Goal: Information Seeking & Learning: Learn about a topic

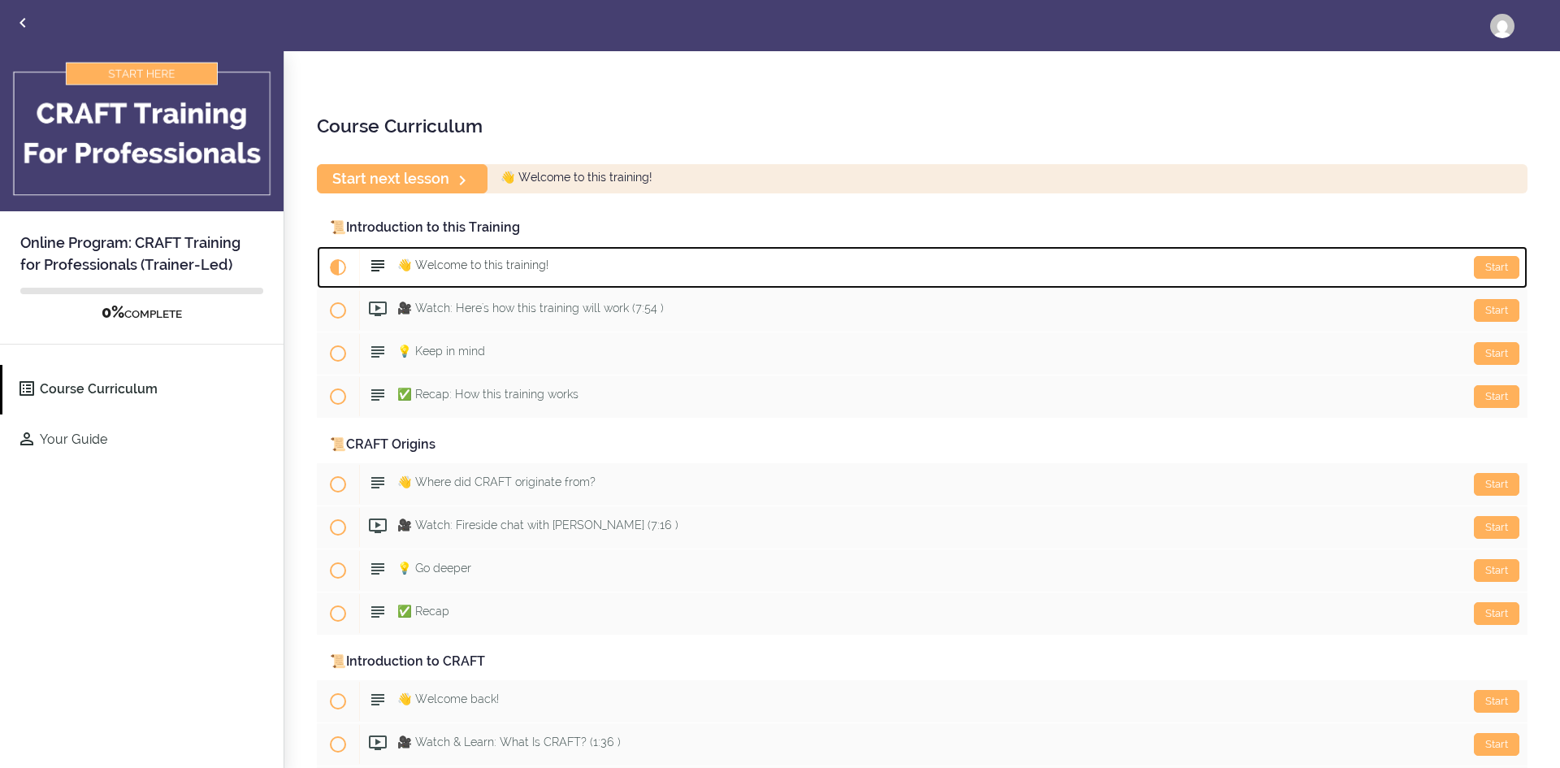
click at [454, 270] on span "👋 Welcome to this training!" at bounding box center [472, 264] width 151 height 13
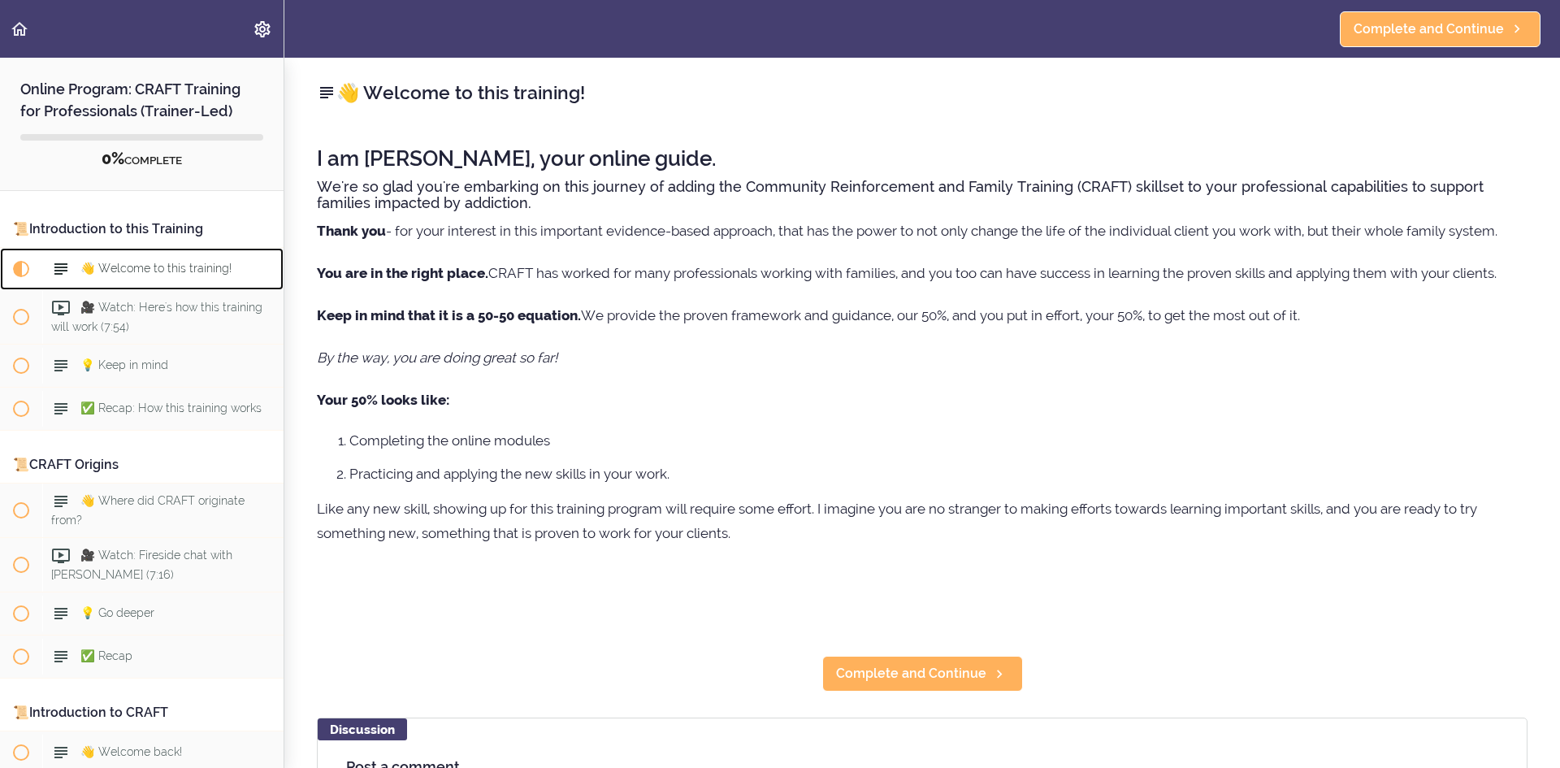
click at [122, 263] on span "👋 Welcome to this training!" at bounding box center [155, 268] width 151 height 13
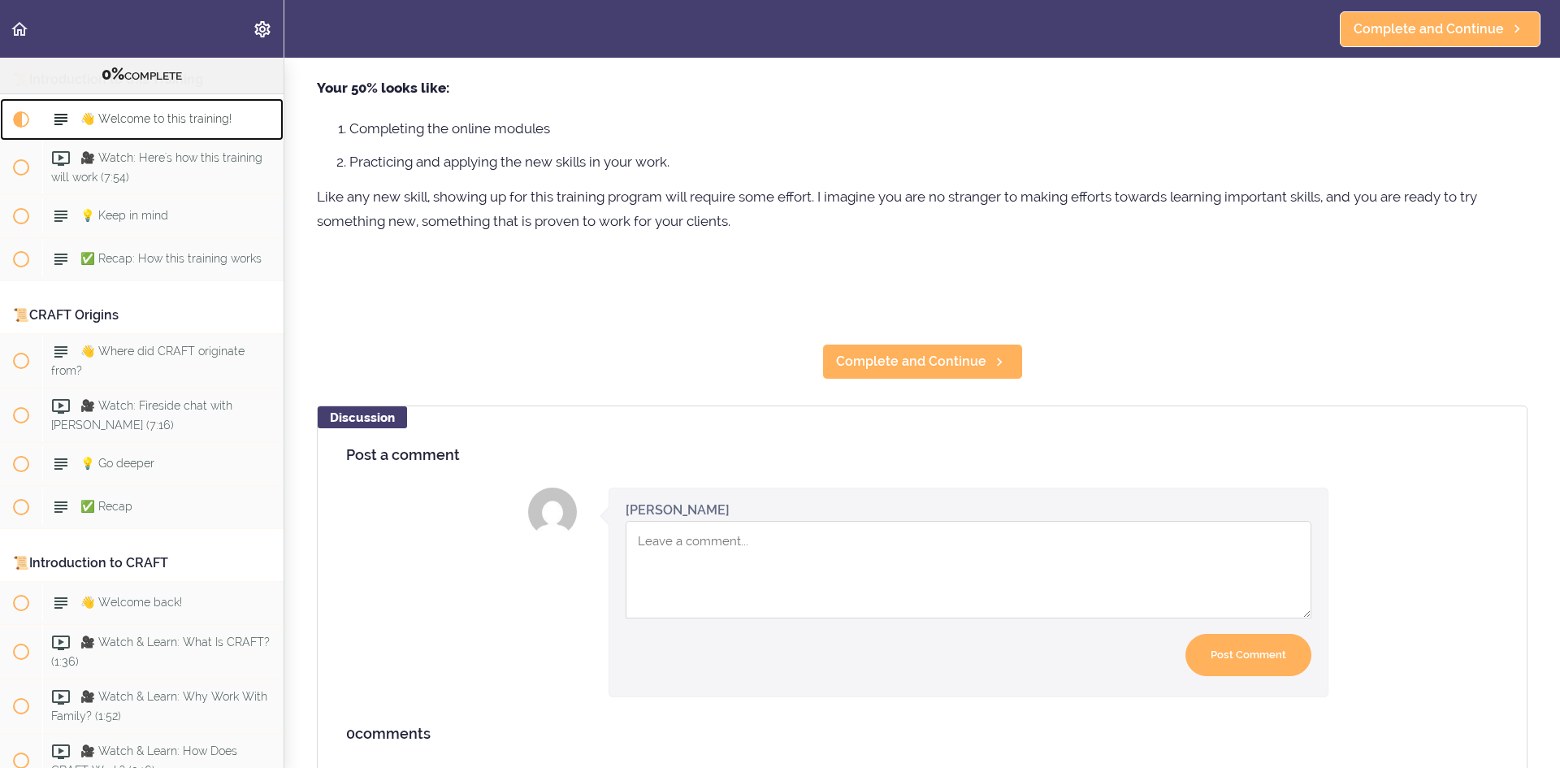
scroll to position [325, 0]
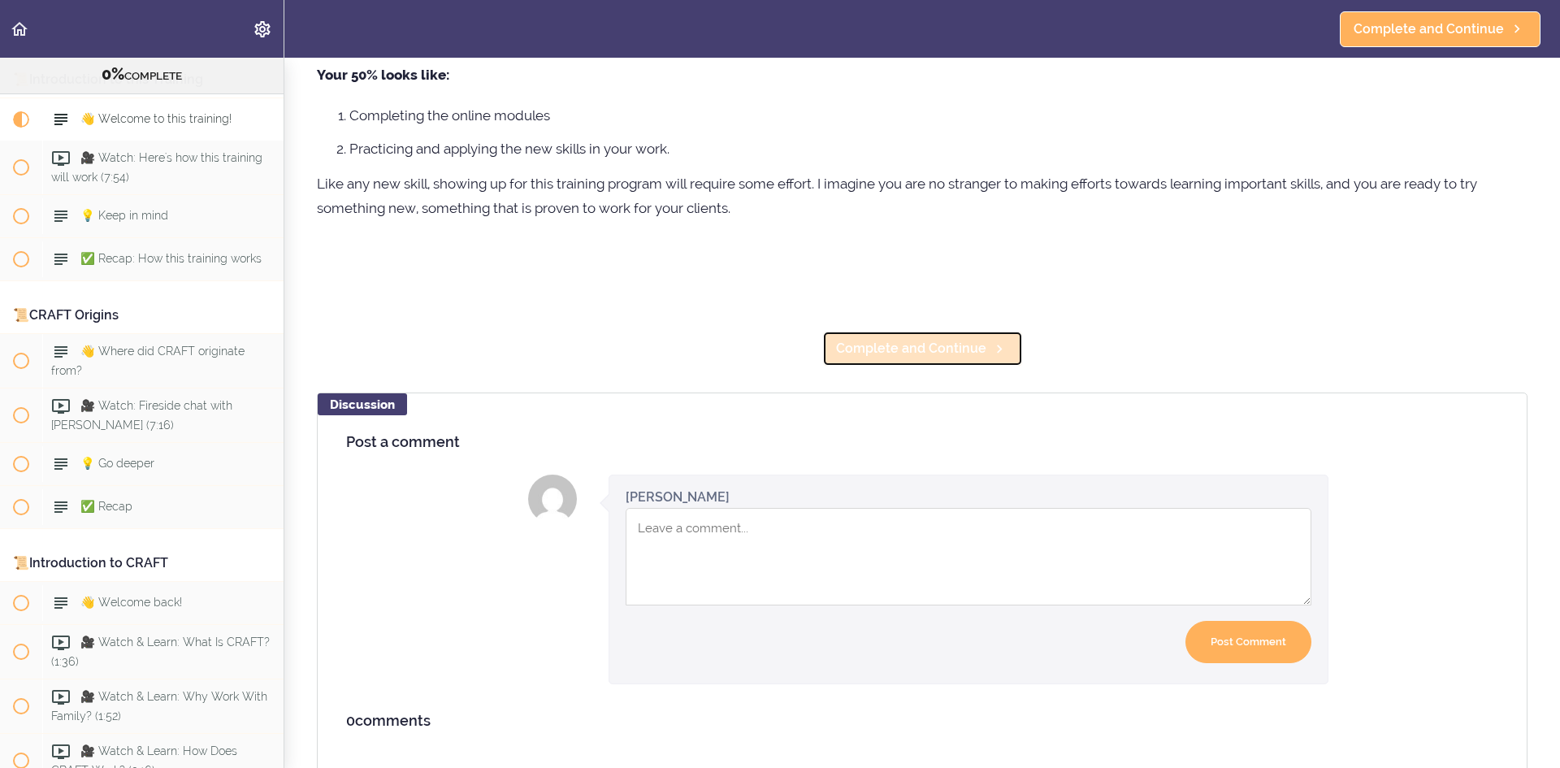
click at [956, 357] on span "Complete and Continue" at bounding box center [911, 349] width 150 height 20
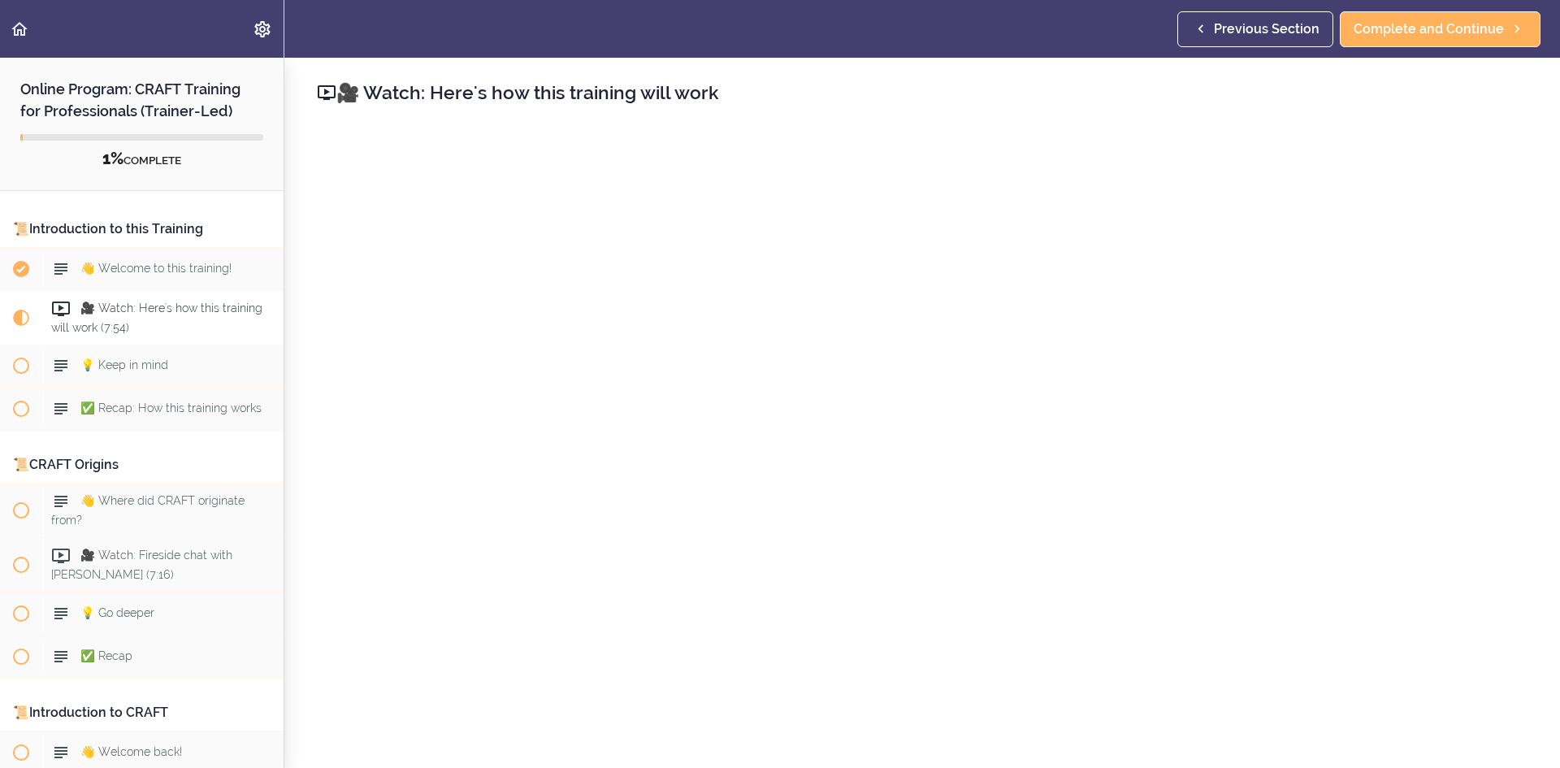
scroll to position [325, 0]
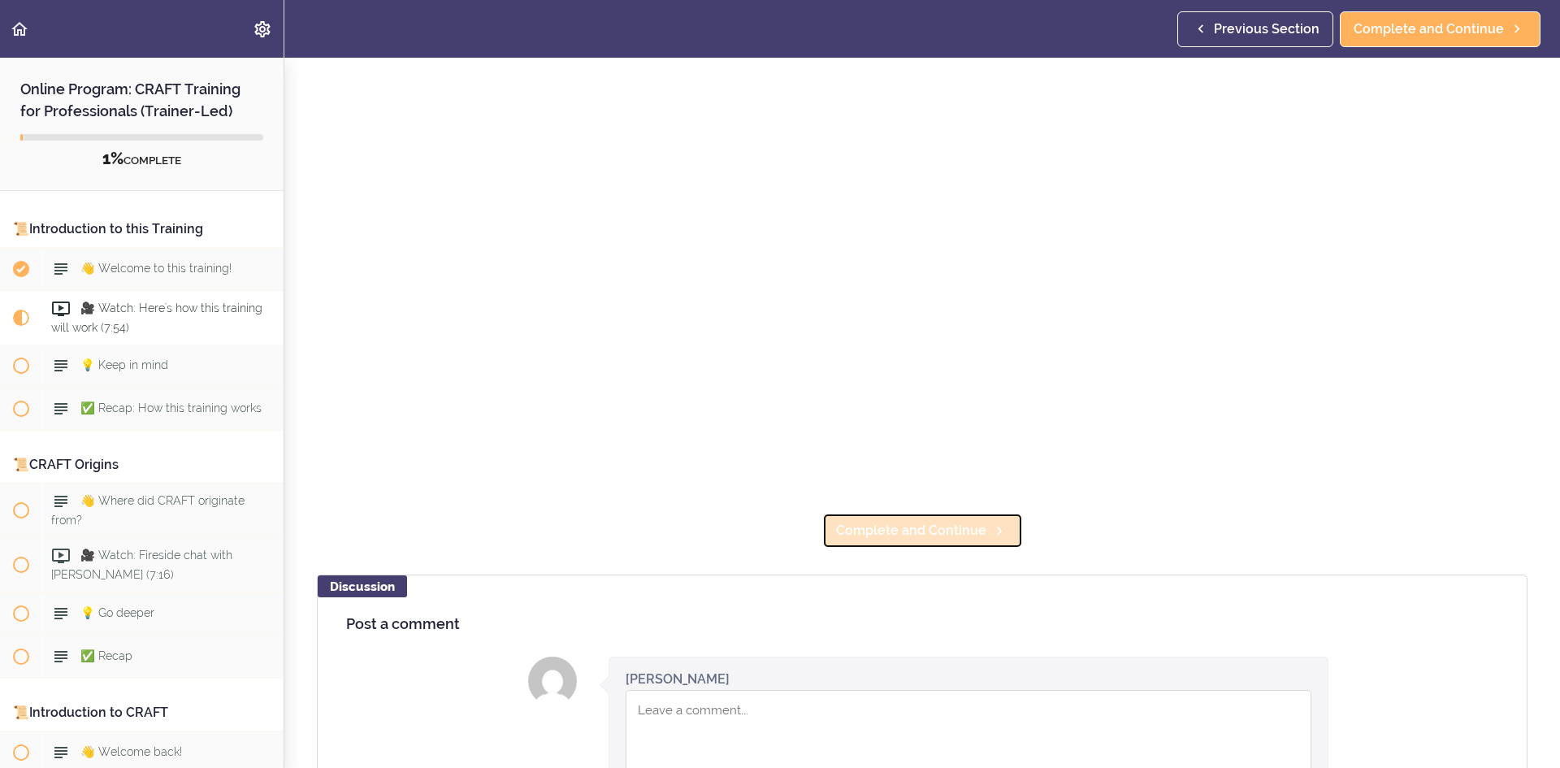
click at [884, 523] on span "Complete and Continue" at bounding box center [911, 531] width 150 height 20
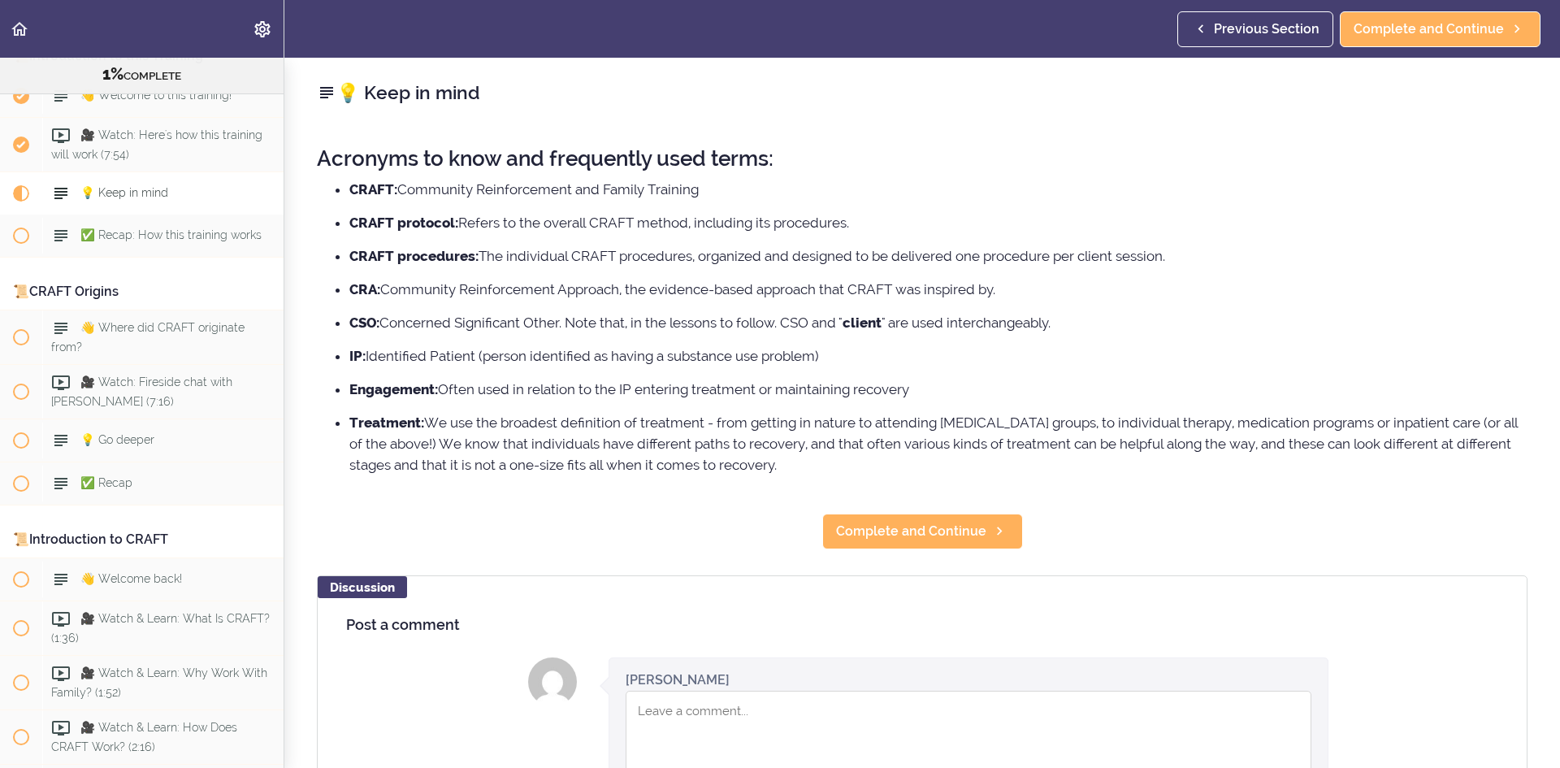
scroll to position [227, 0]
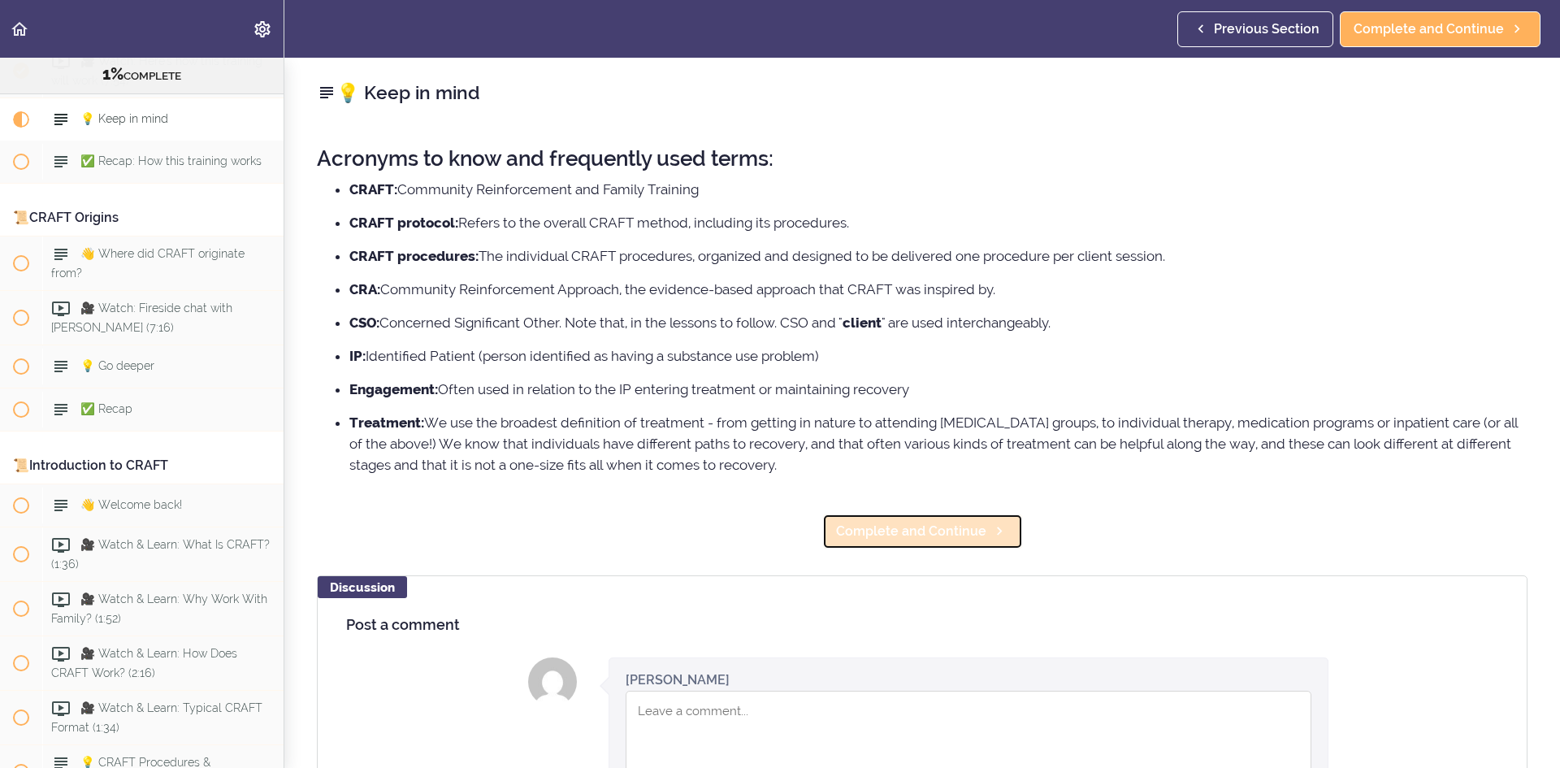
click at [870, 519] on link "Complete and Continue" at bounding box center [922, 532] width 201 height 36
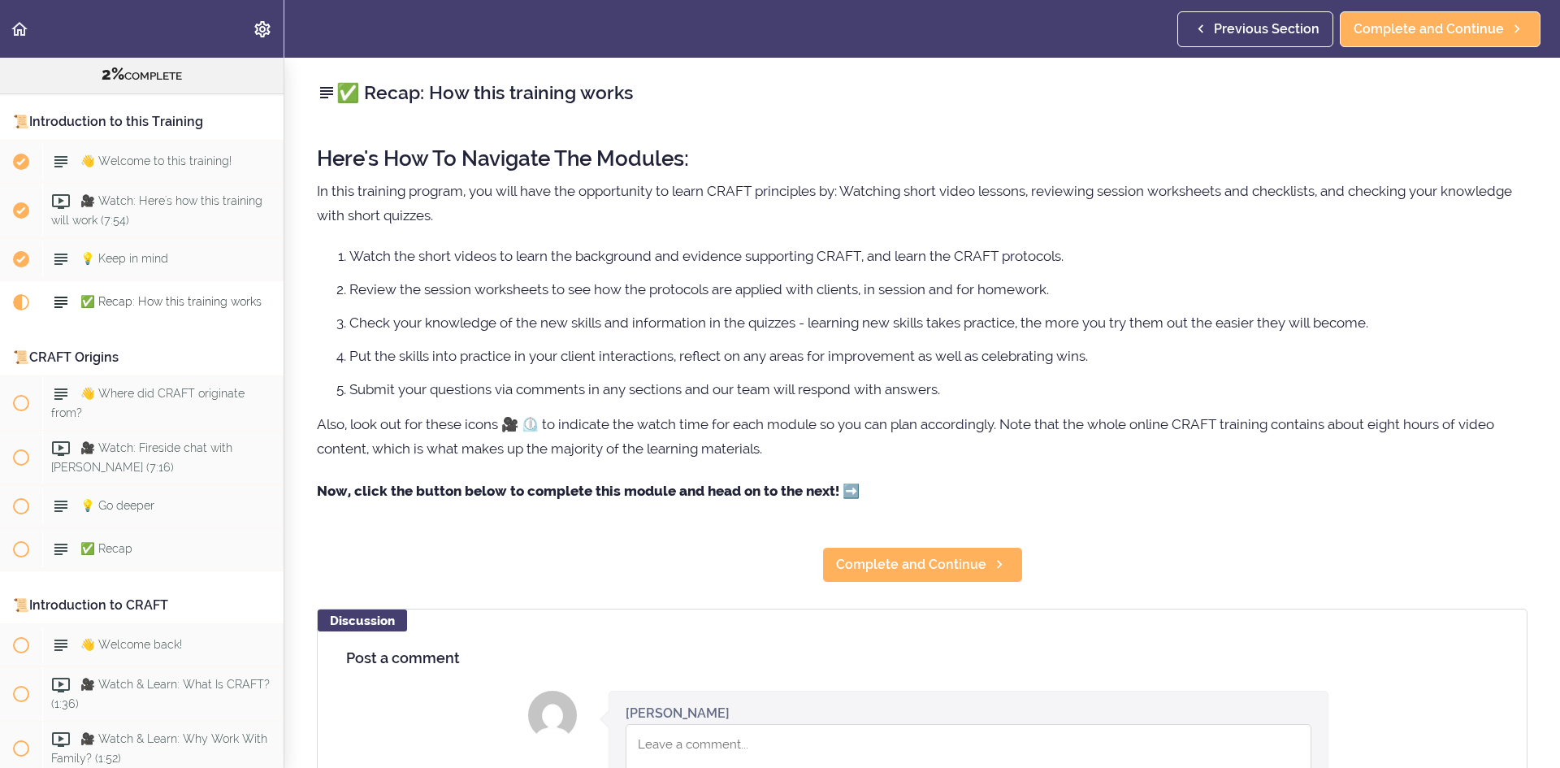
scroll to position [81, 0]
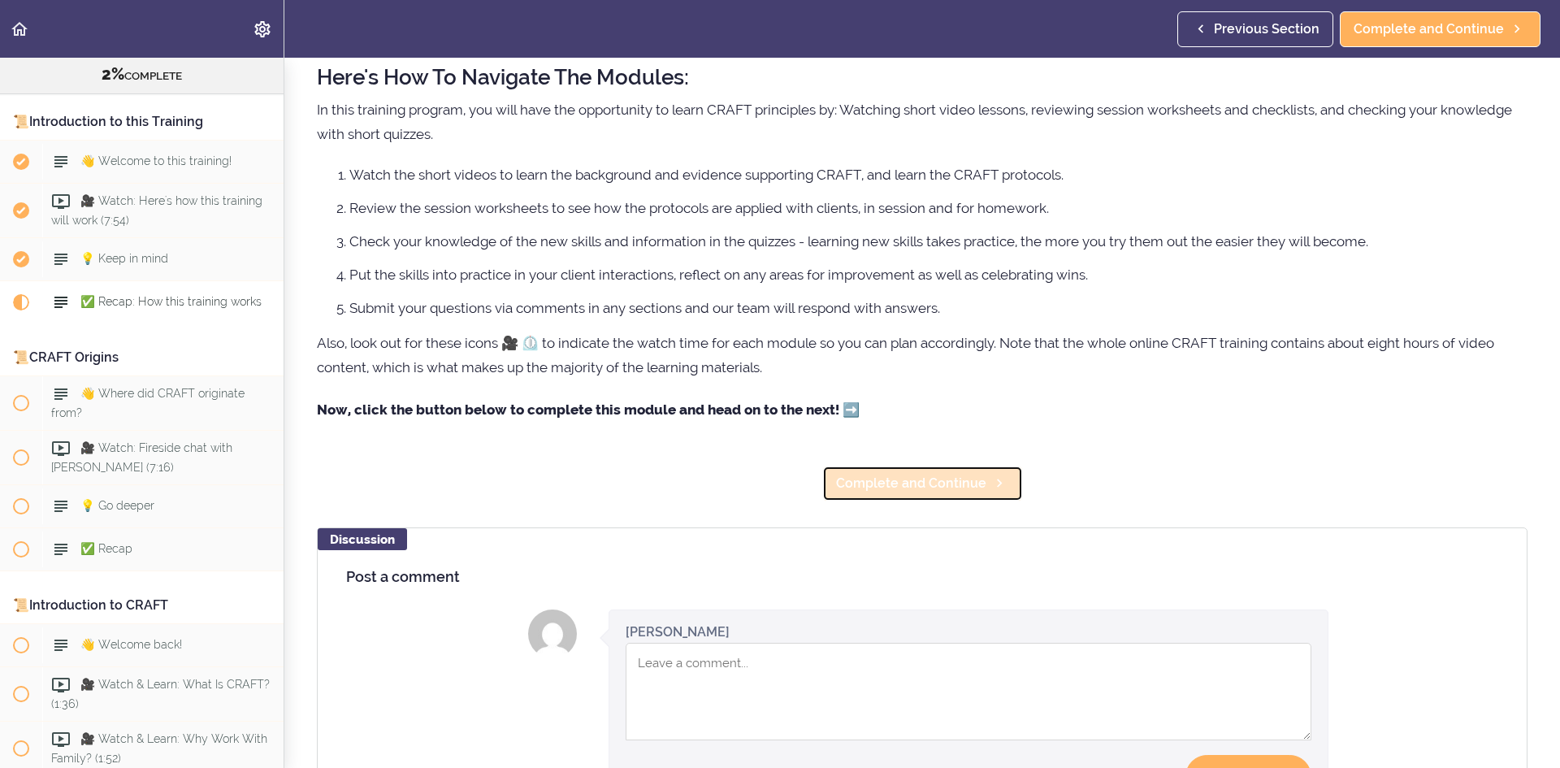
click at [876, 477] on span "Complete and Continue" at bounding box center [911, 484] width 150 height 20
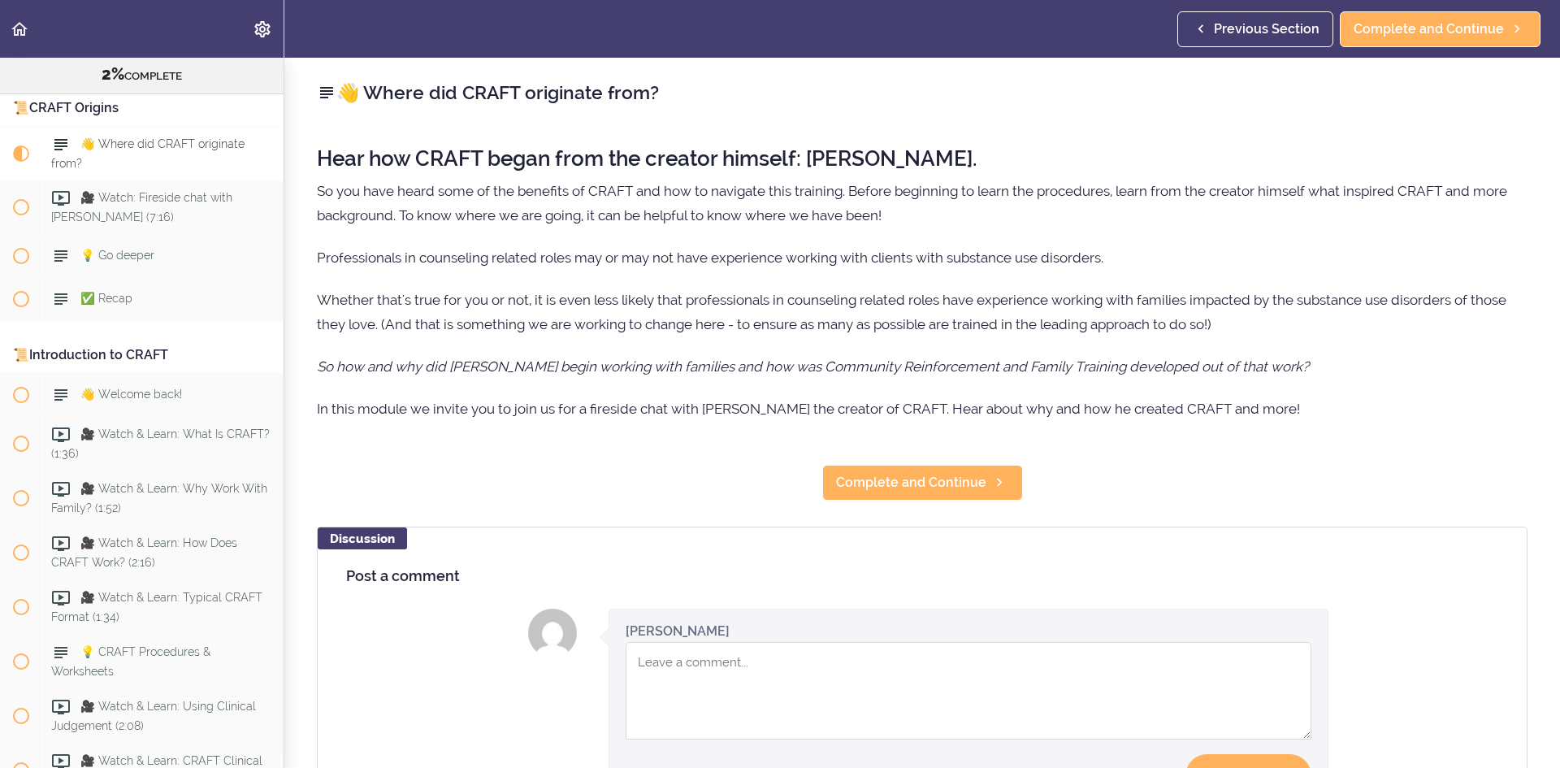
scroll to position [345, 0]
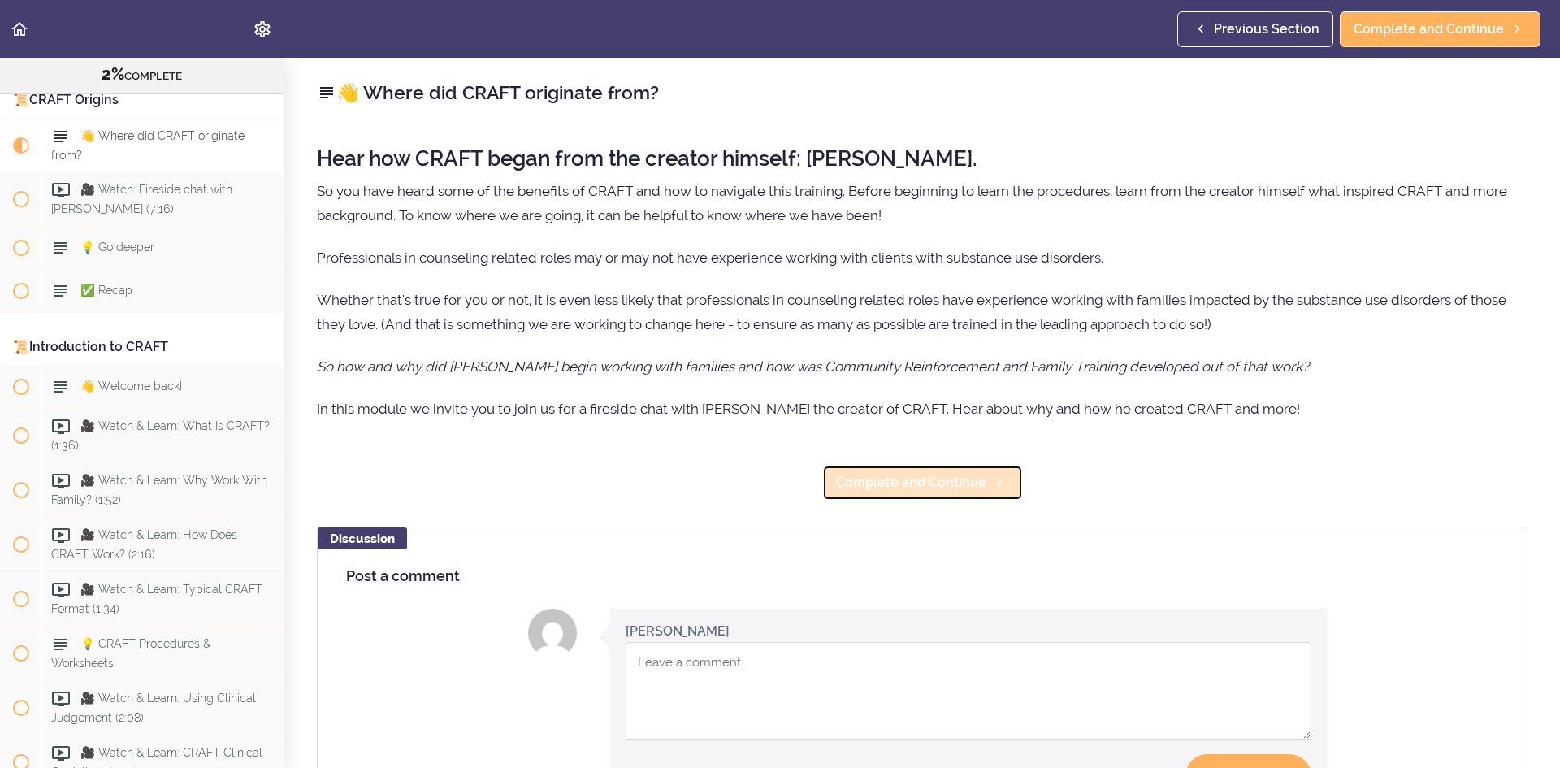
click at [853, 471] on link "Complete and Continue" at bounding box center [922, 483] width 201 height 36
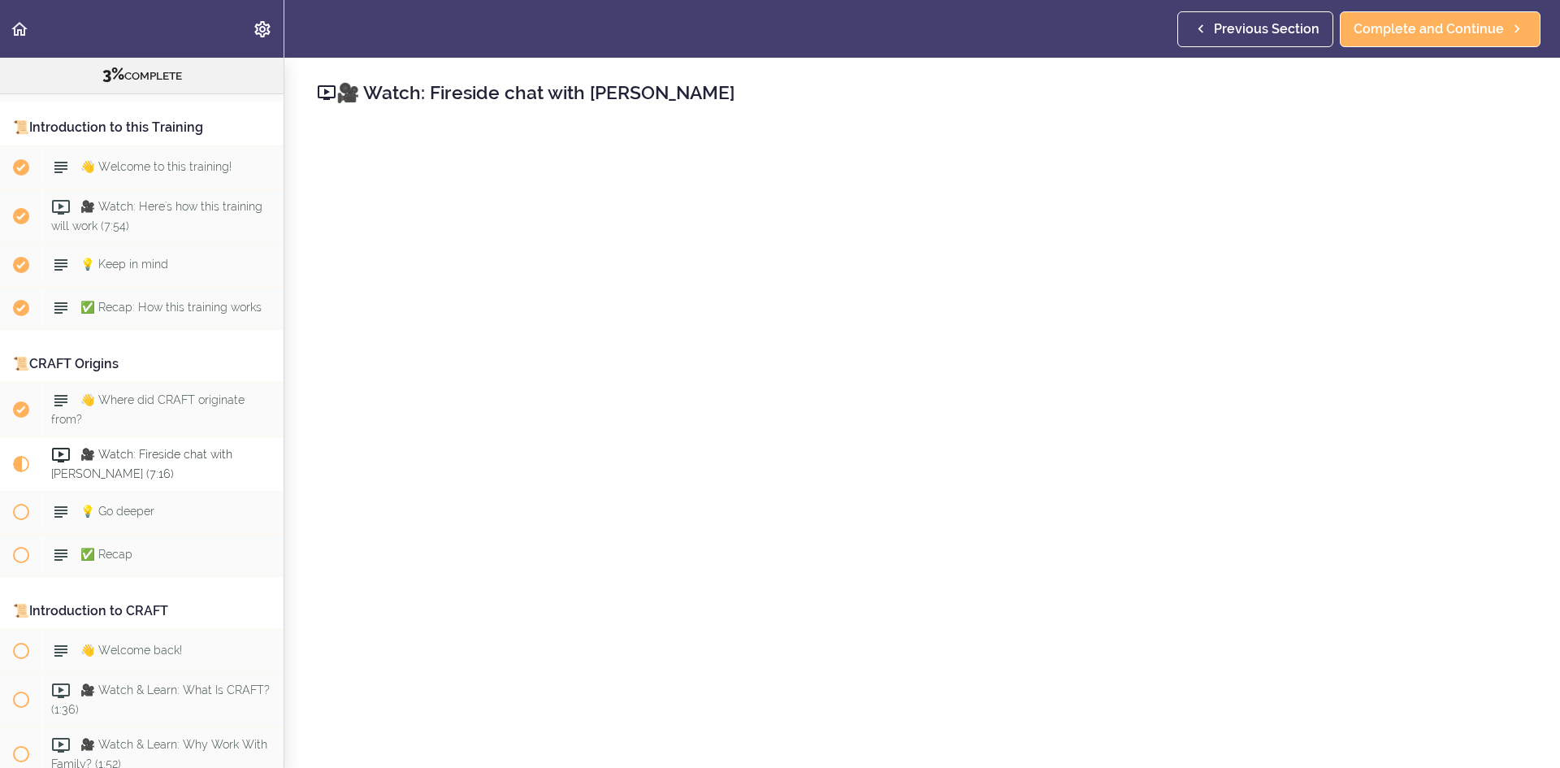
scroll to position [325, 0]
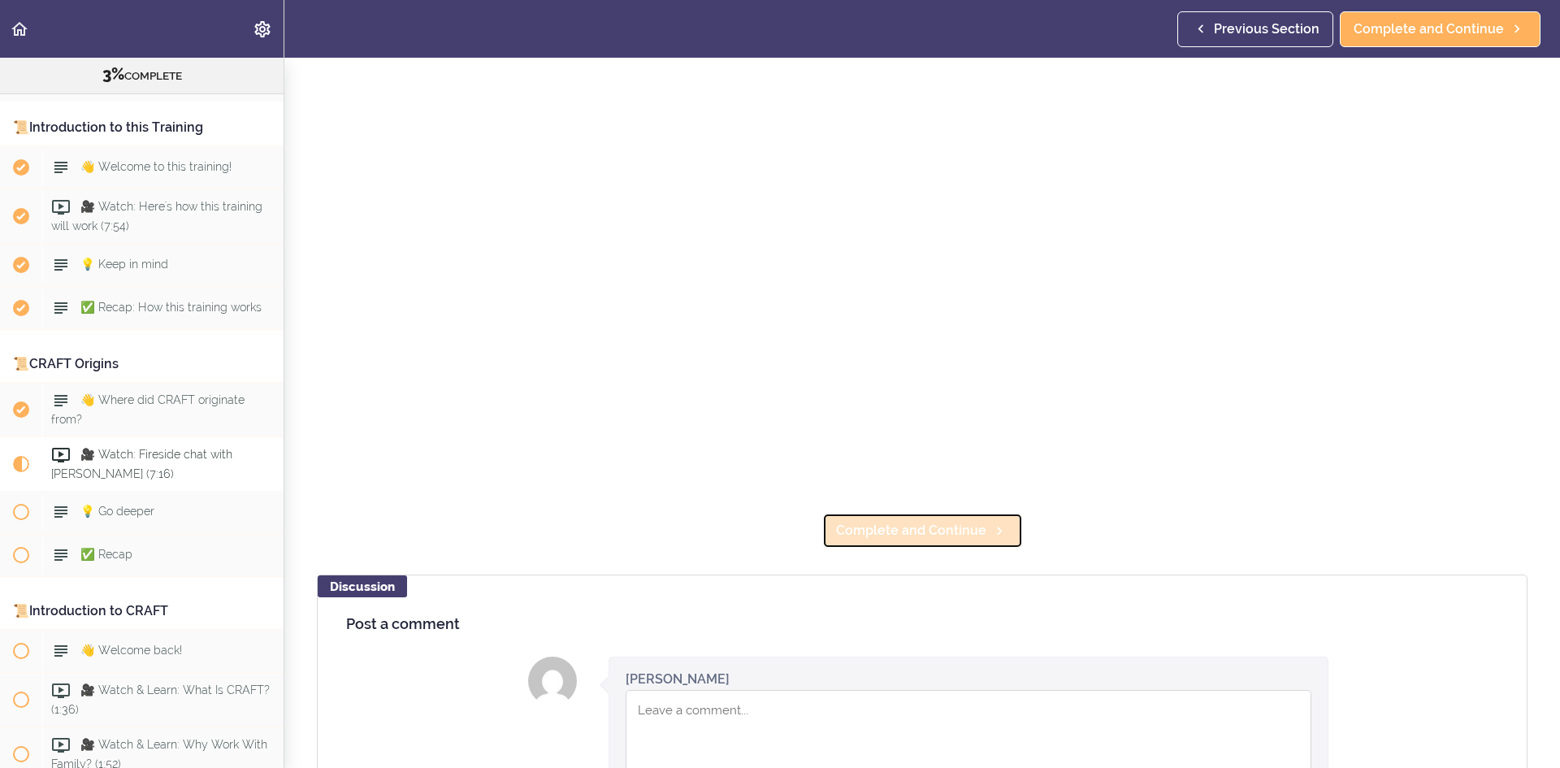
click at [923, 521] on span "Complete and Continue" at bounding box center [911, 531] width 150 height 20
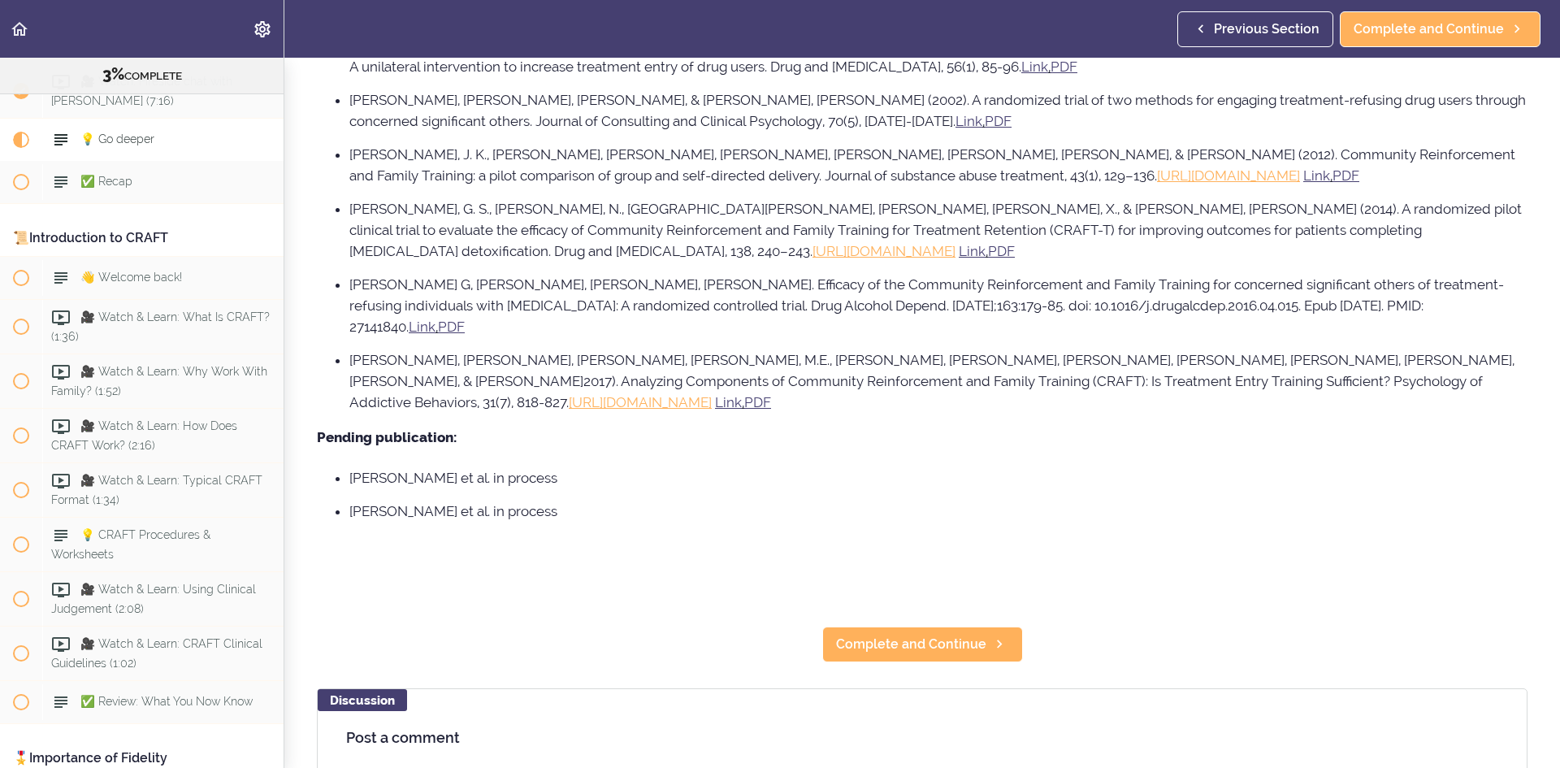
scroll to position [1138, 0]
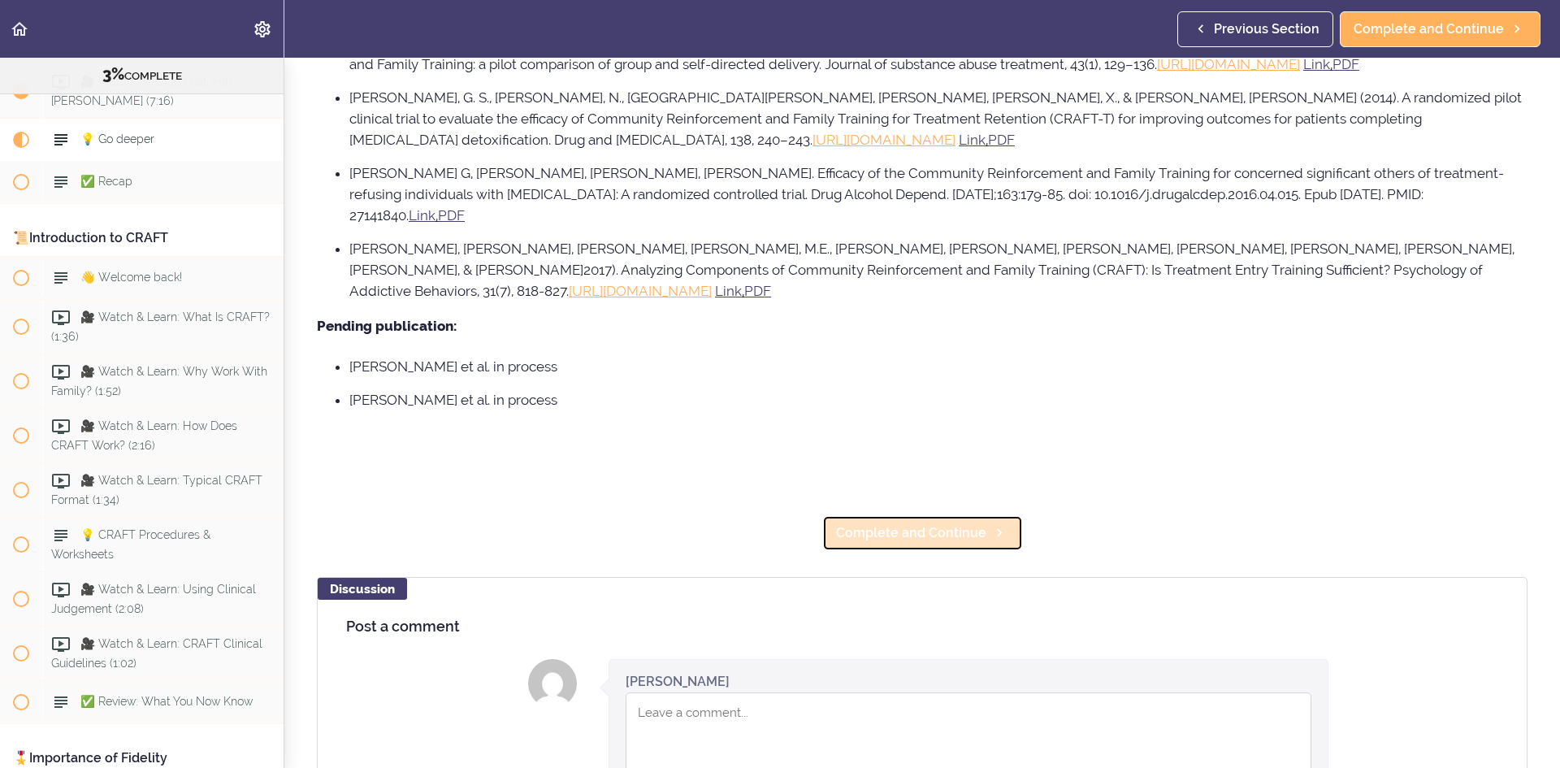
click at [903, 523] on span "Complete and Continue" at bounding box center [911, 533] width 150 height 20
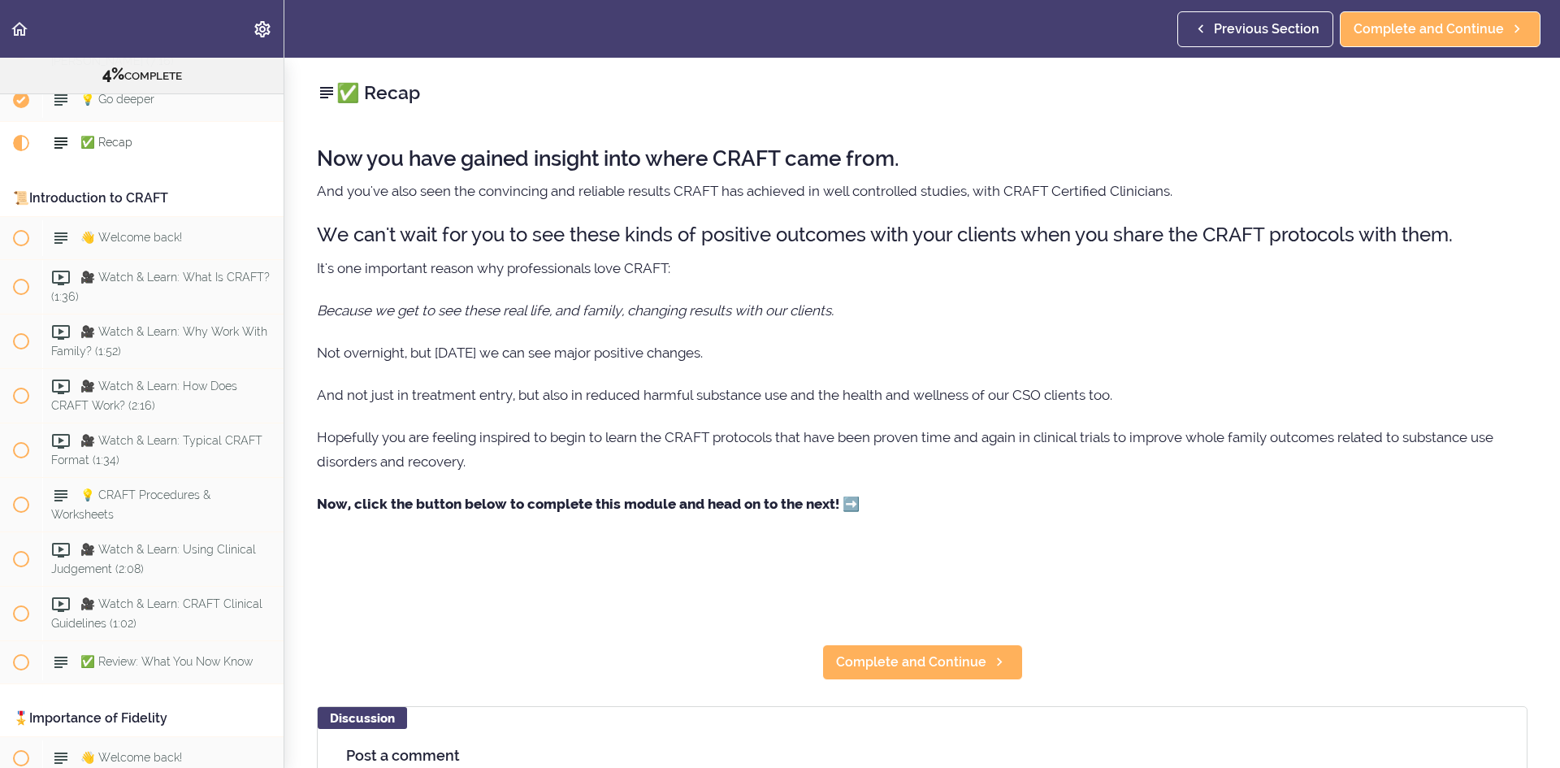
scroll to position [497, 0]
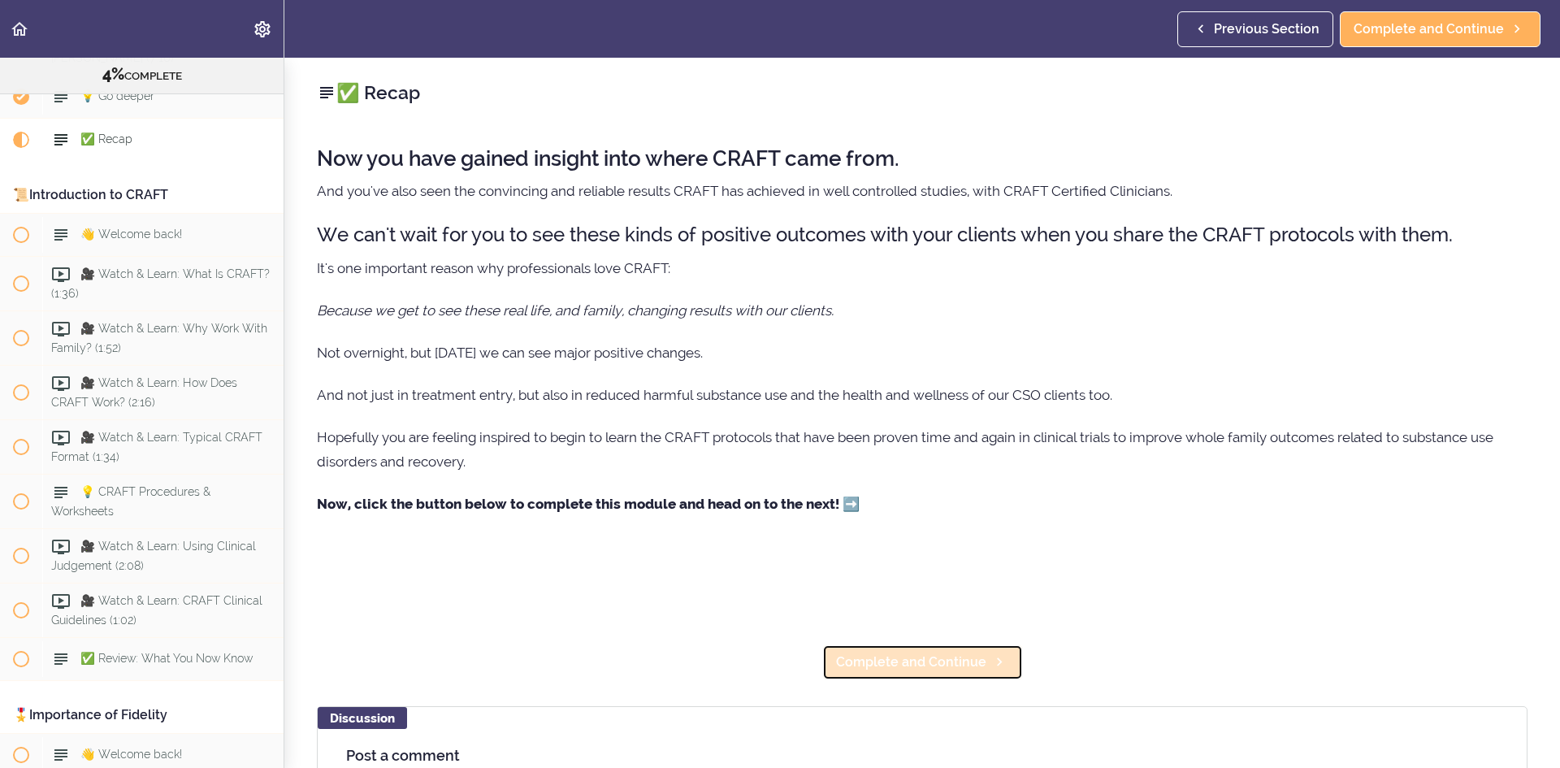
click at [935, 658] on span "Complete and Continue" at bounding box center [911, 663] width 150 height 20
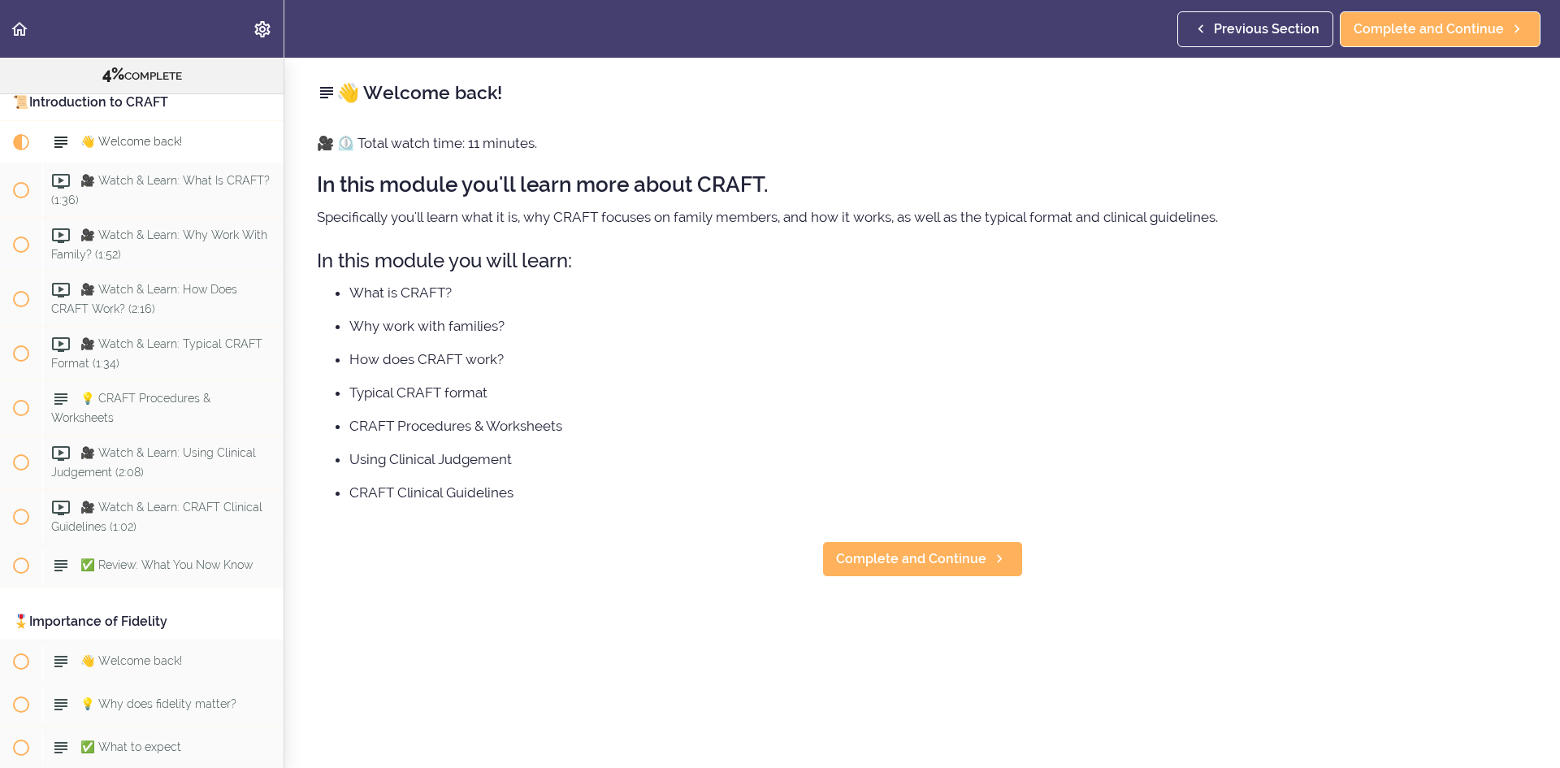
scroll to position [593, 0]
click at [869, 575] on link "Complete and Continue" at bounding box center [922, 559] width 201 height 36
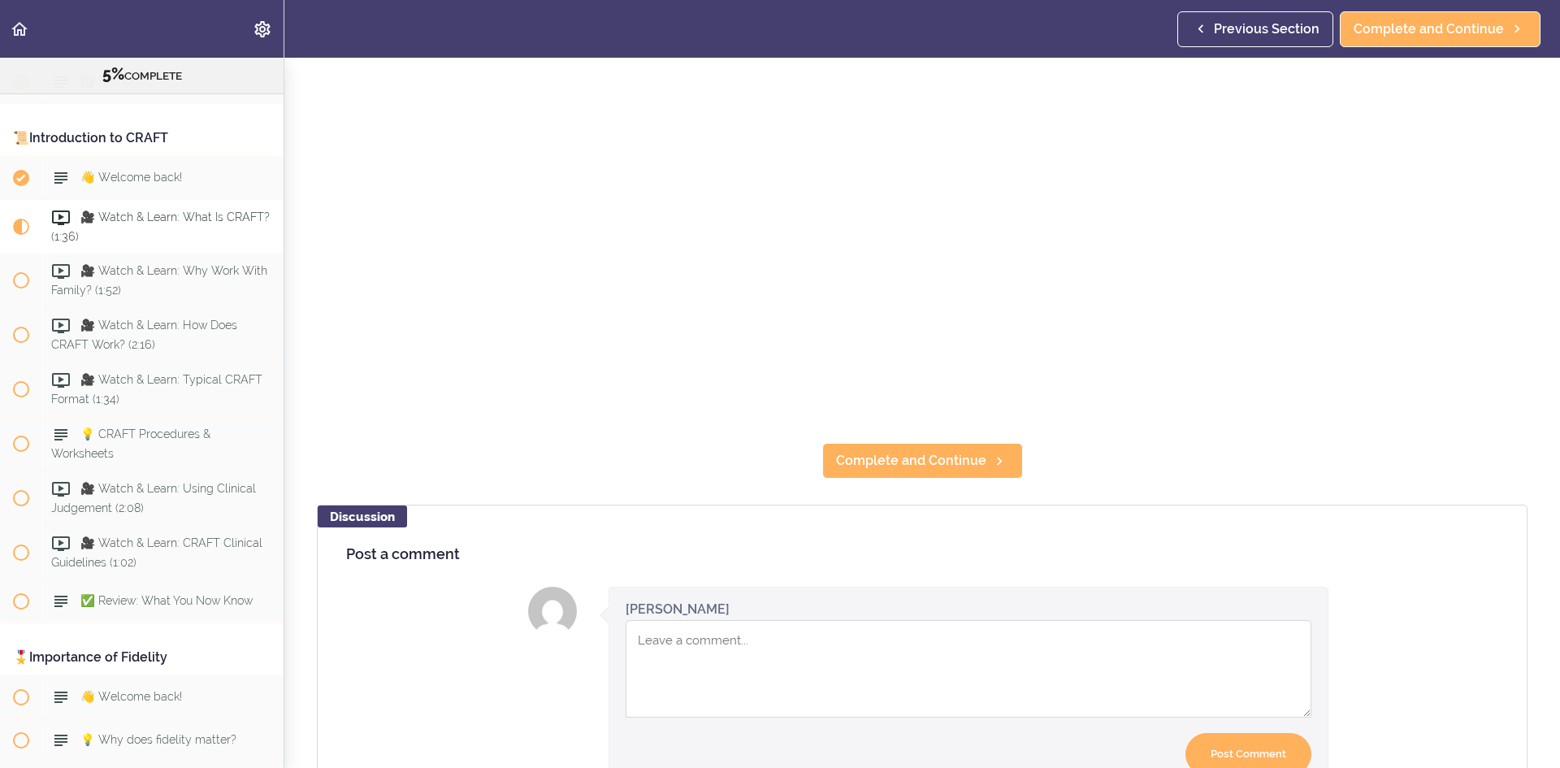
scroll to position [406, 0]
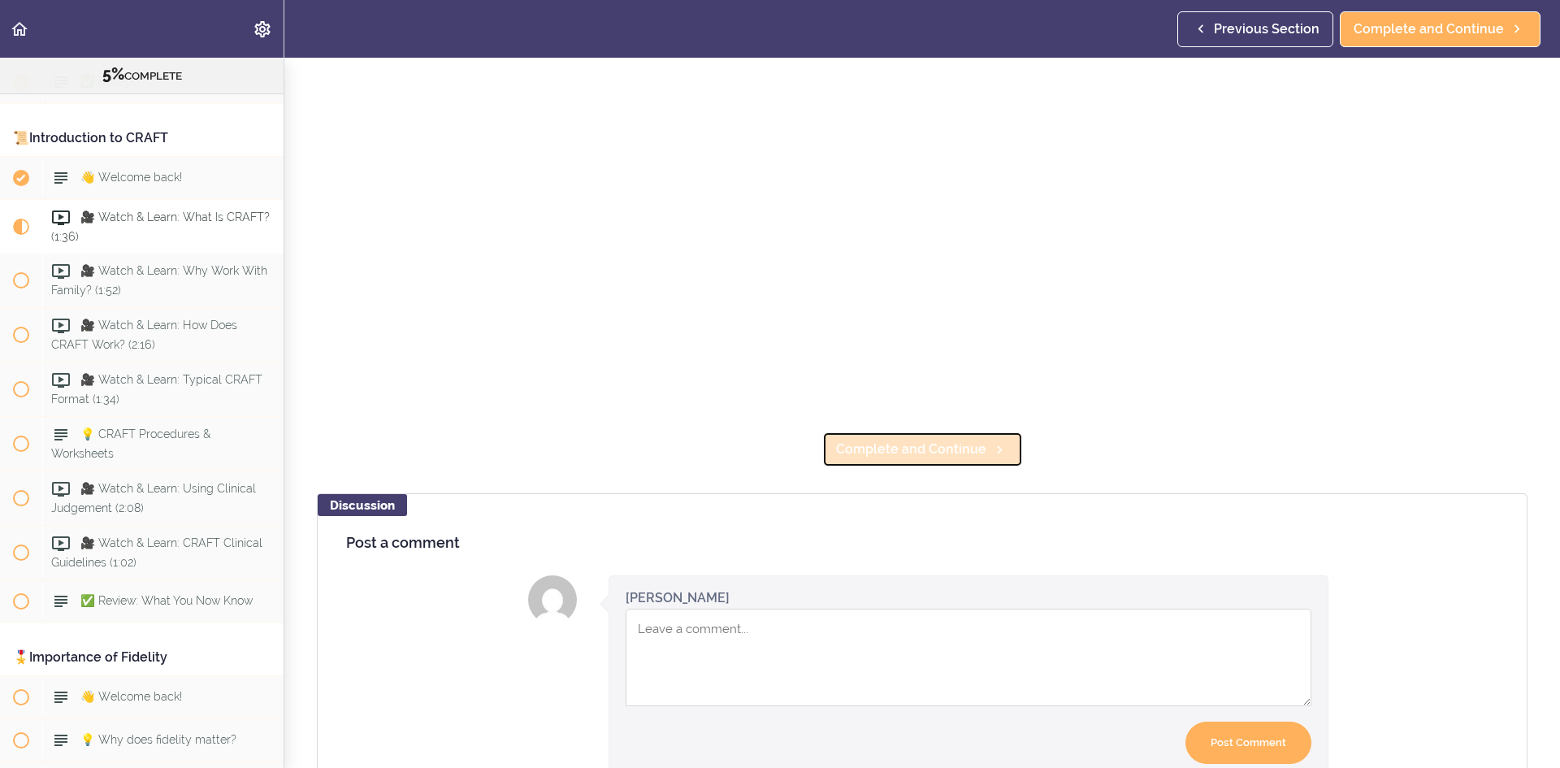
click at [889, 440] on span "Complete and Continue" at bounding box center [911, 450] width 150 height 20
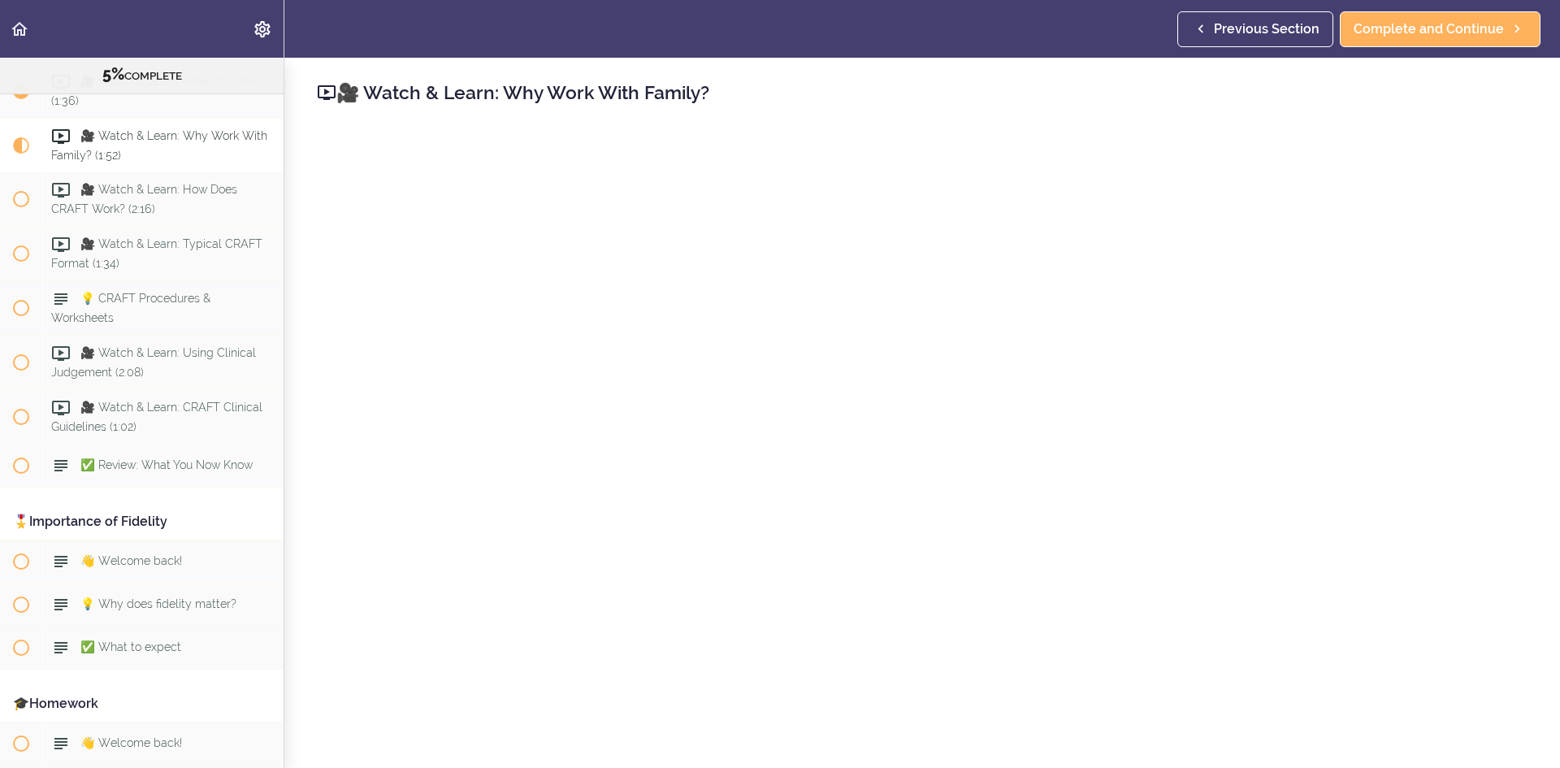
scroll to position [325, 0]
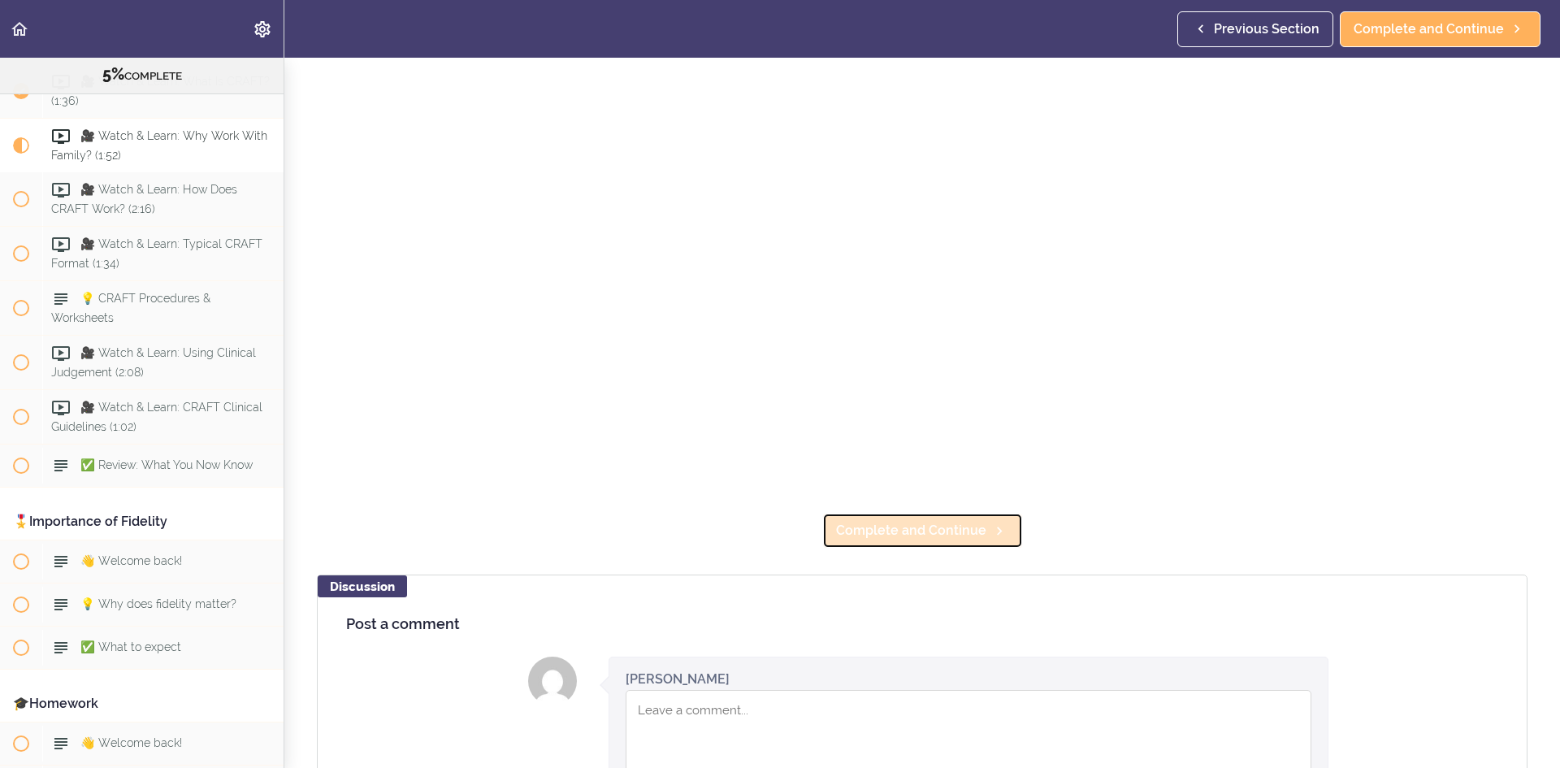
click at [957, 532] on span "Complete and Continue" at bounding box center [911, 531] width 150 height 20
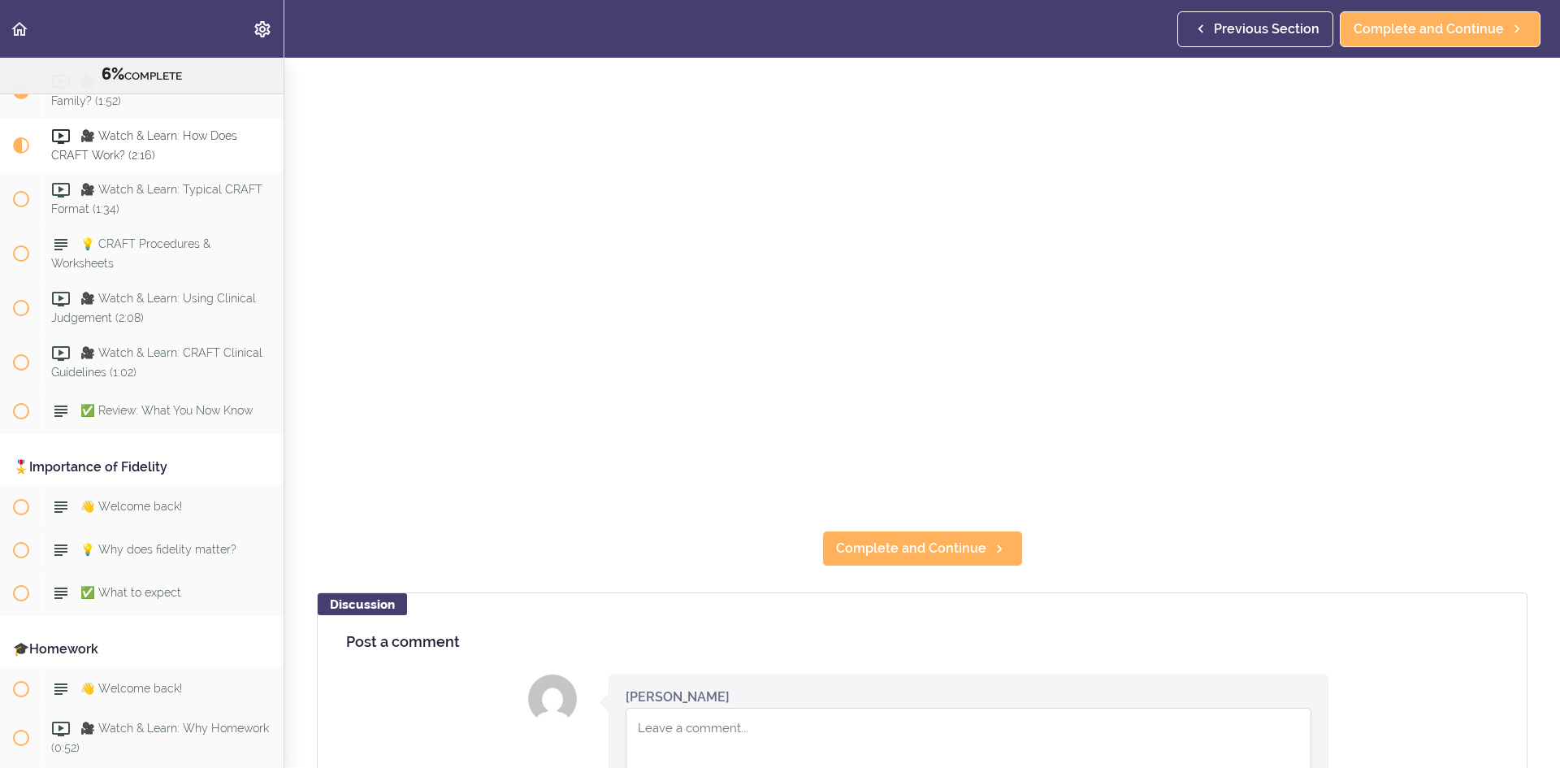
scroll to position [325, 0]
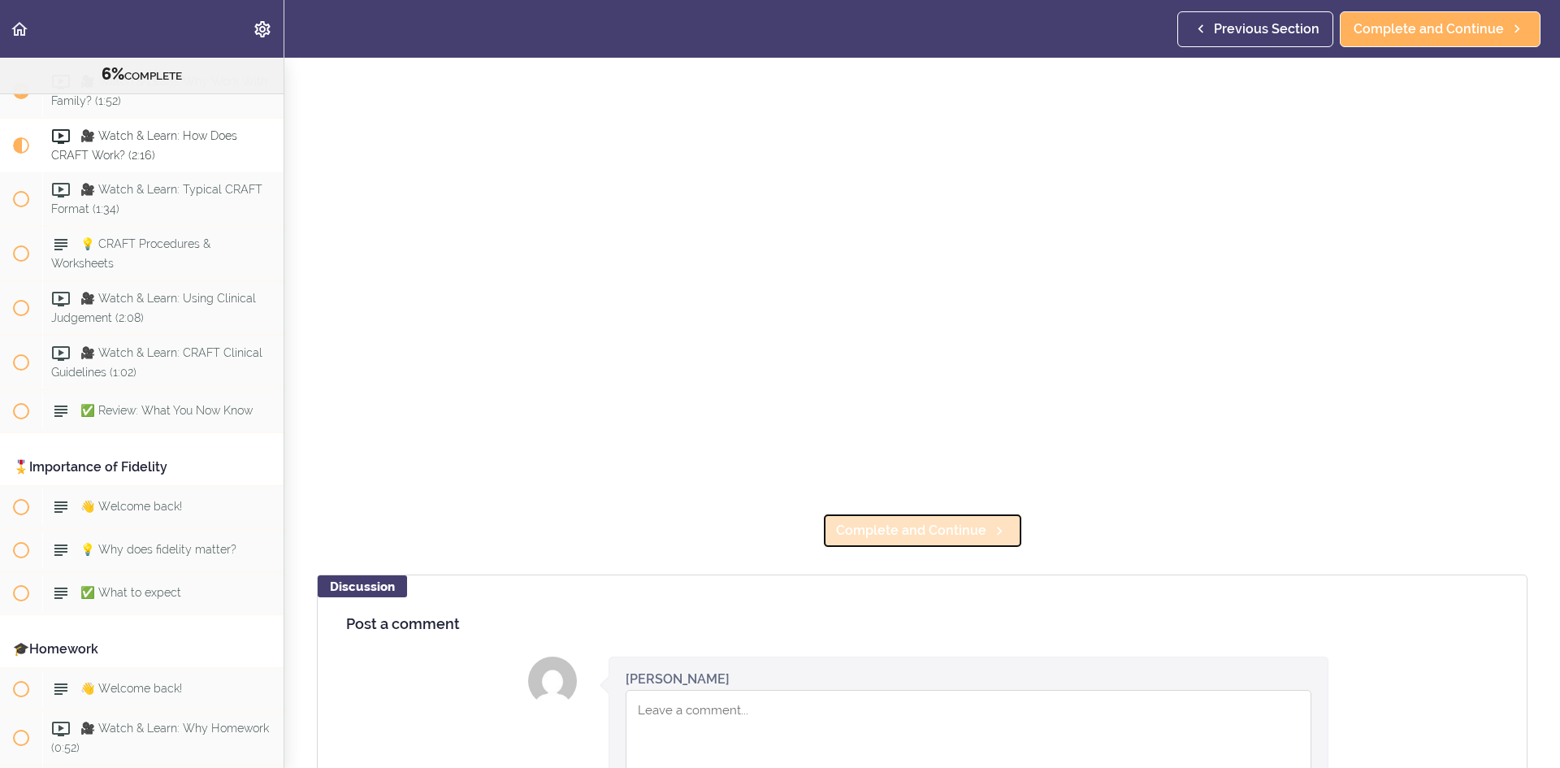
click at [936, 528] on span "Complete and Continue" at bounding box center [911, 531] width 150 height 20
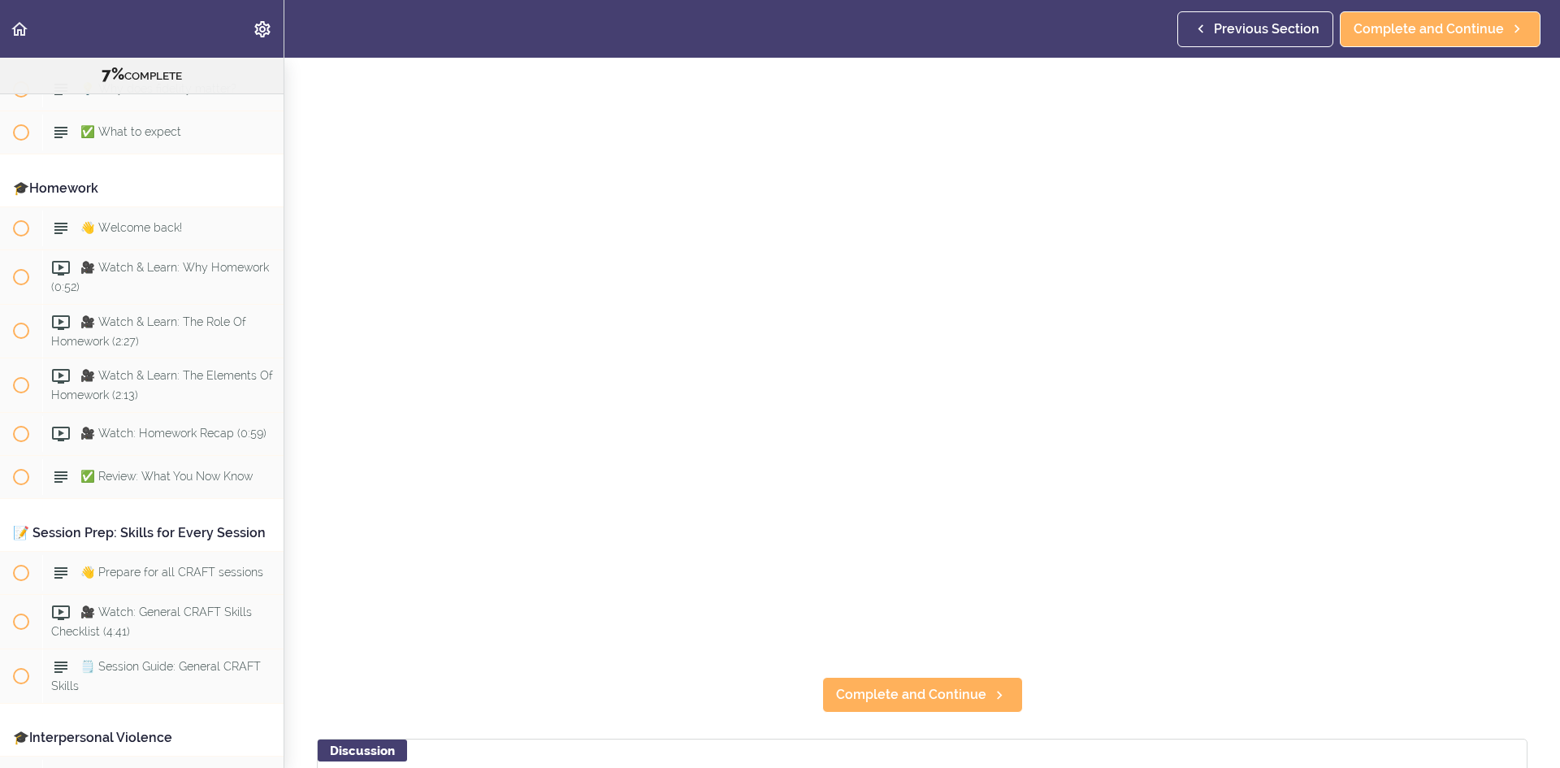
scroll to position [163, 0]
click at [933, 697] on link "Complete and Continue" at bounding box center [922, 693] width 201 height 36
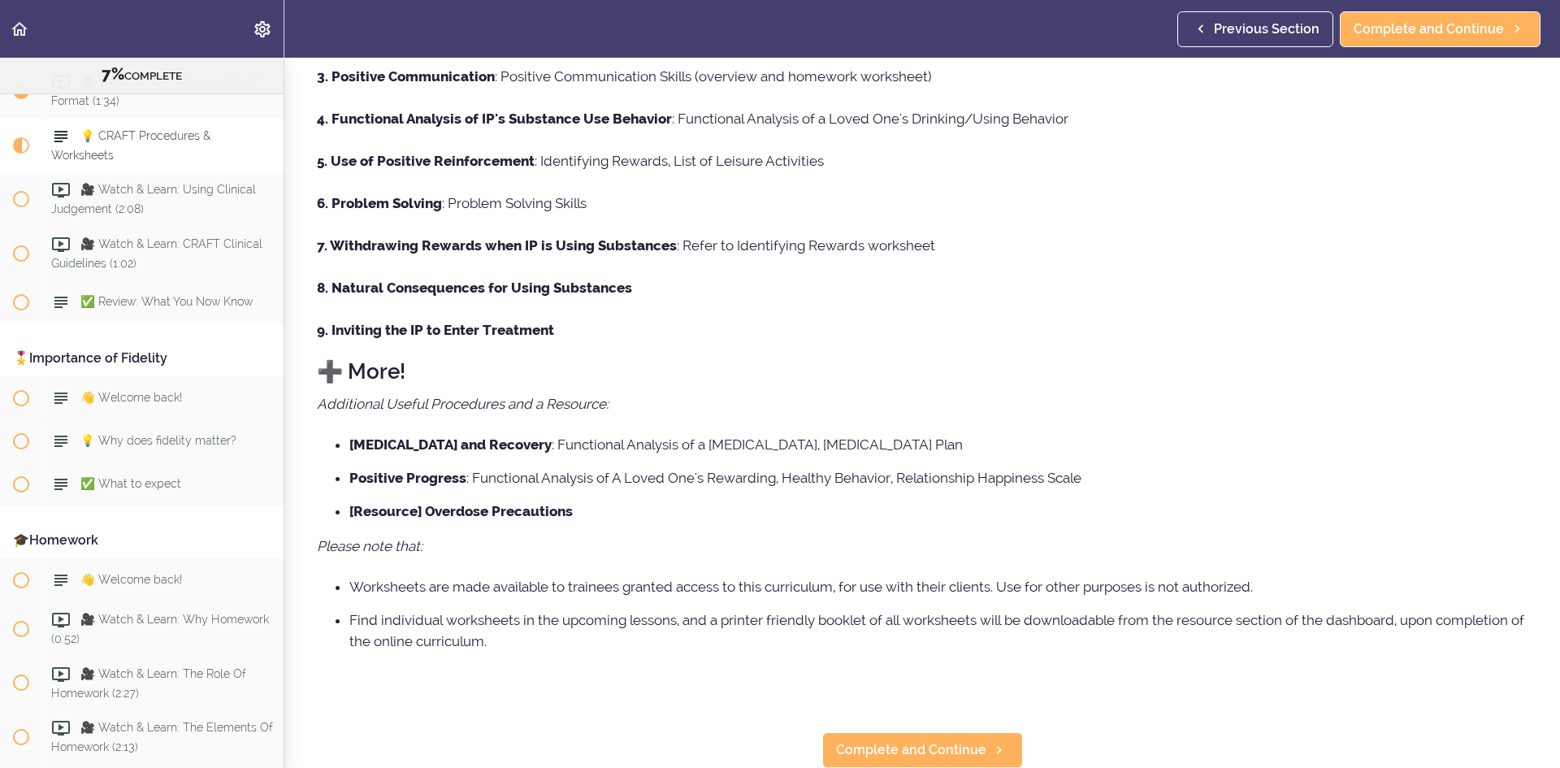
scroll to position [351, 0]
click at [900, 740] on span "Complete and Continue" at bounding box center [911, 750] width 150 height 20
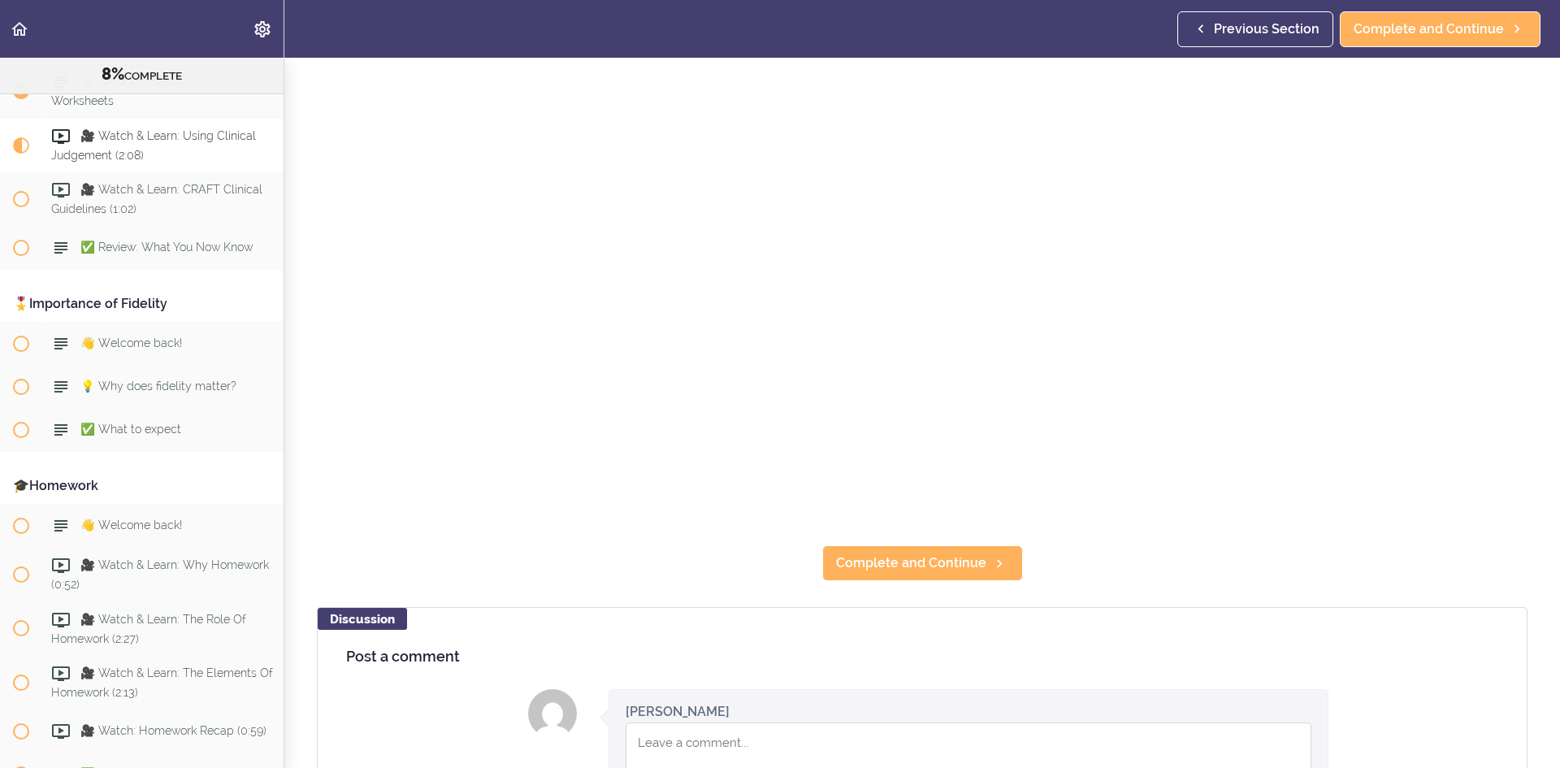
scroll to position [163, 0]
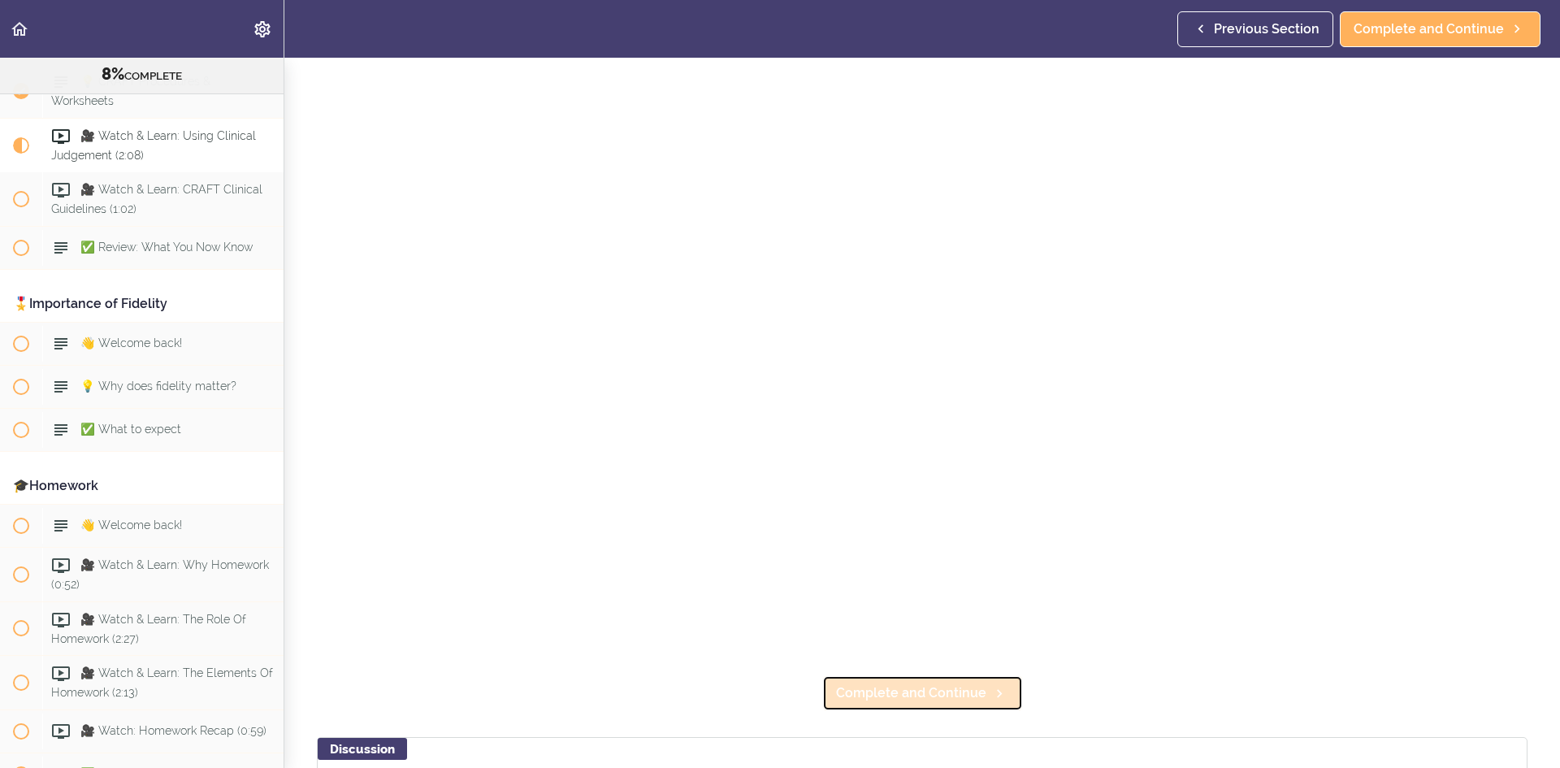
click at [928, 699] on link "Complete and Continue" at bounding box center [922, 693] width 201 height 36
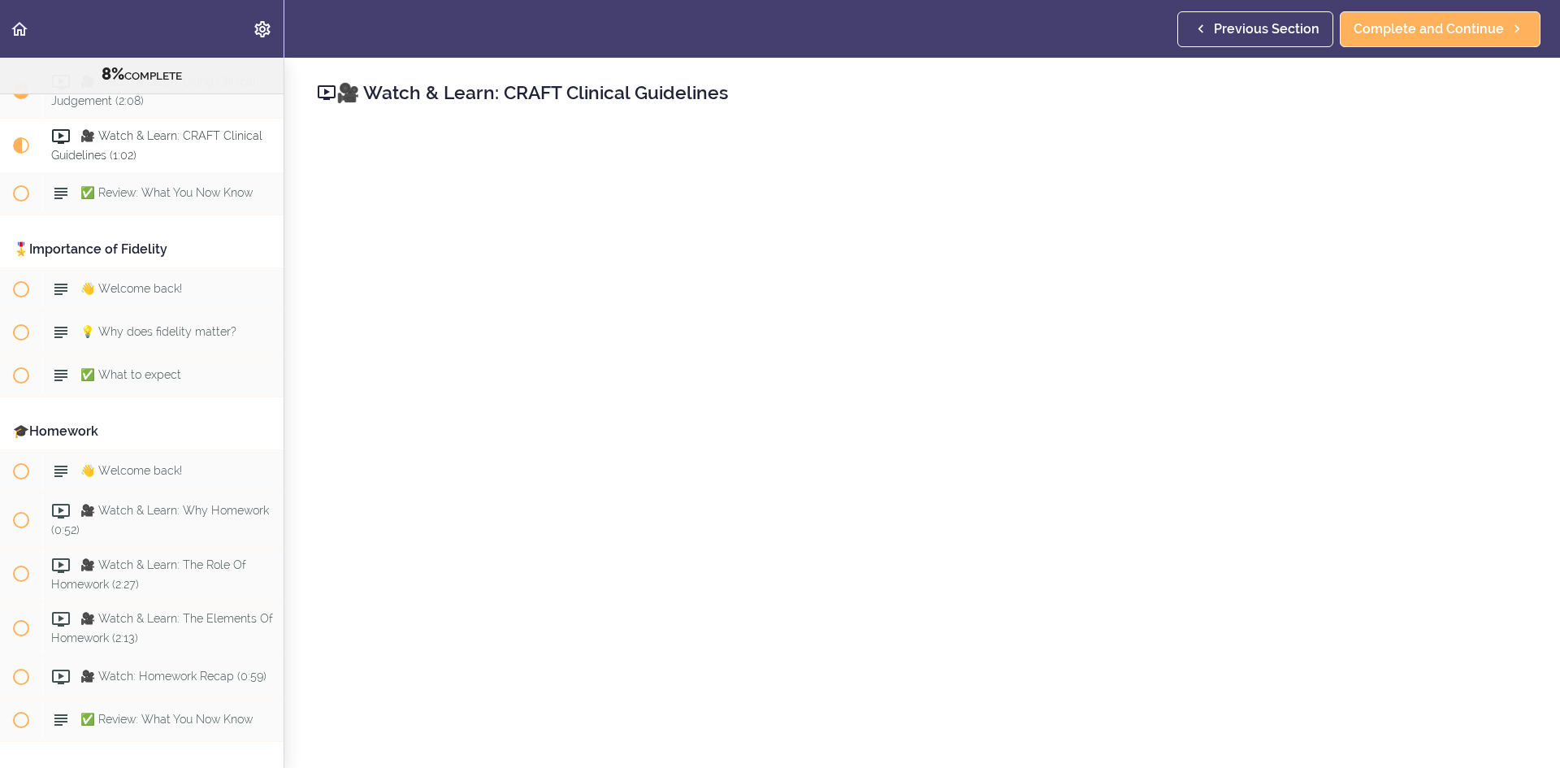
scroll to position [244, 0]
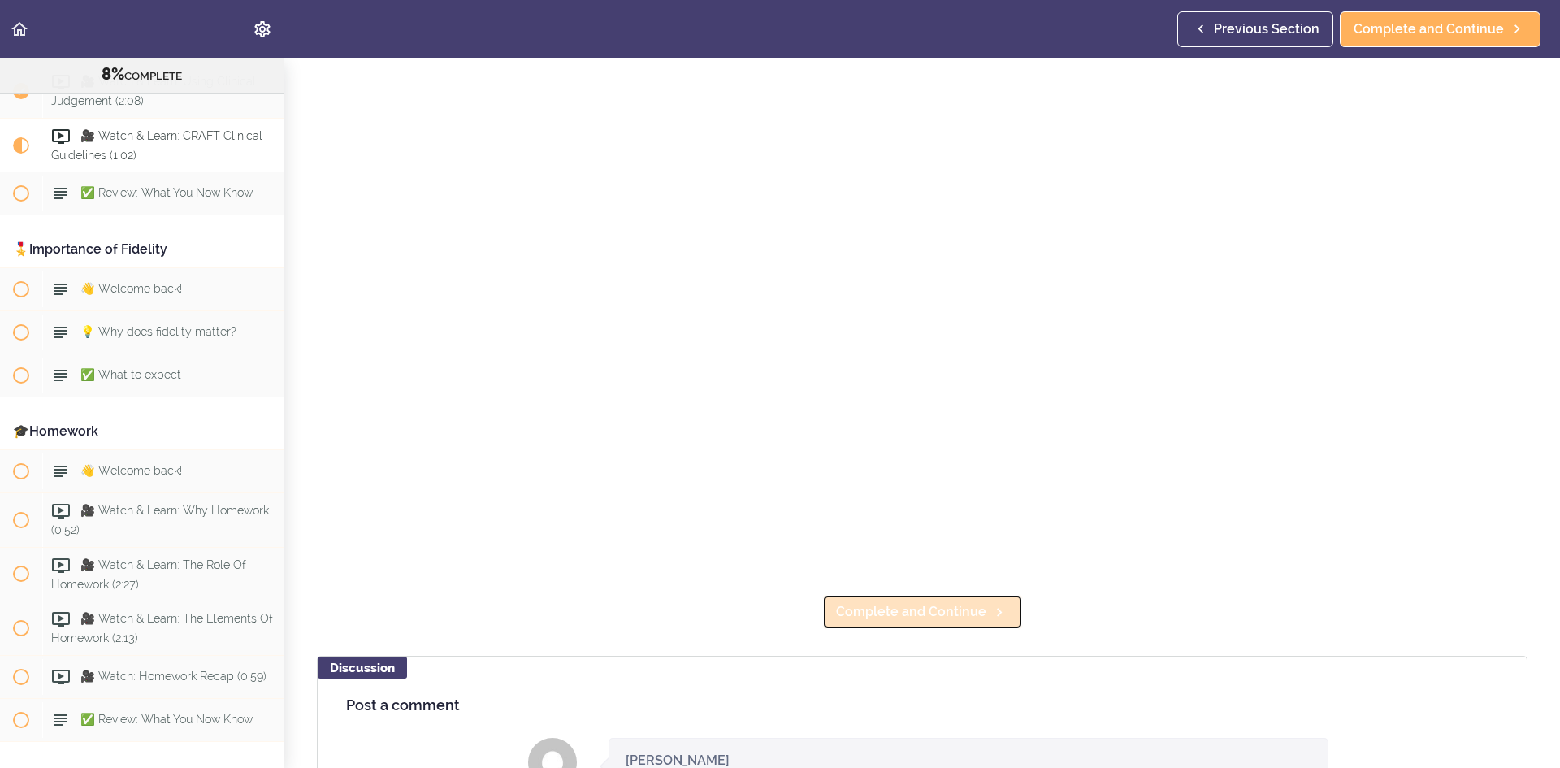
click at [873, 602] on span "Complete and Continue" at bounding box center [911, 612] width 150 height 20
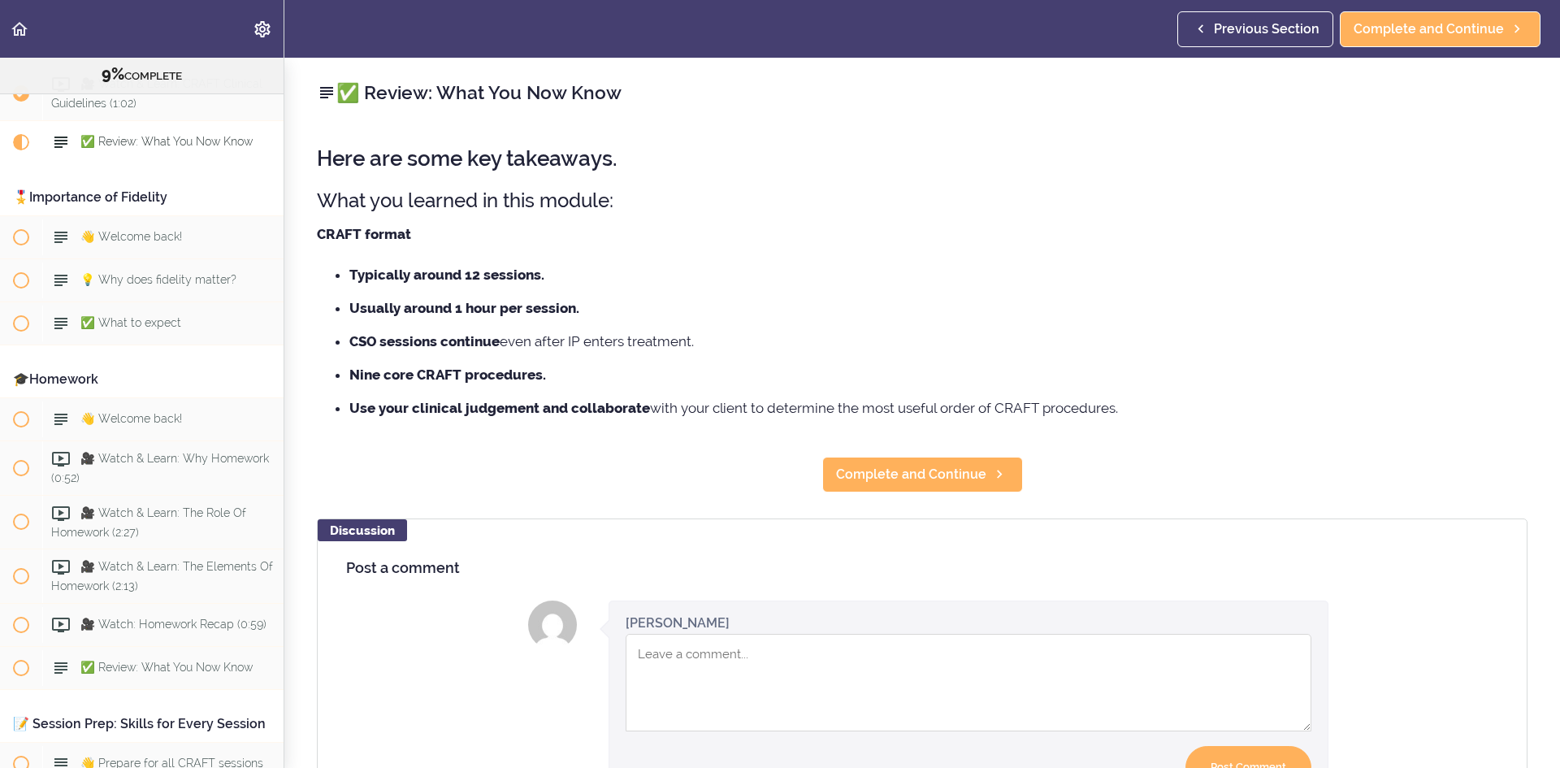
scroll to position [1018, 0]
click at [914, 490] on link "Complete and Continue" at bounding box center [922, 475] width 201 height 36
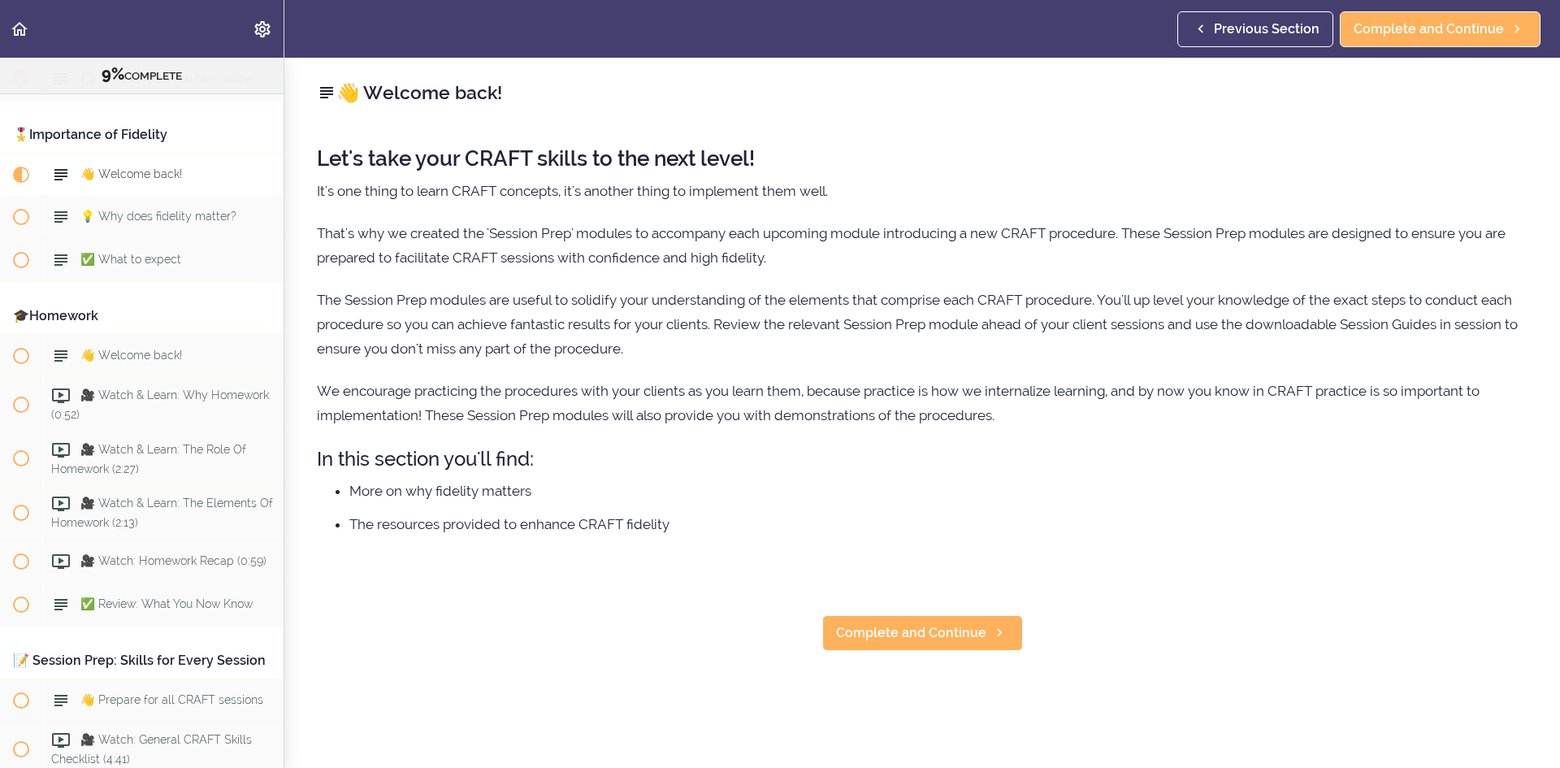
scroll to position [1113, 0]
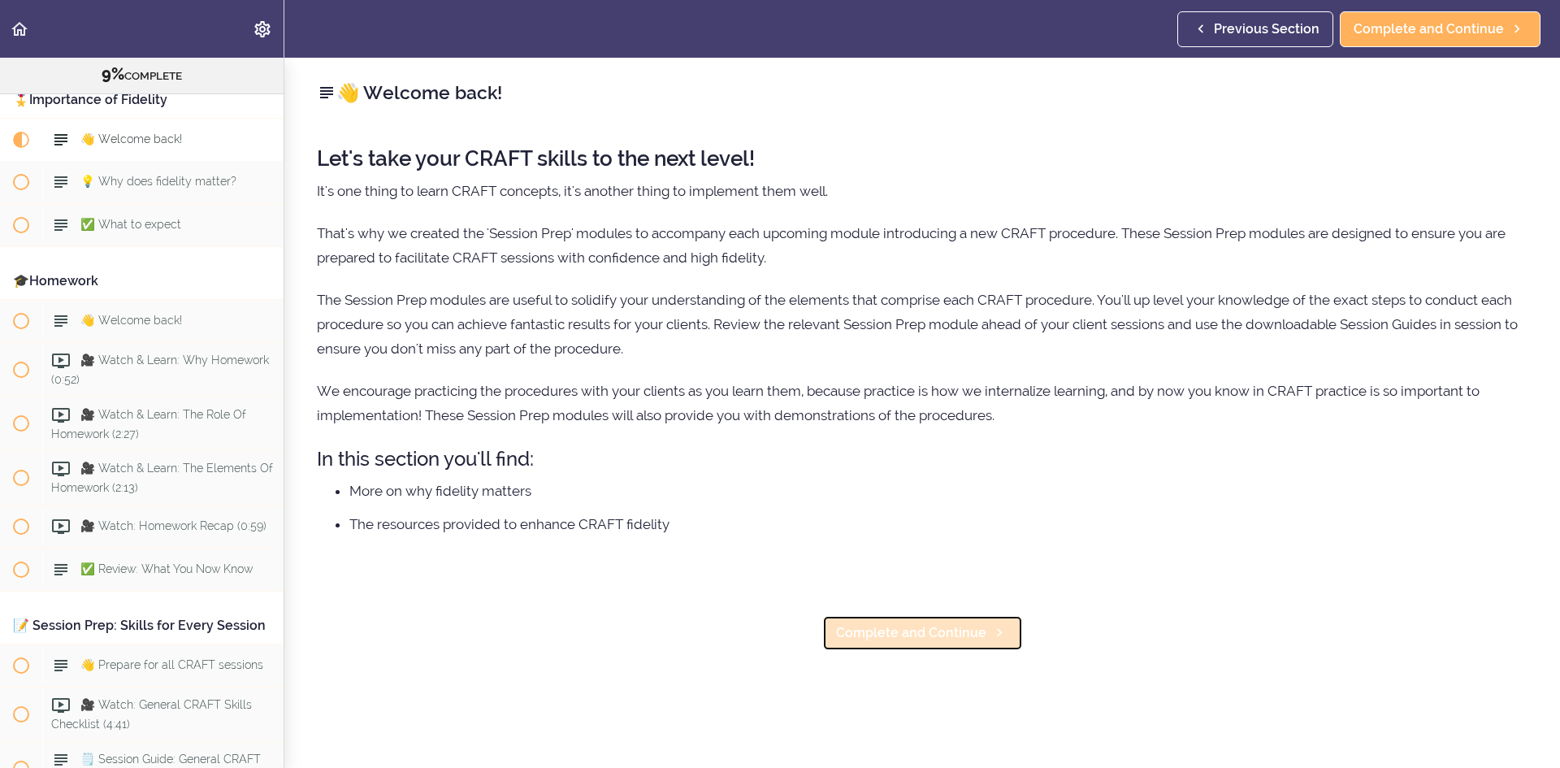
click at [920, 630] on span "Complete and Continue" at bounding box center [911, 633] width 150 height 20
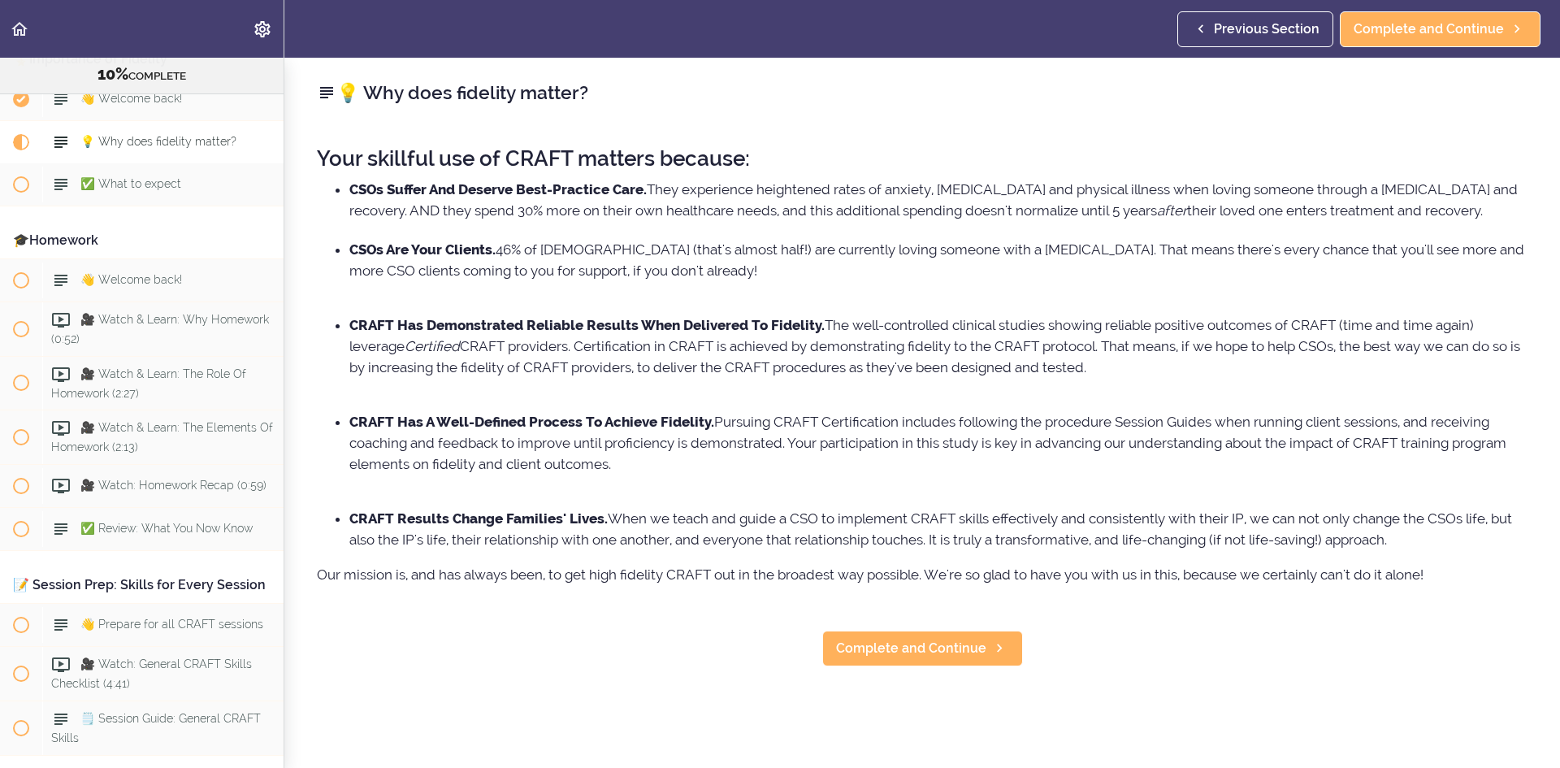
scroll to position [1157, 0]
click at [909, 658] on span "Complete and Continue" at bounding box center [911, 649] width 150 height 20
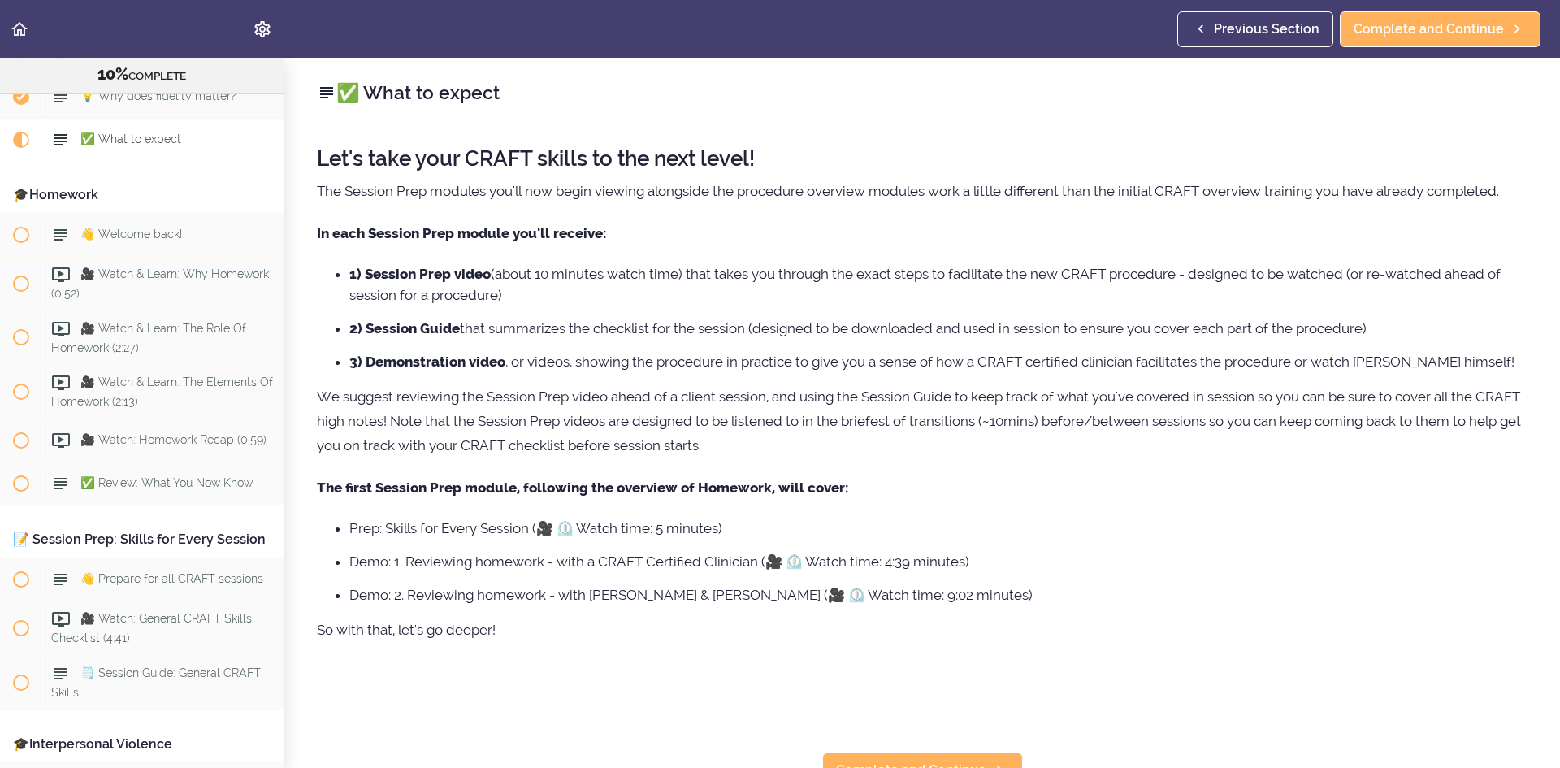
scroll to position [54, 0]
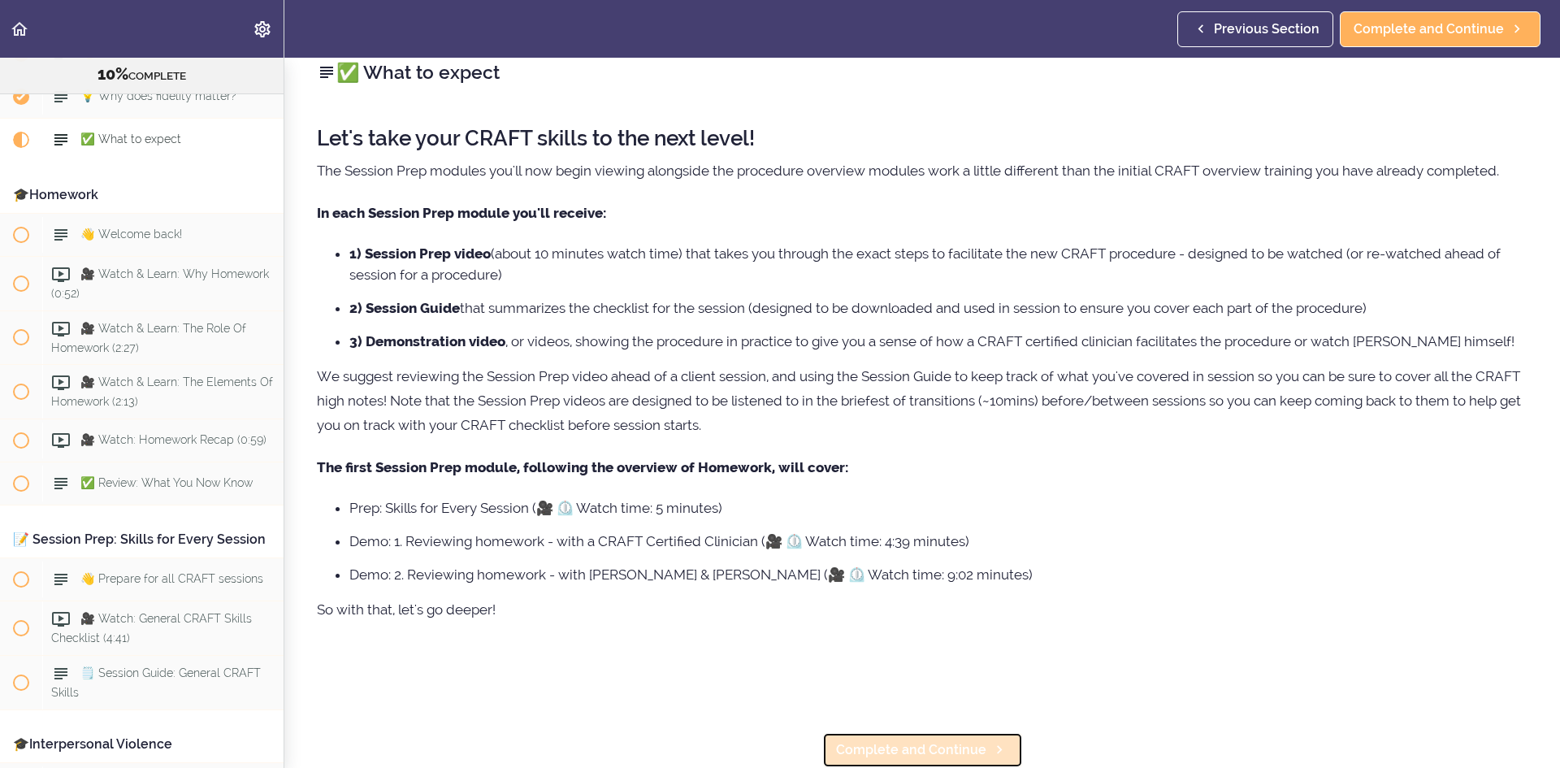
click at [948, 740] on span "Complete and Continue" at bounding box center [911, 750] width 150 height 20
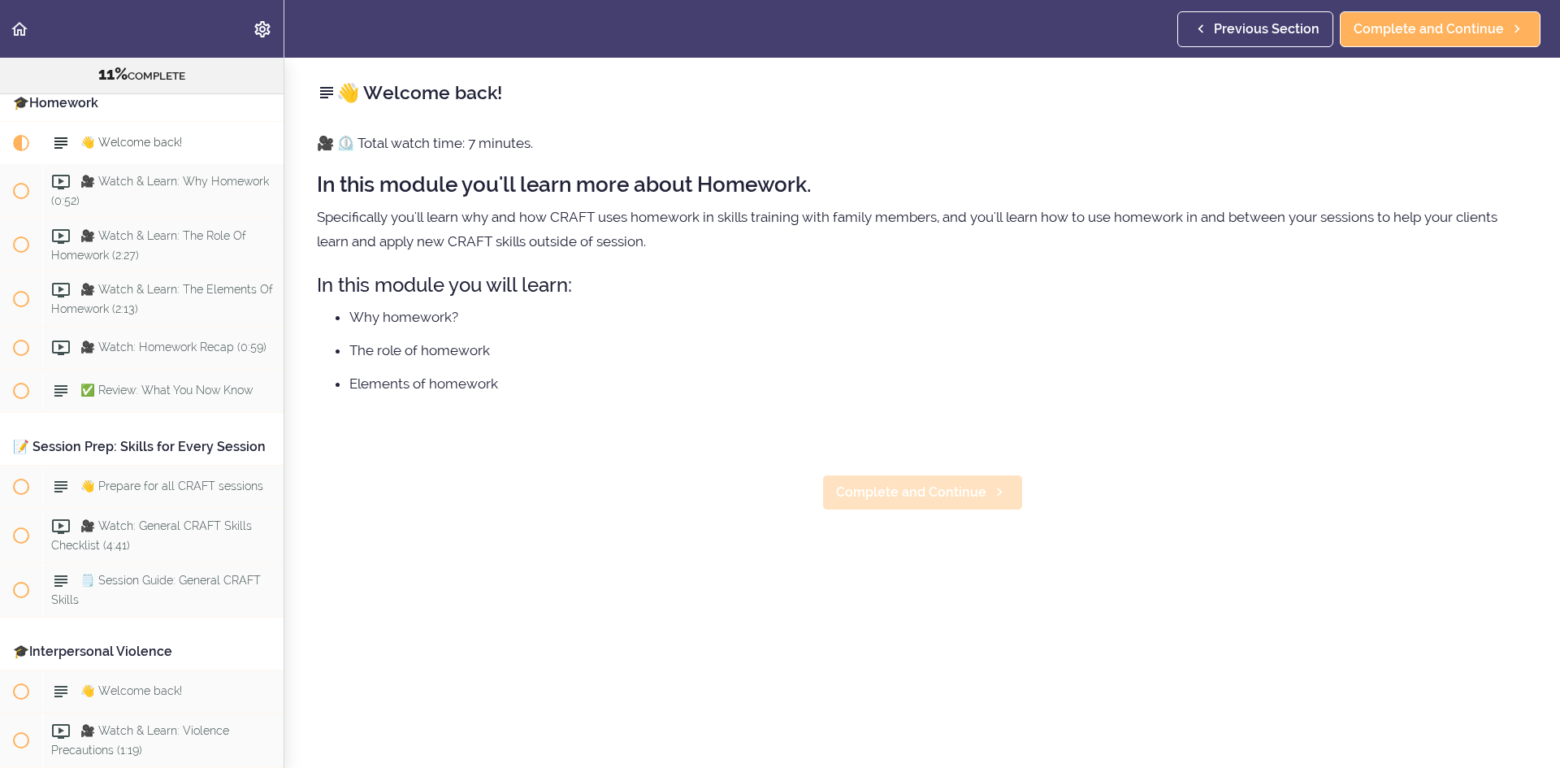
scroll to position [1296, 0]
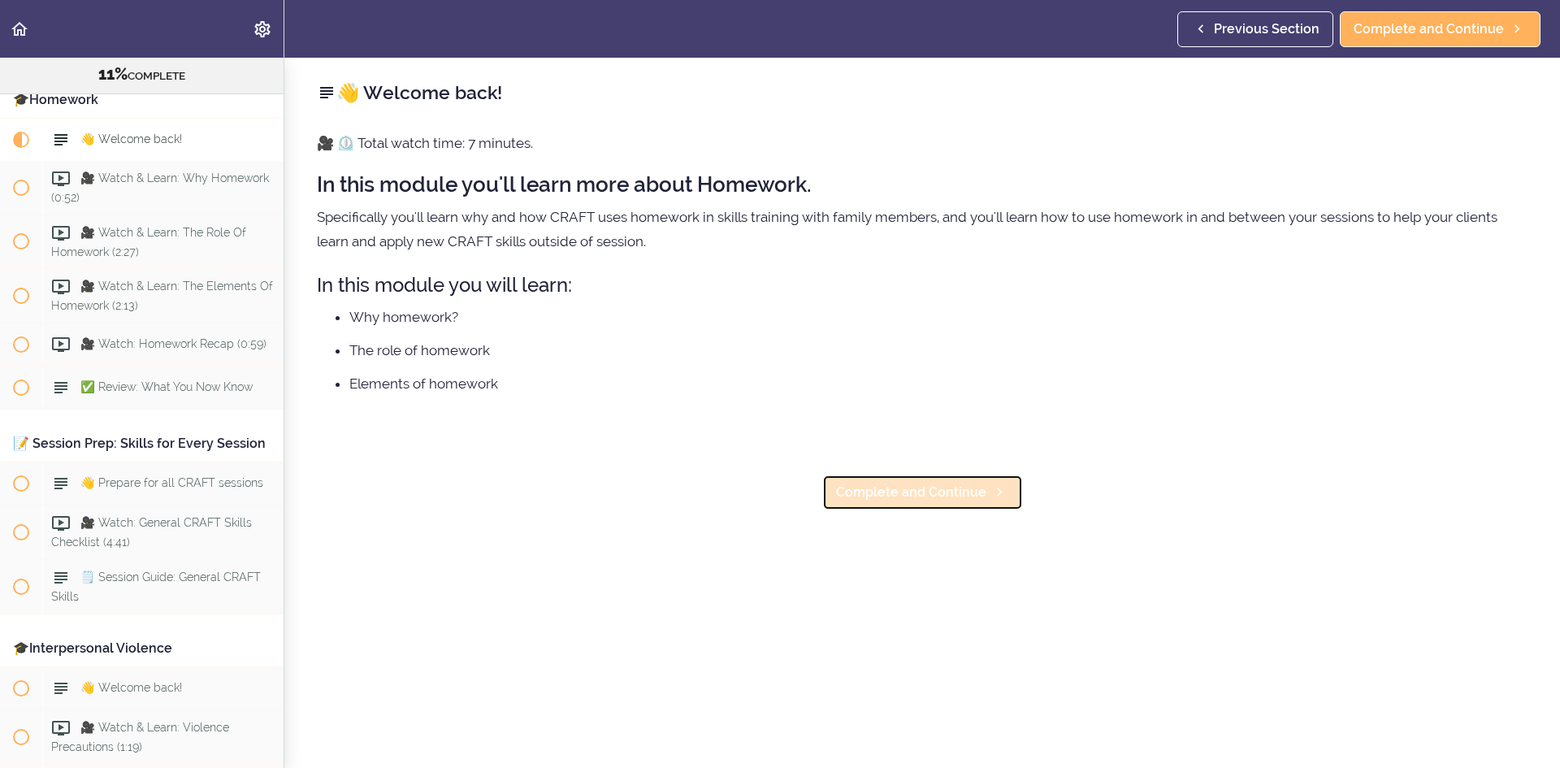
click at [928, 493] on span "Complete and Continue" at bounding box center [911, 493] width 150 height 20
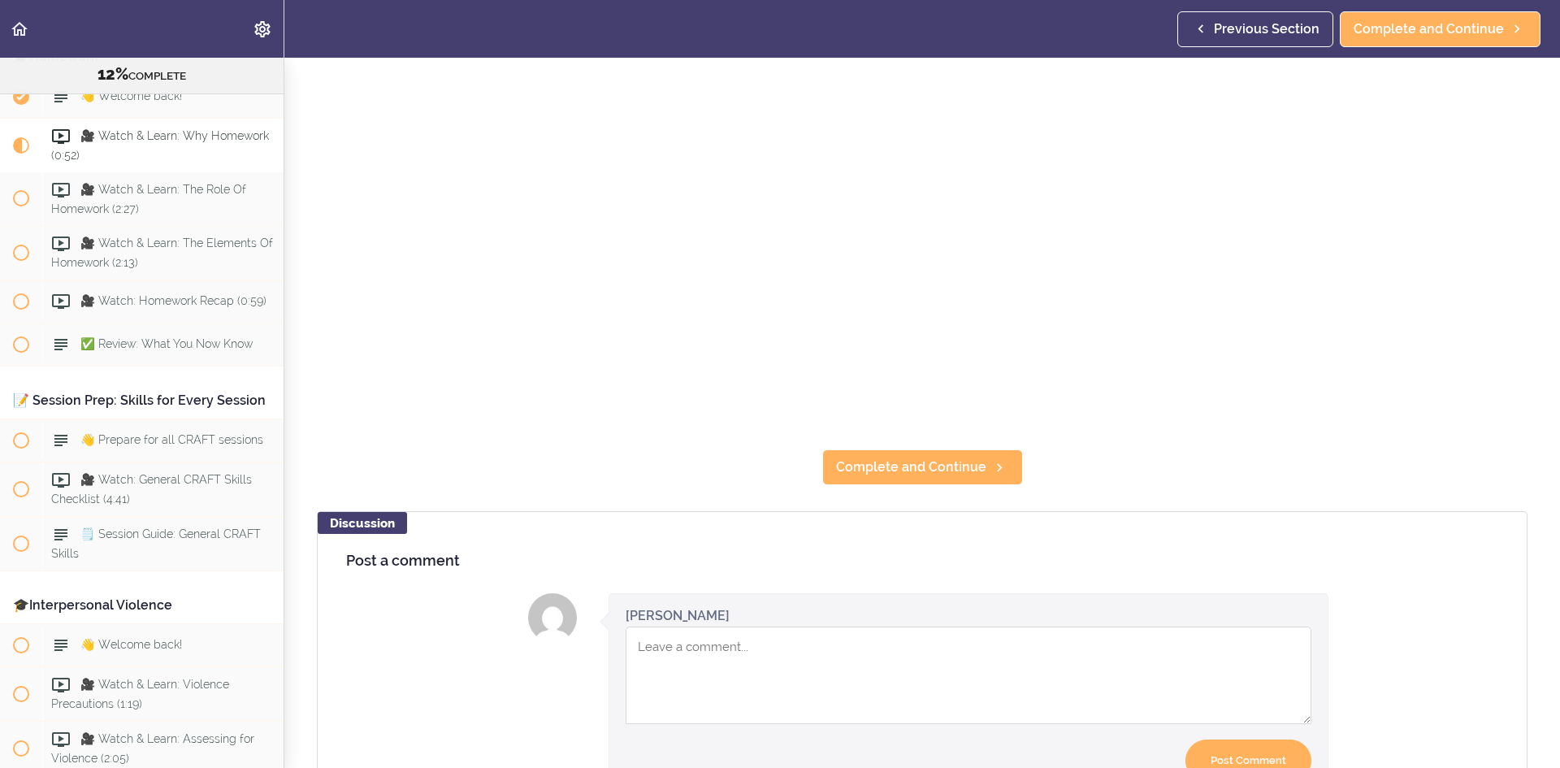
scroll to position [406, 0]
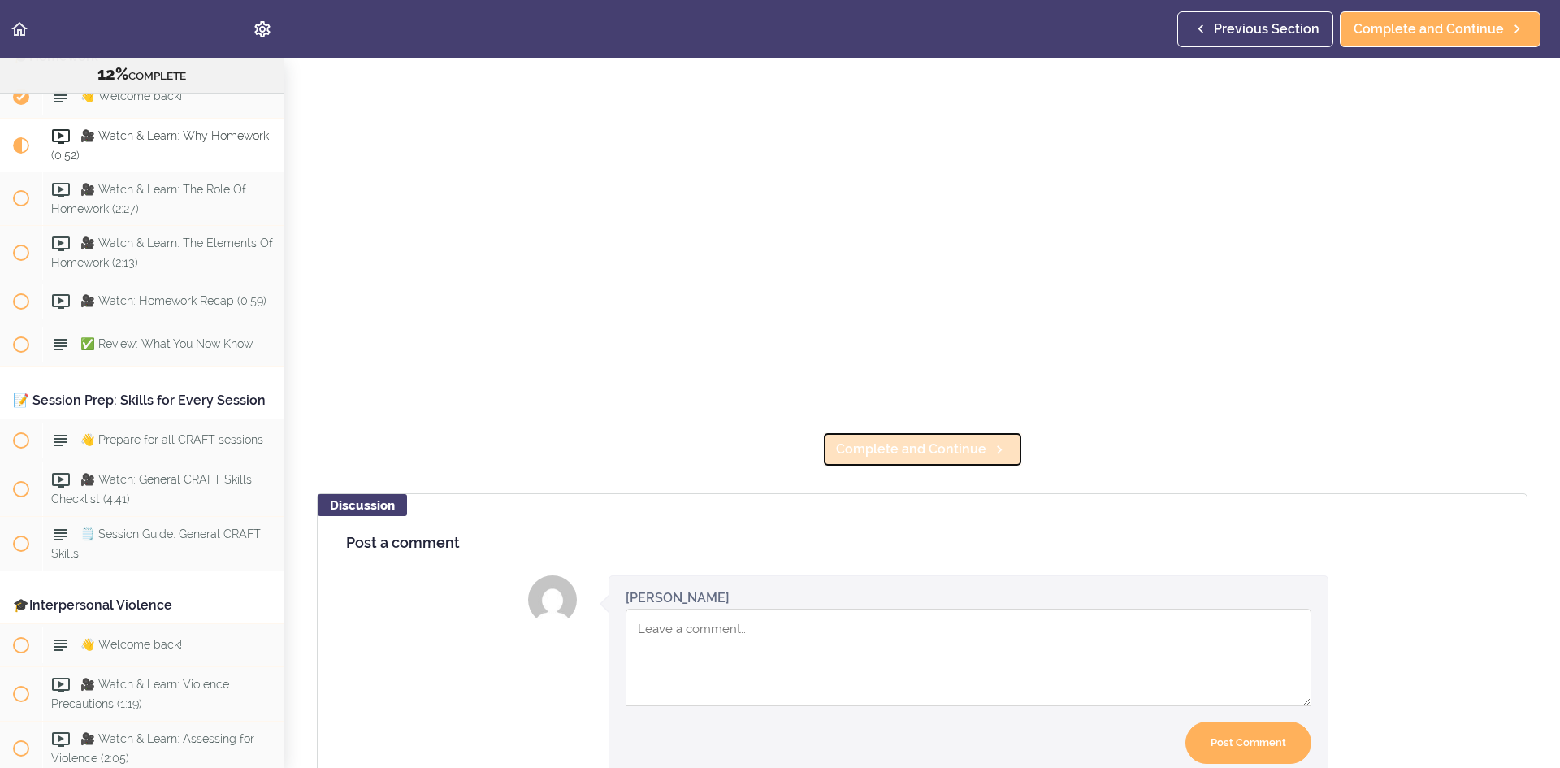
click at [853, 432] on link "Complete and Continue" at bounding box center [922, 450] width 201 height 36
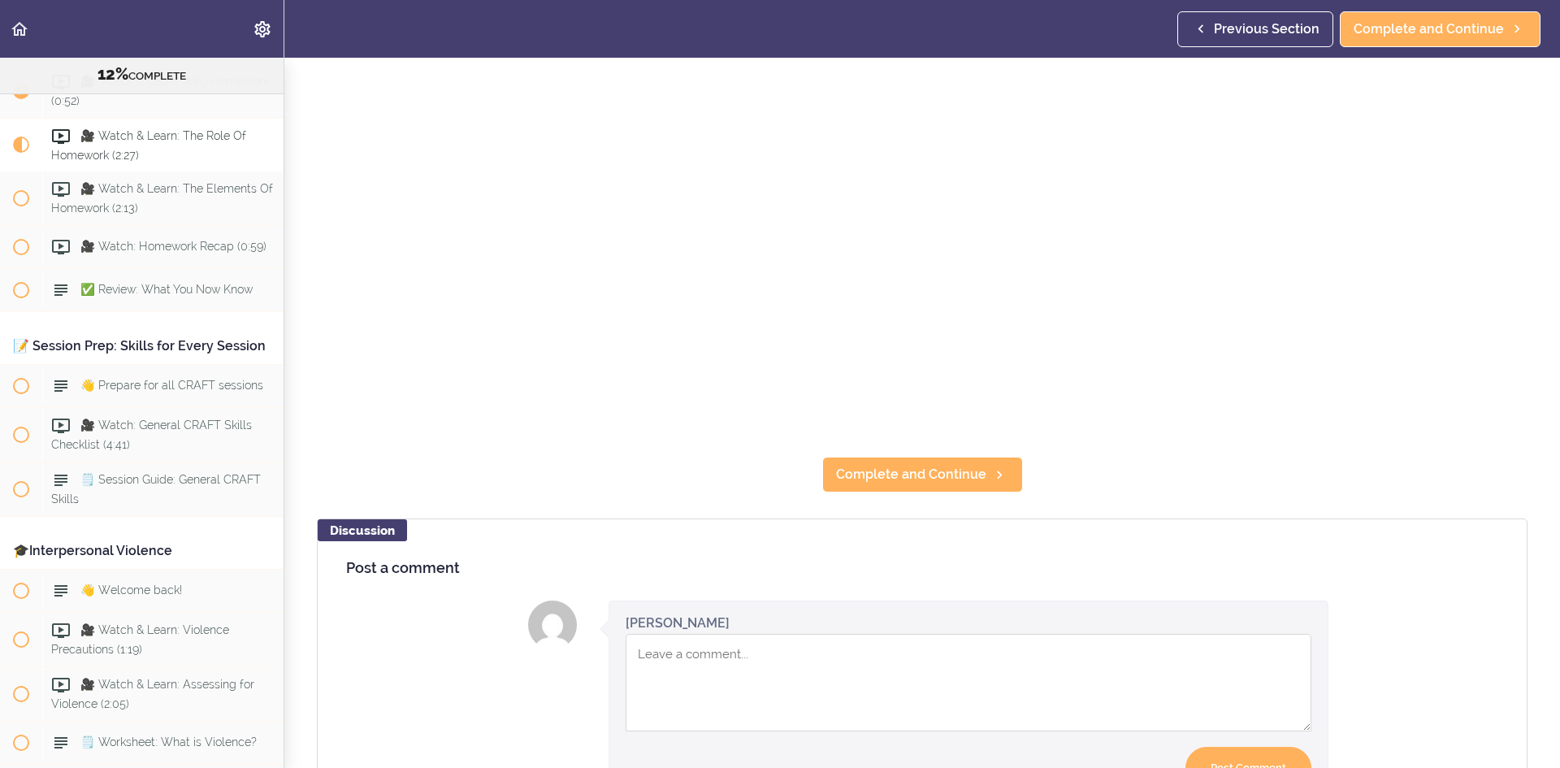
scroll to position [406, 0]
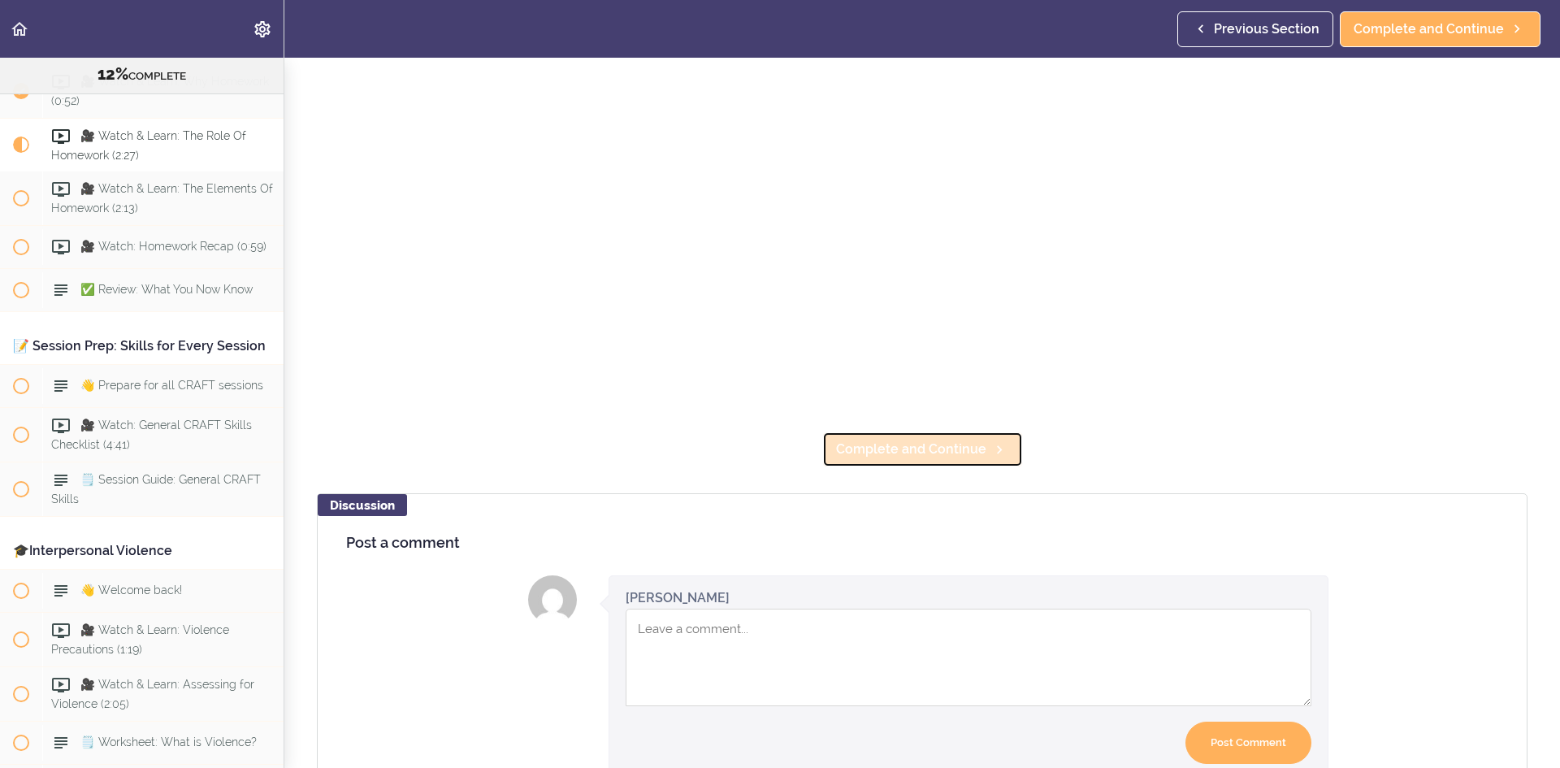
click at [905, 454] on link "Complete and Continue" at bounding box center [922, 450] width 201 height 36
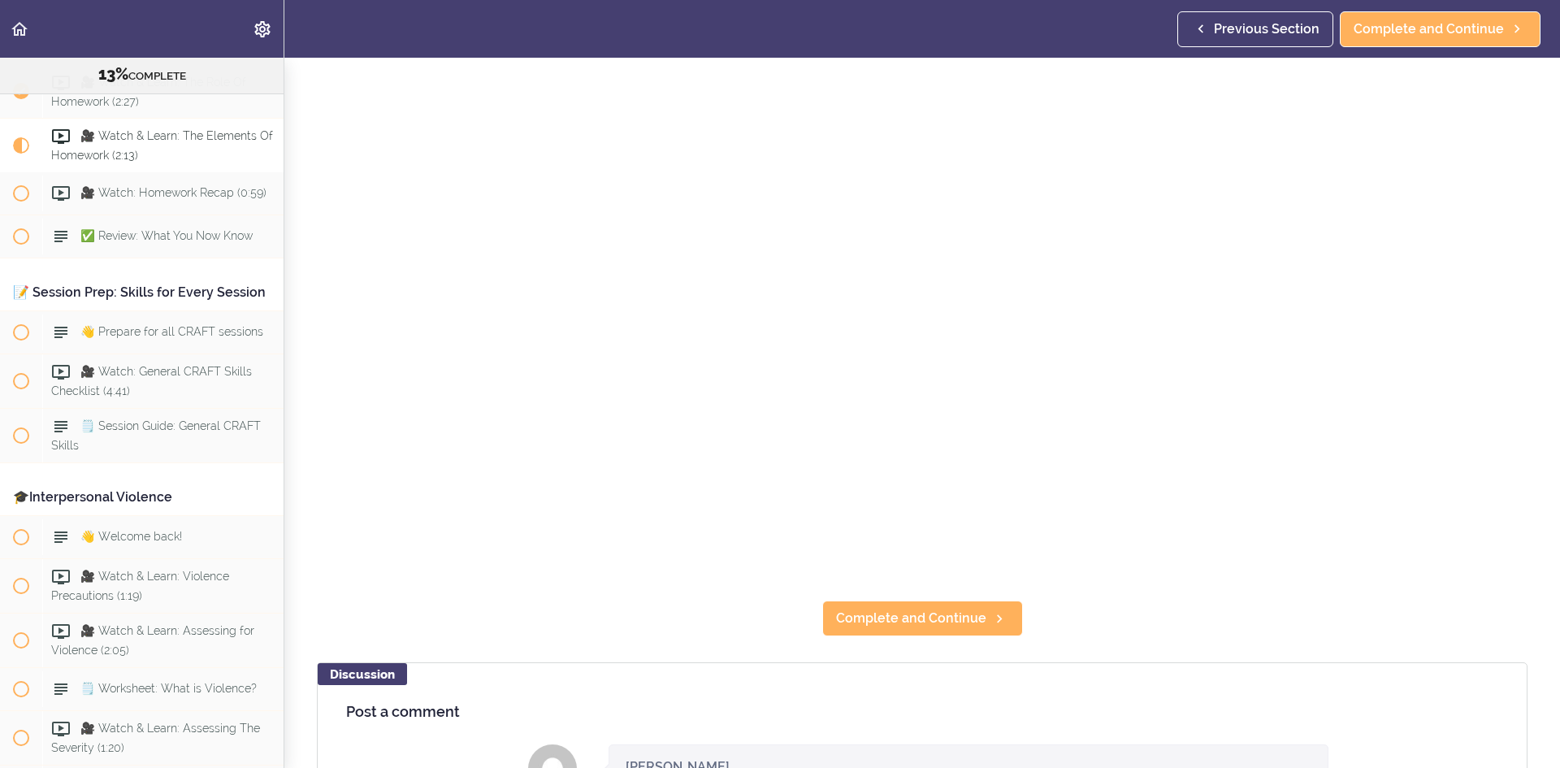
scroll to position [406, 0]
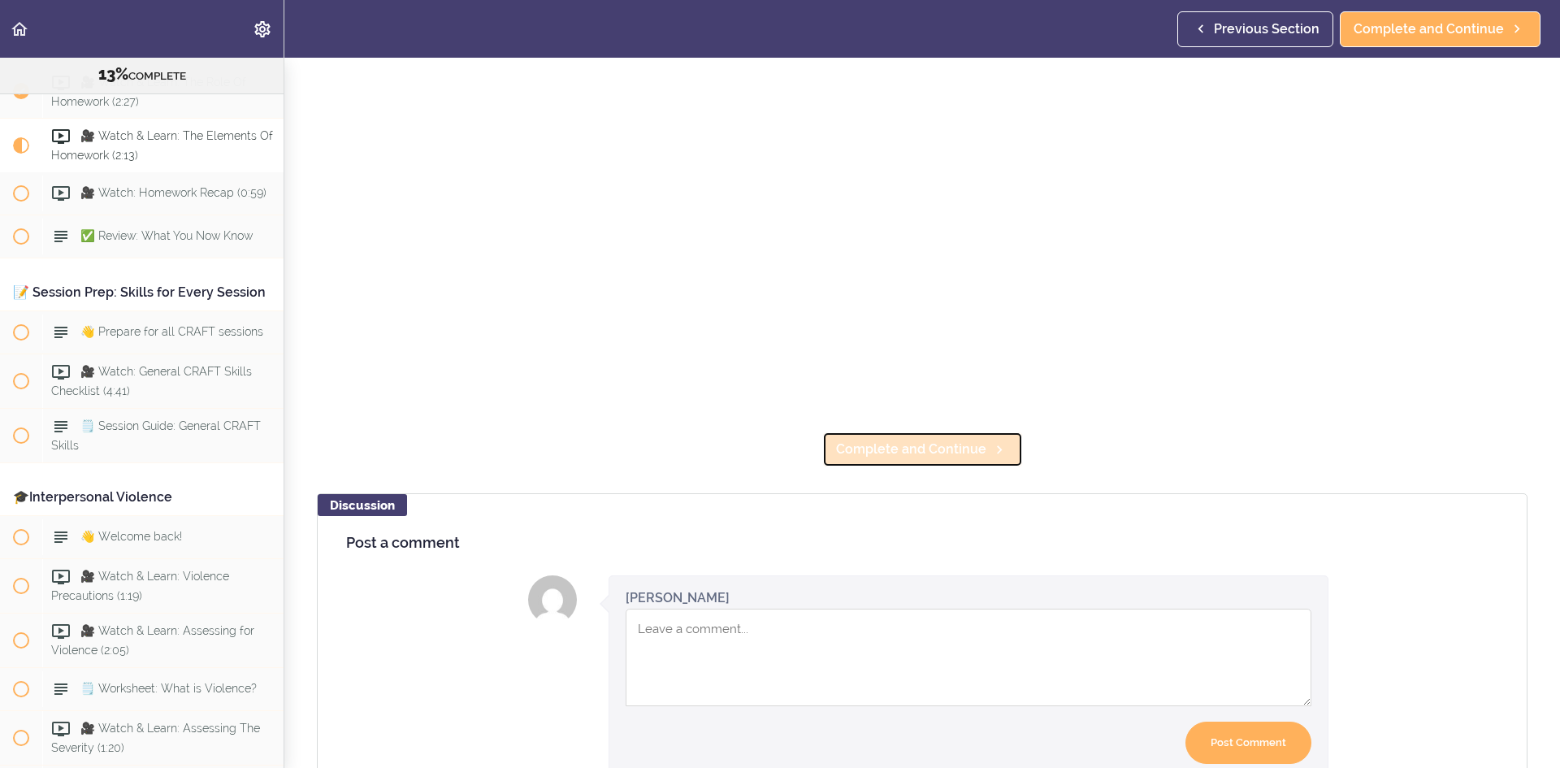
click at [905, 441] on span "Complete and Continue" at bounding box center [911, 450] width 150 height 20
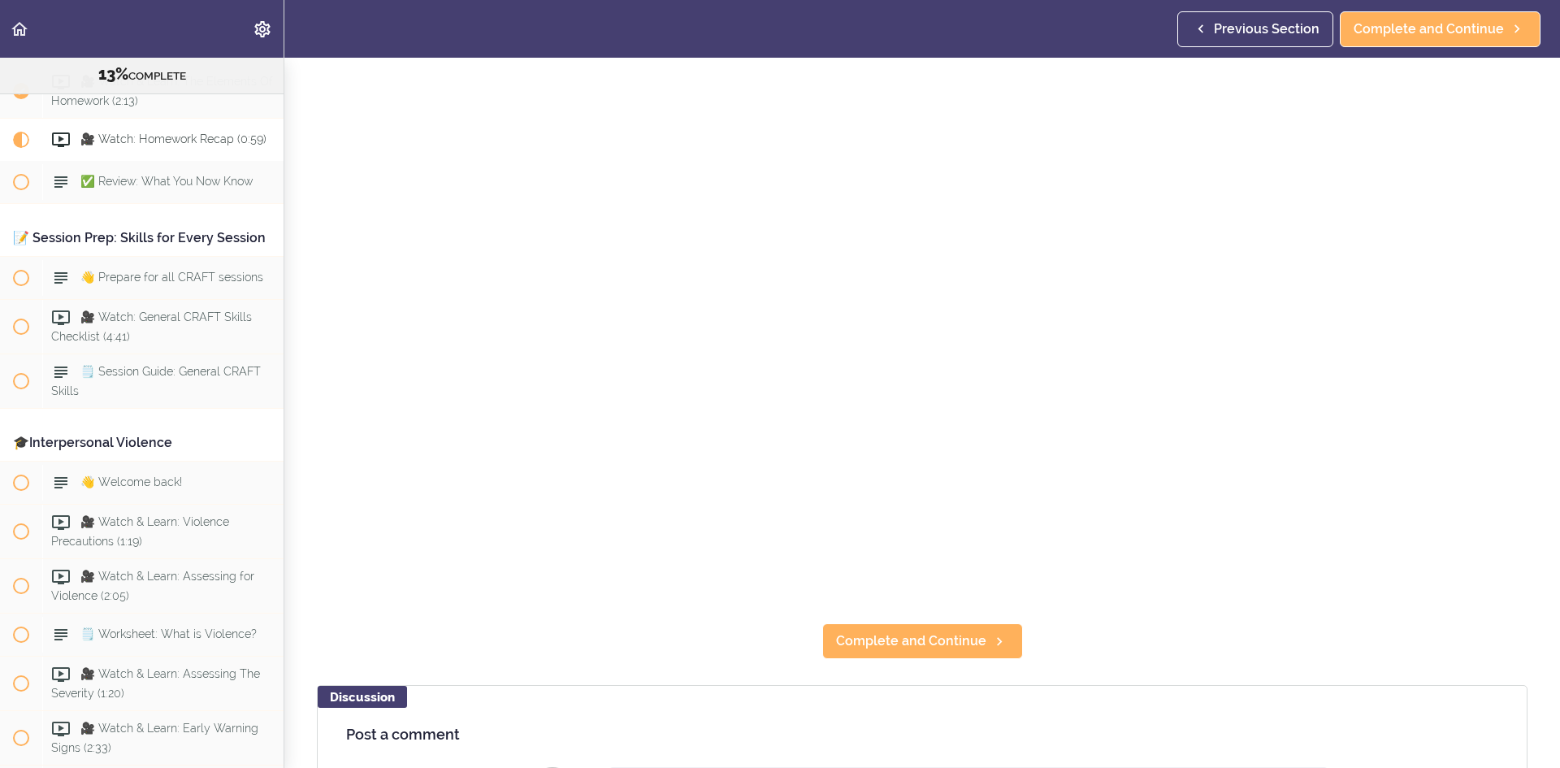
scroll to position [244, 0]
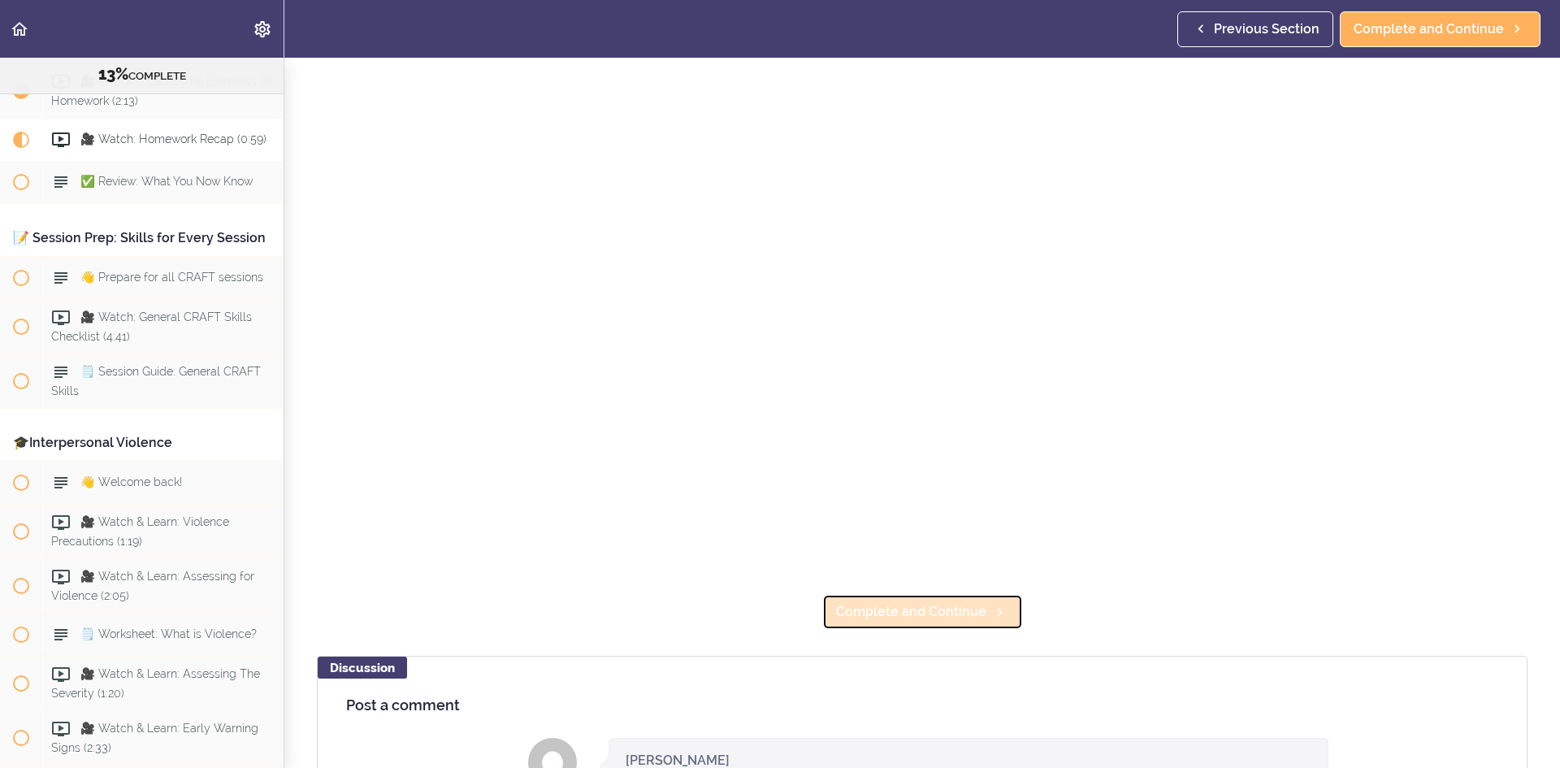
click at [876, 602] on span "Complete and Continue" at bounding box center [911, 612] width 150 height 20
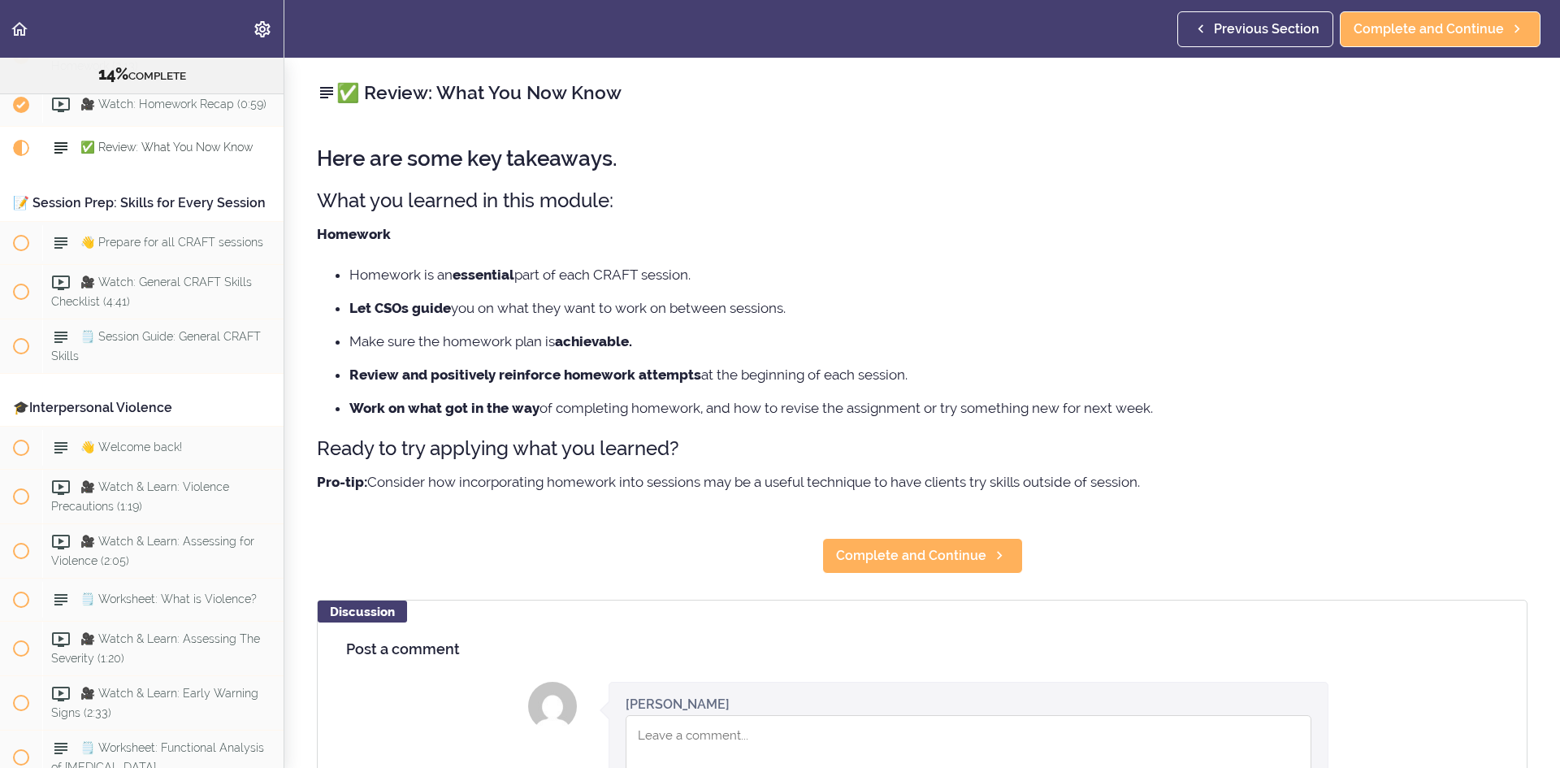
scroll to position [1556, 0]
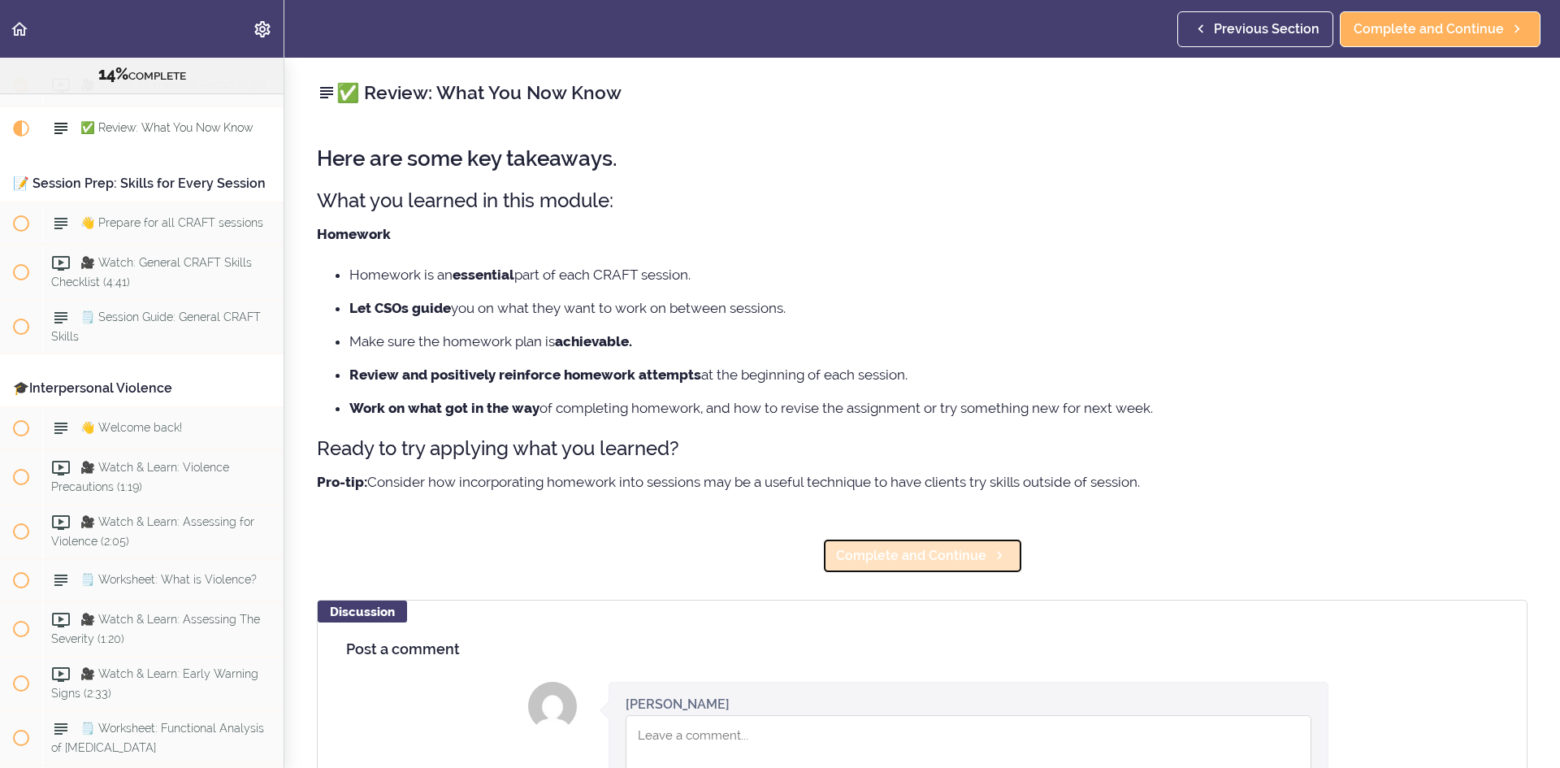
click at [890, 563] on span "Complete and Continue" at bounding box center [911, 556] width 150 height 20
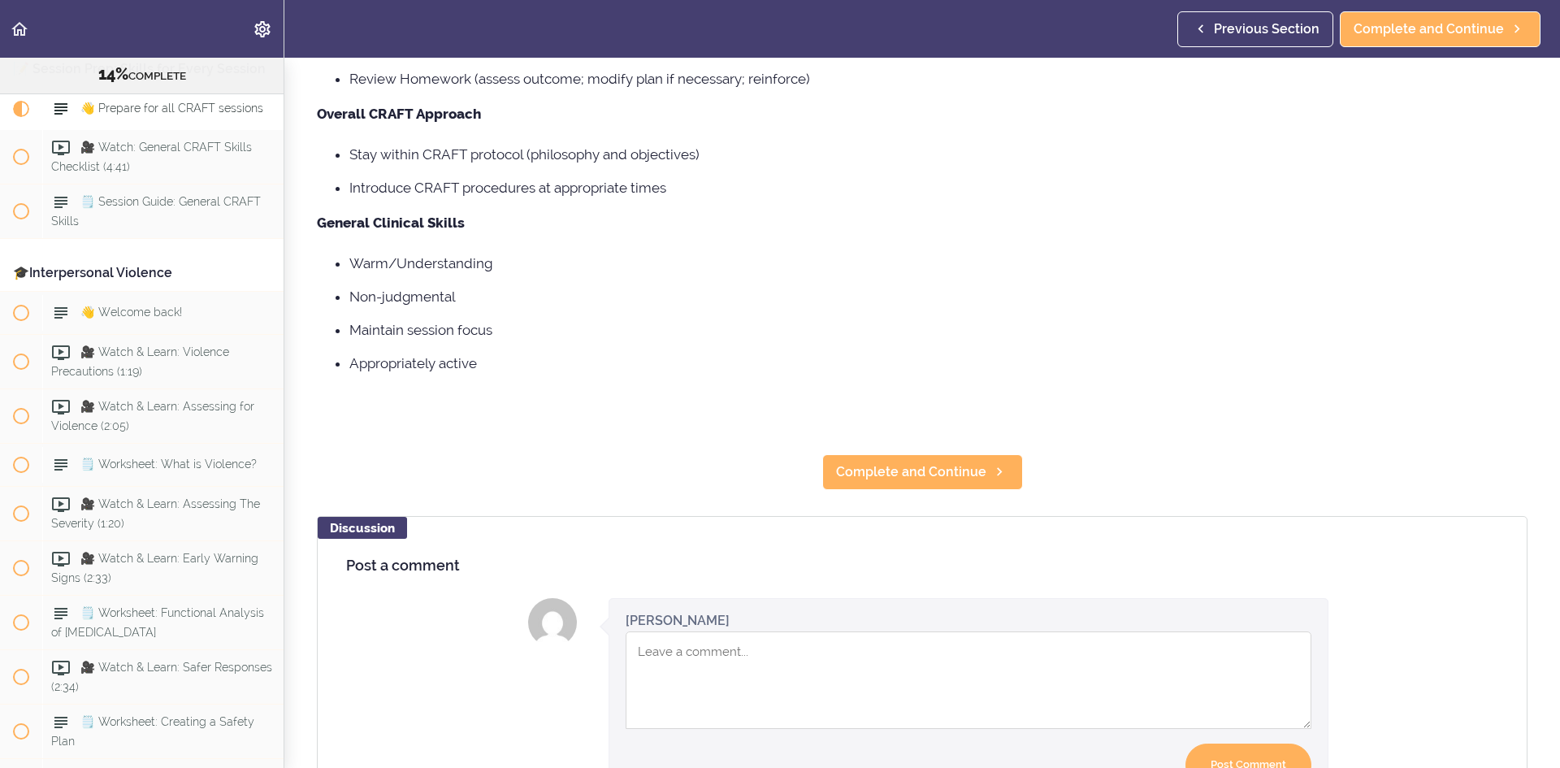
scroll to position [325, 0]
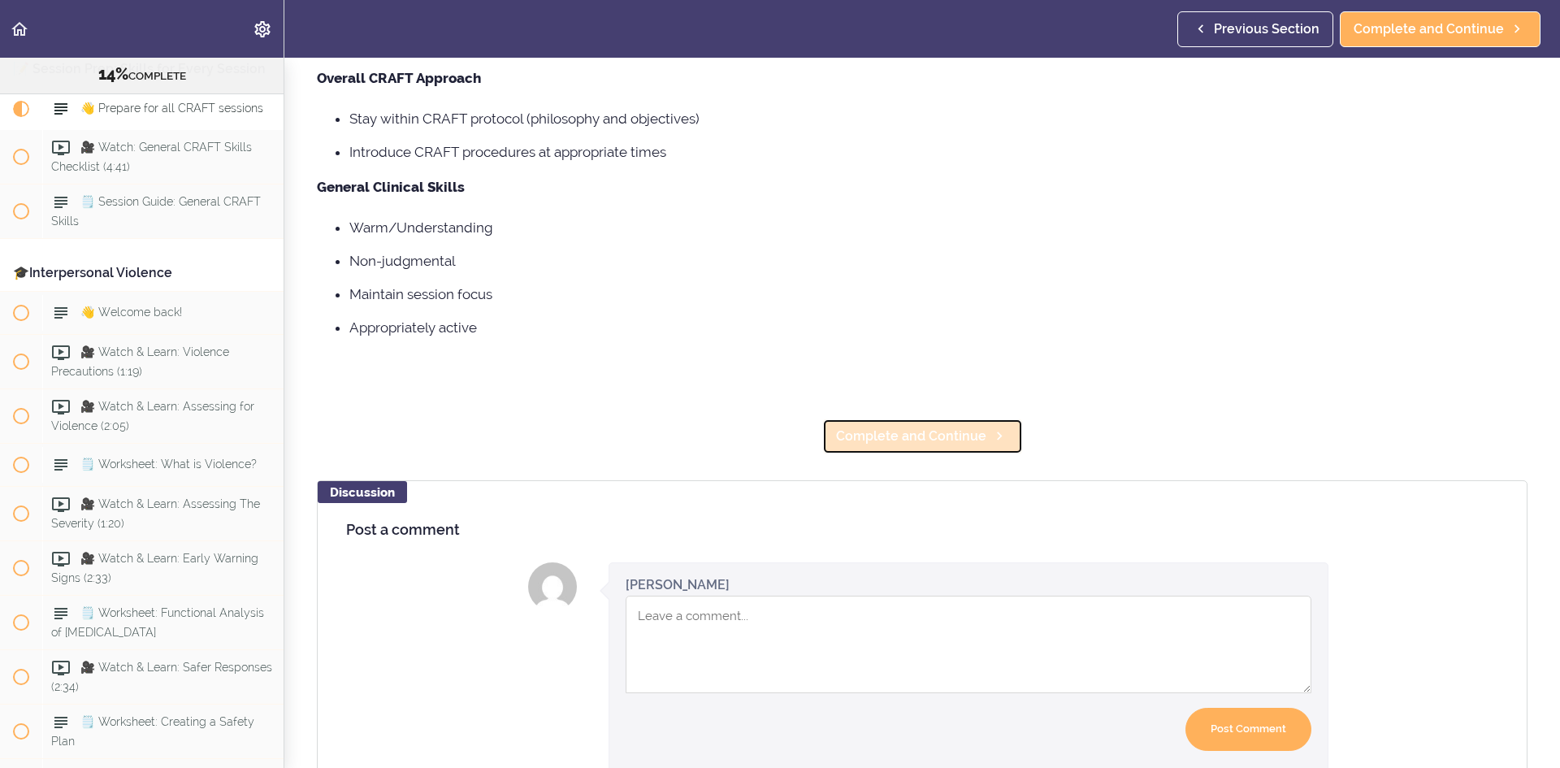
click at [939, 434] on span "Complete and Continue" at bounding box center [911, 437] width 150 height 20
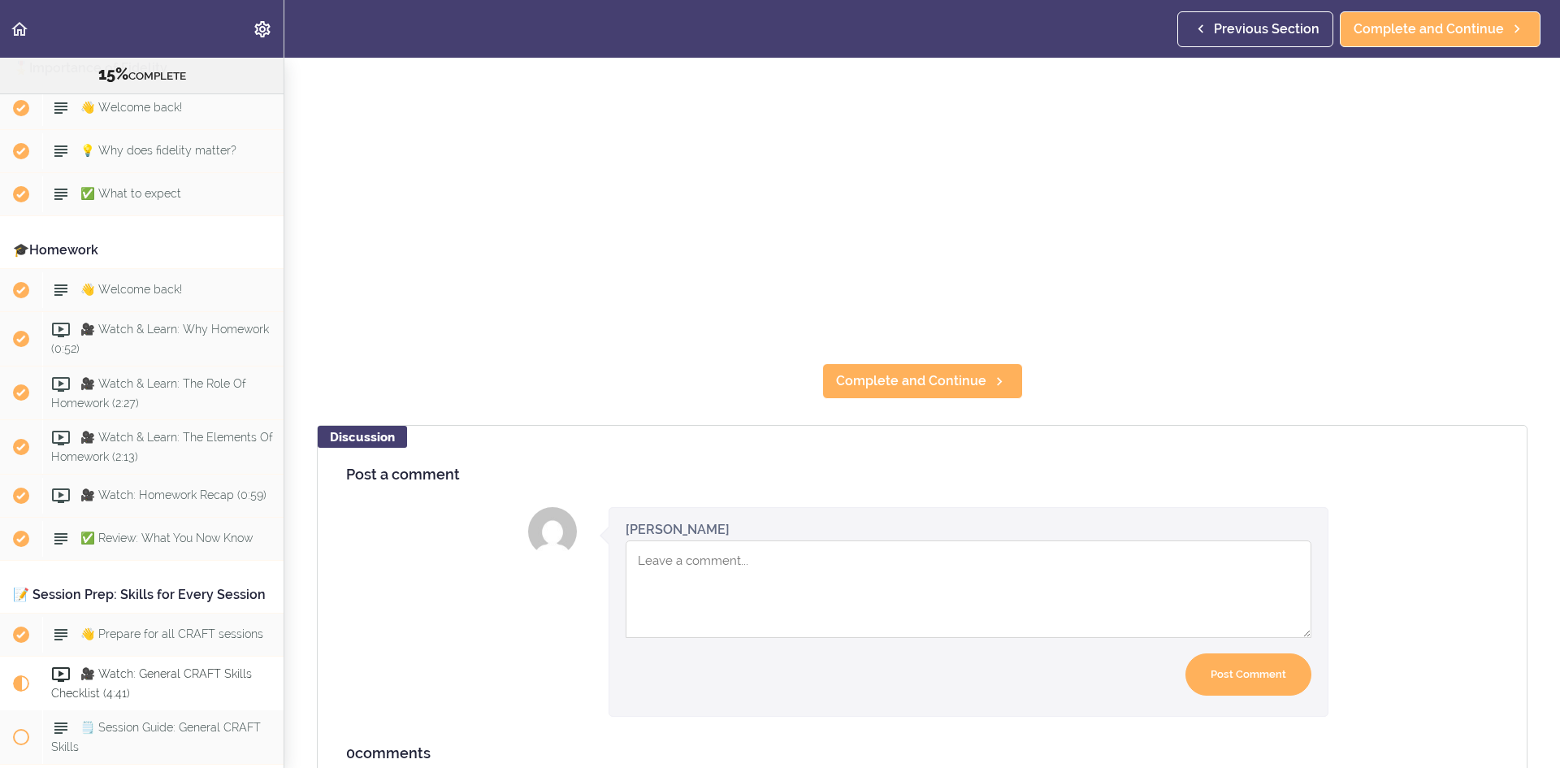
scroll to position [488, 0]
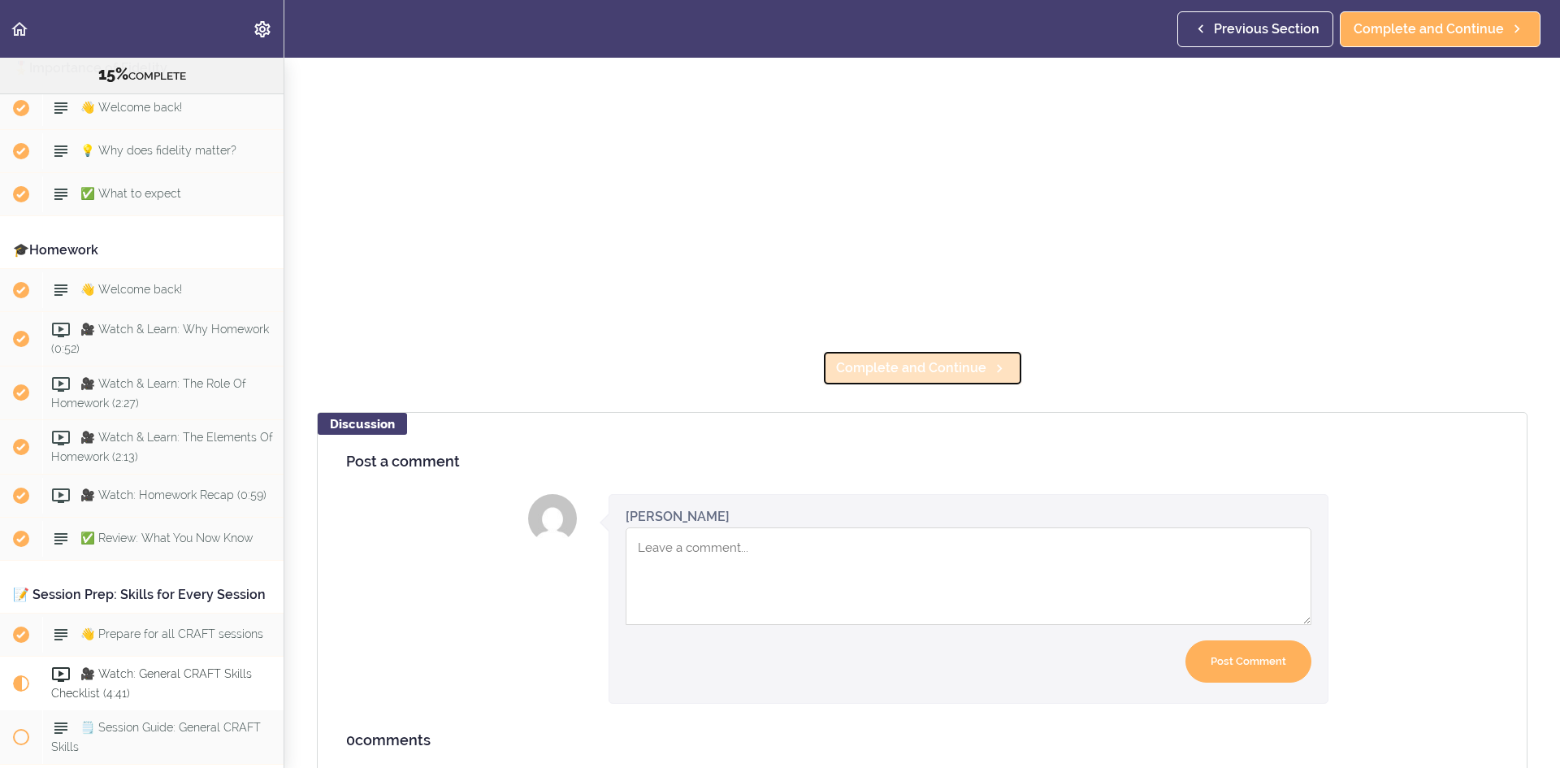
click at [909, 371] on link "Complete and Continue" at bounding box center [922, 368] width 201 height 36
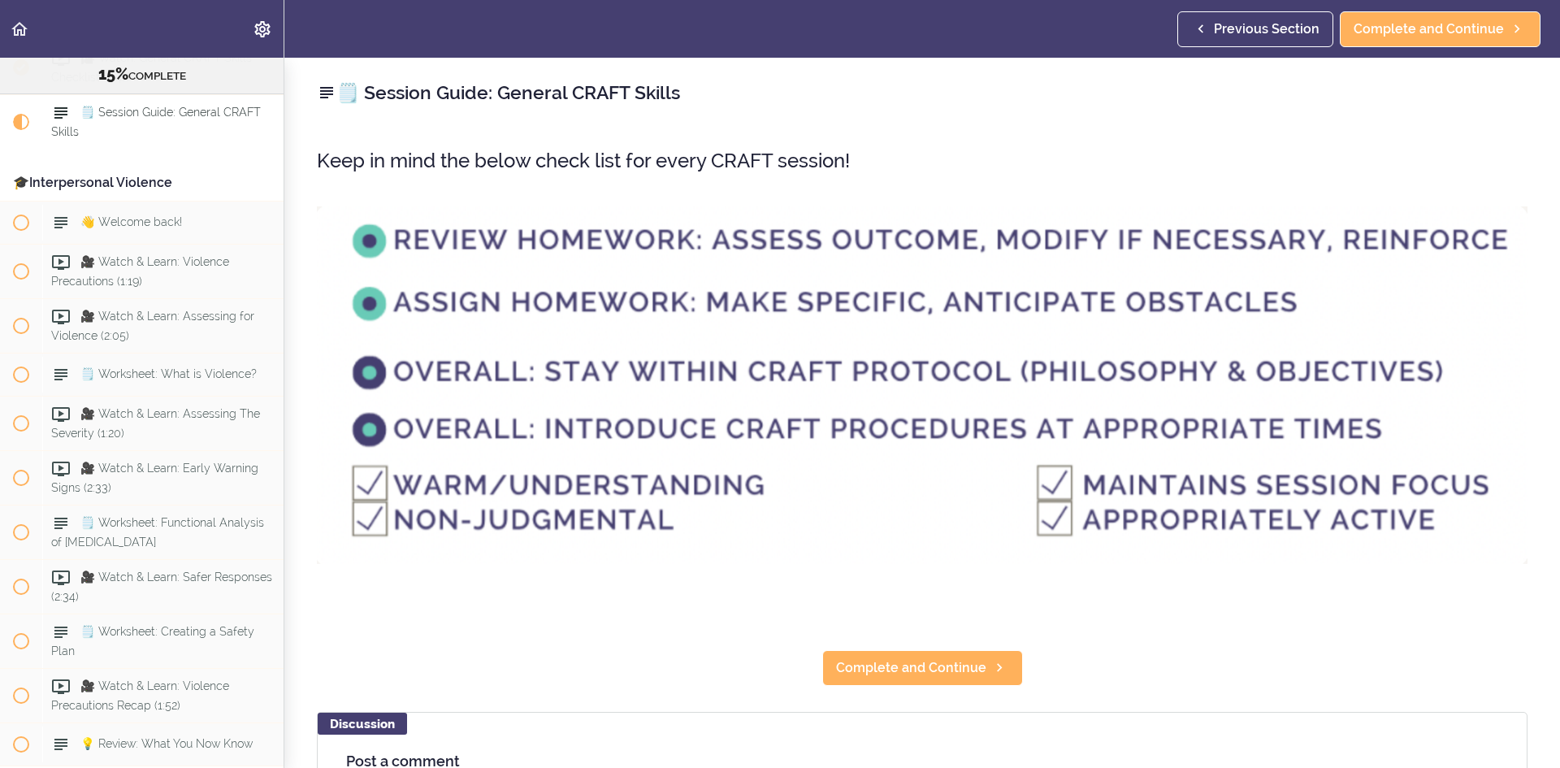
scroll to position [1769, 0]
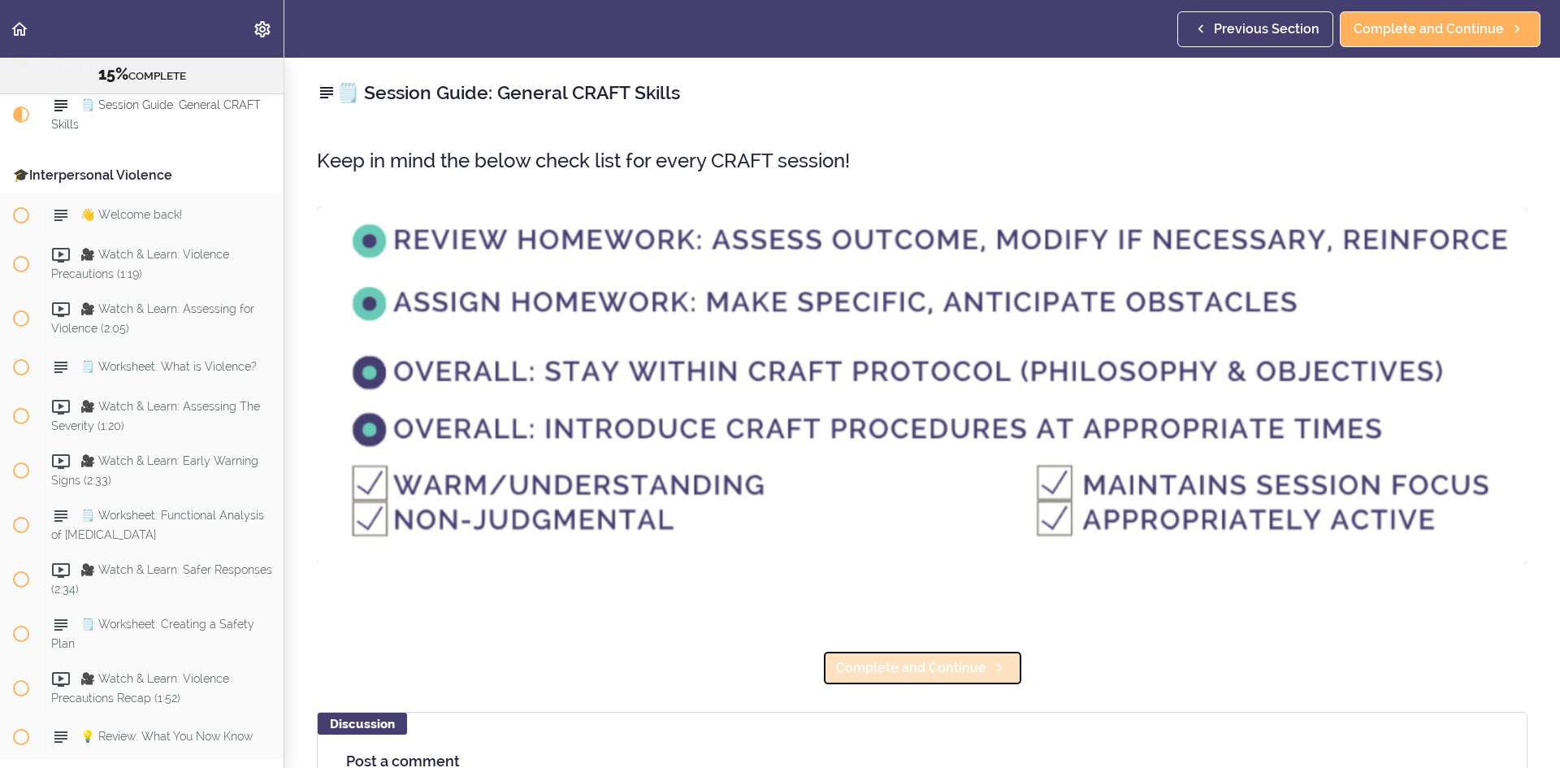
click at [958, 671] on span "Complete and Continue" at bounding box center [911, 668] width 150 height 20
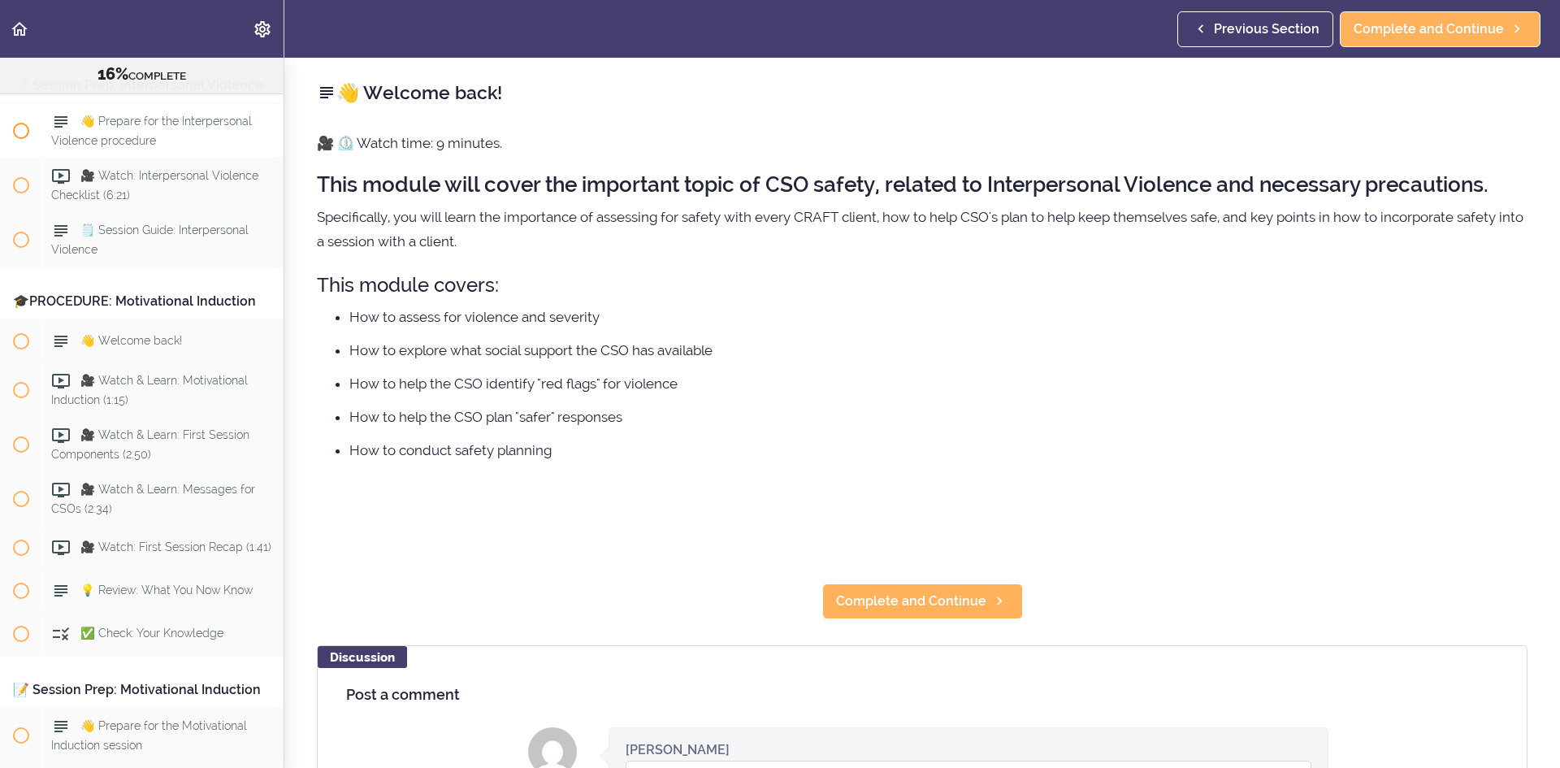
scroll to position [2526, 0]
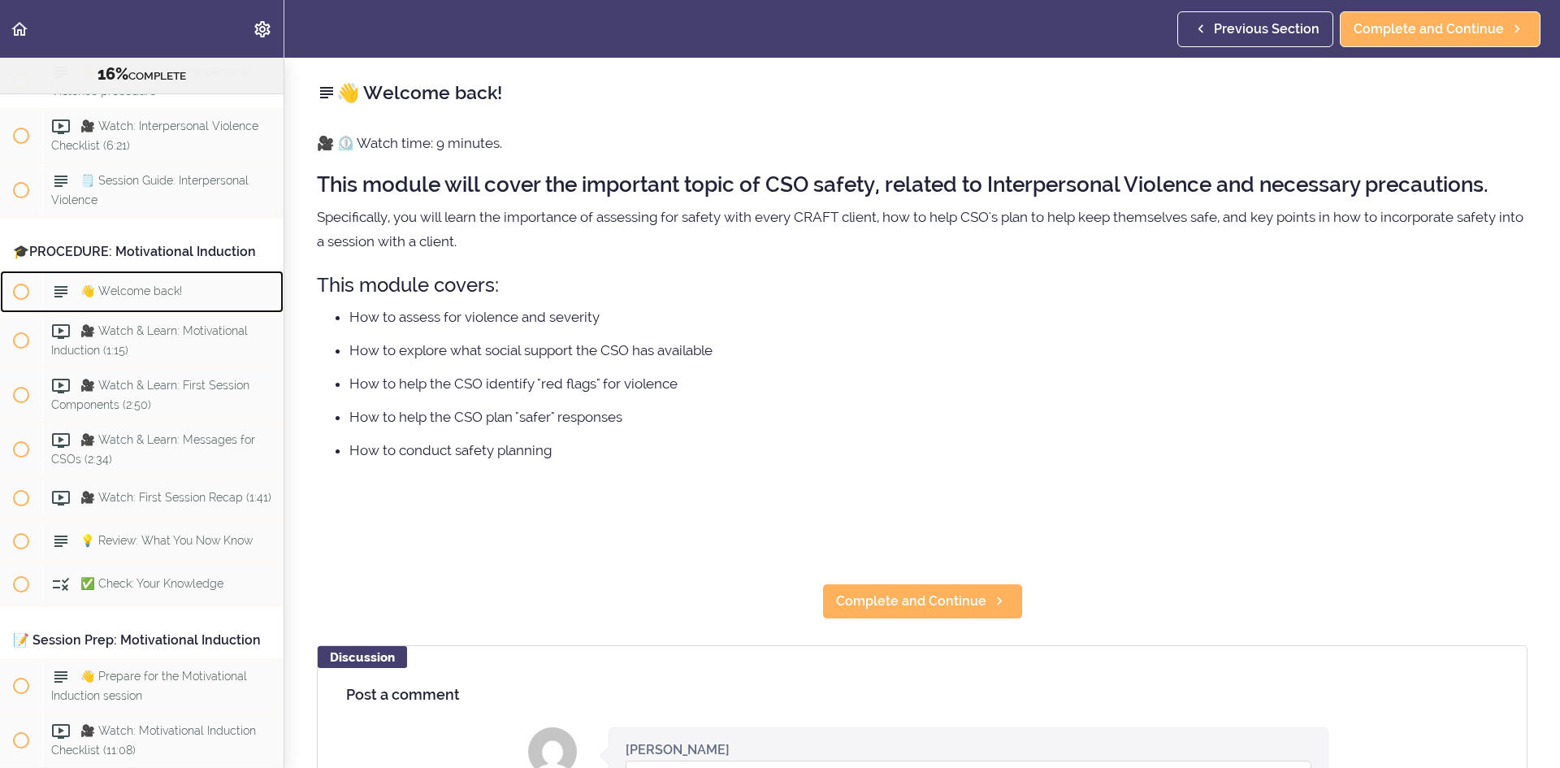
click at [153, 310] on div "👋 Welcome back!" at bounding box center [162, 292] width 241 height 36
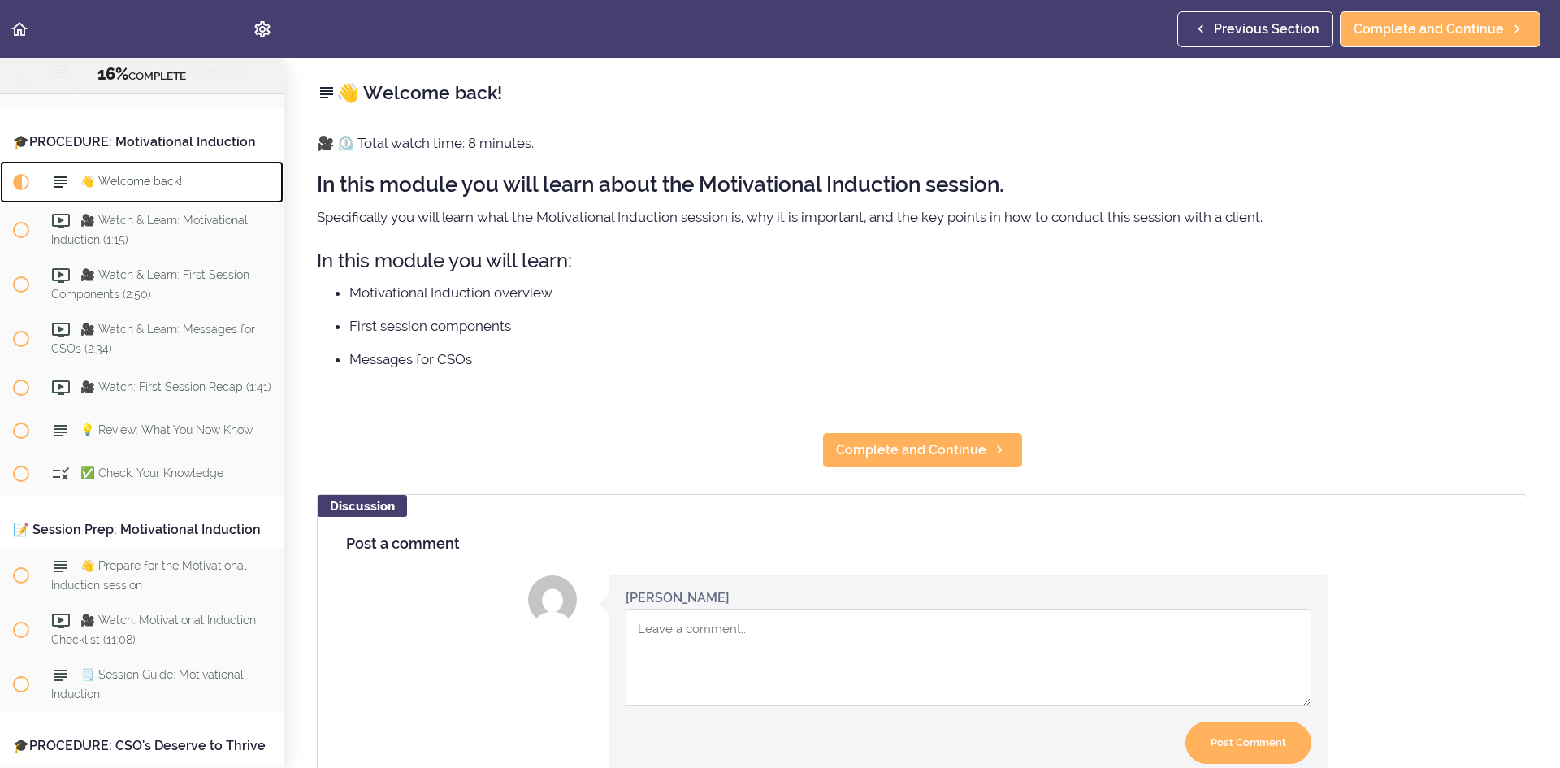
scroll to position [2729, 0]
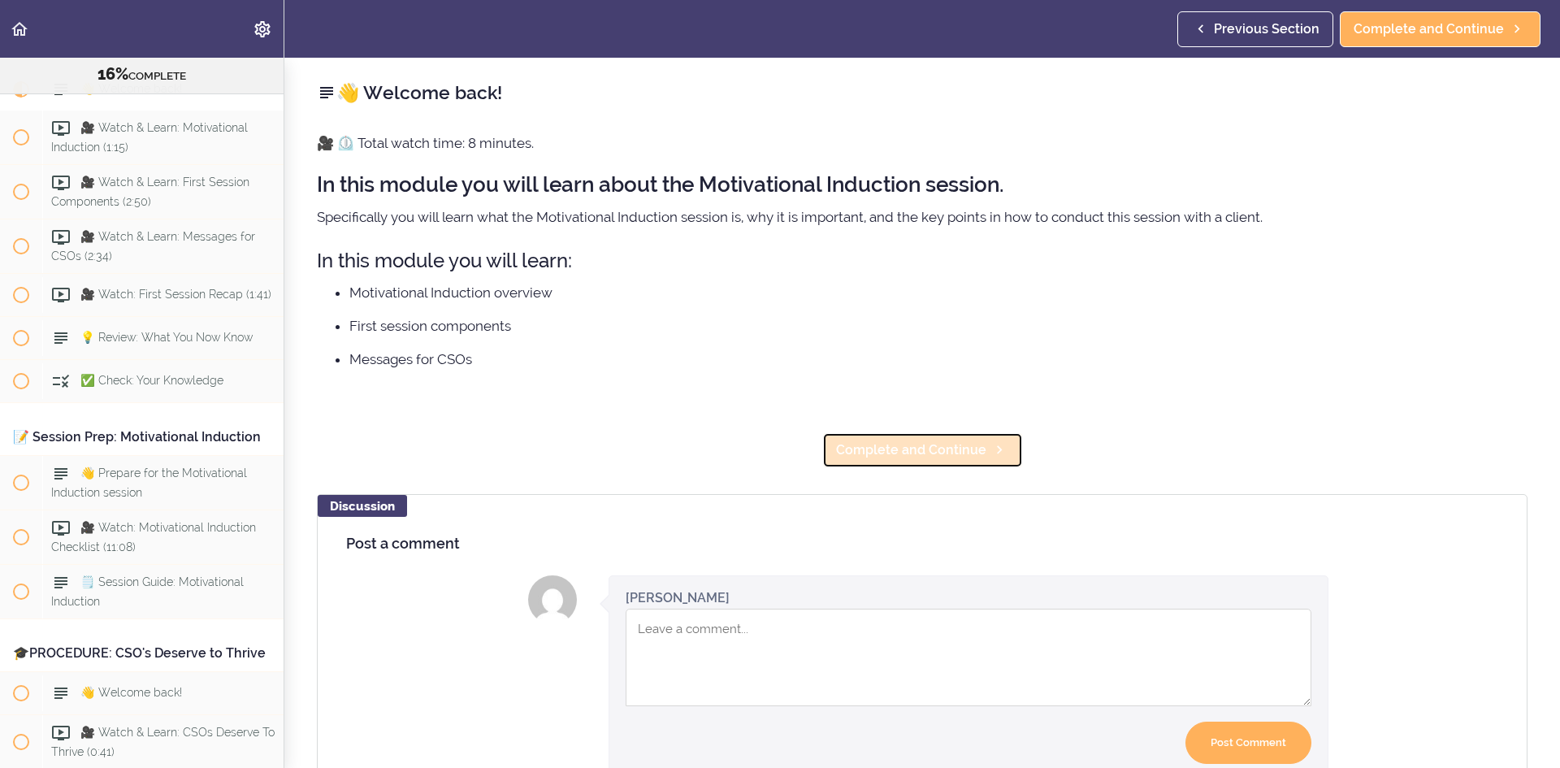
click at [884, 437] on link "Complete and Continue" at bounding box center [922, 450] width 201 height 36
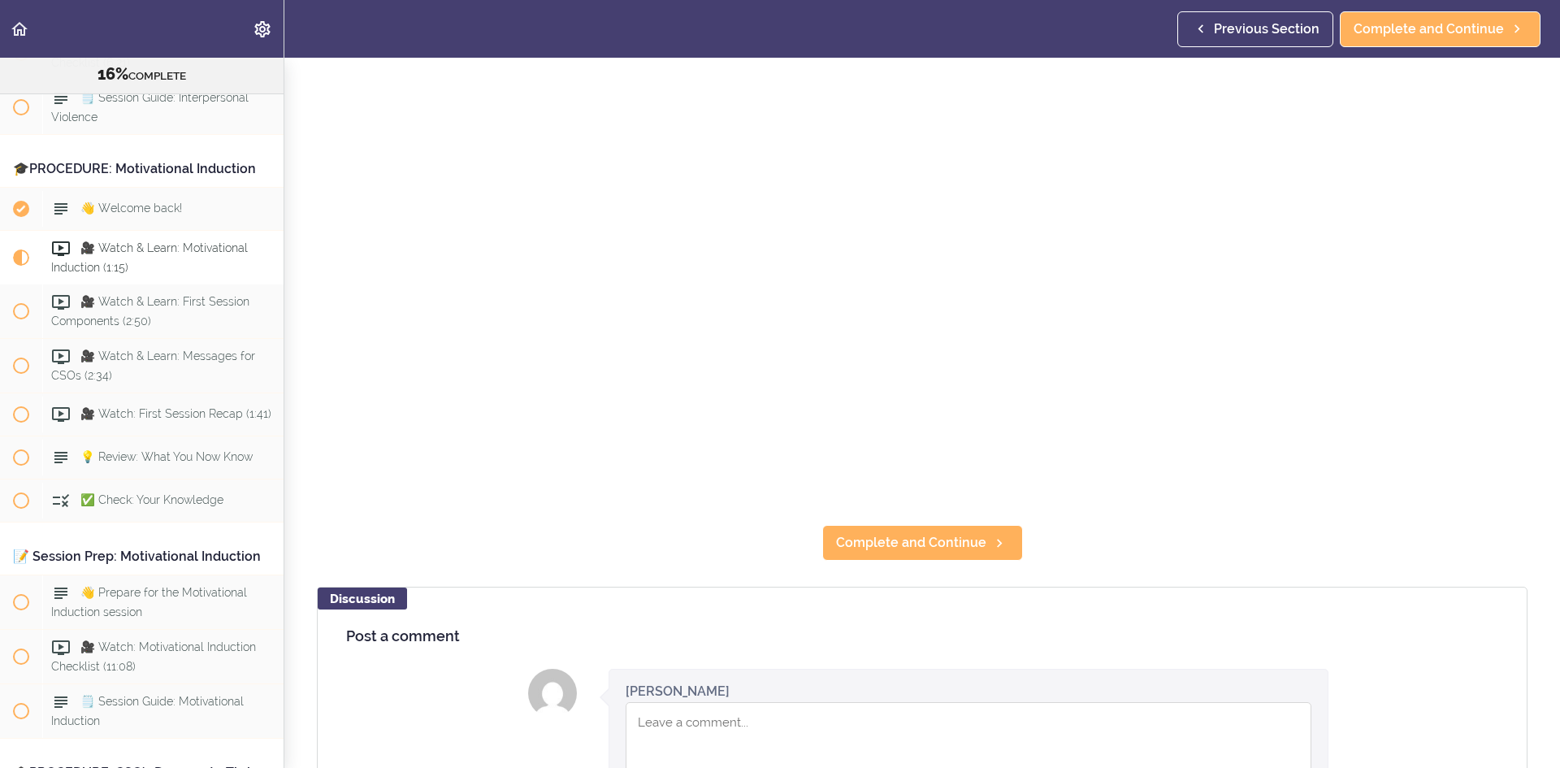
scroll to position [325, 0]
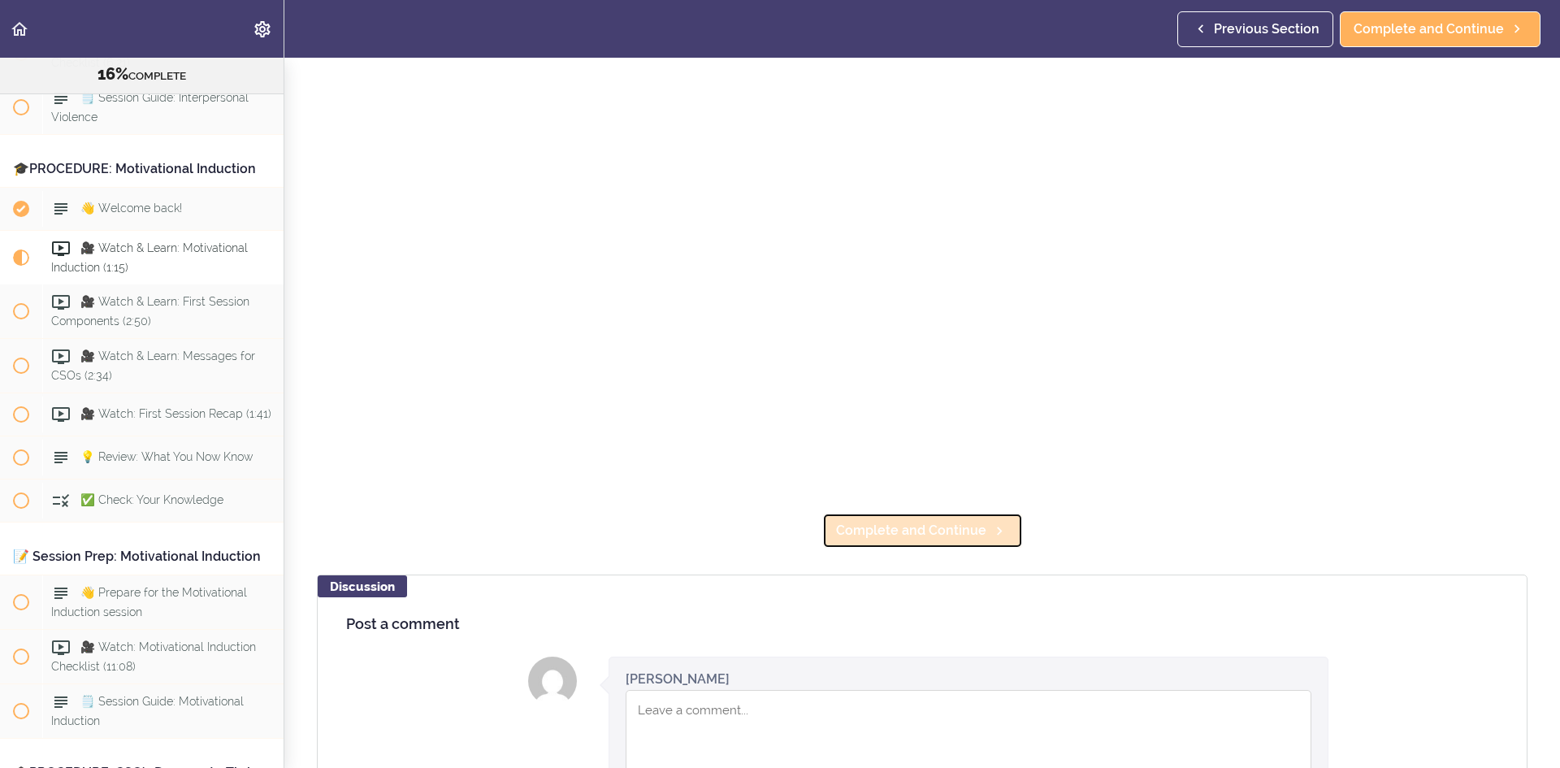
click at [892, 539] on link "Complete and Continue" at bounding box center [922, 531] width 201 height 36
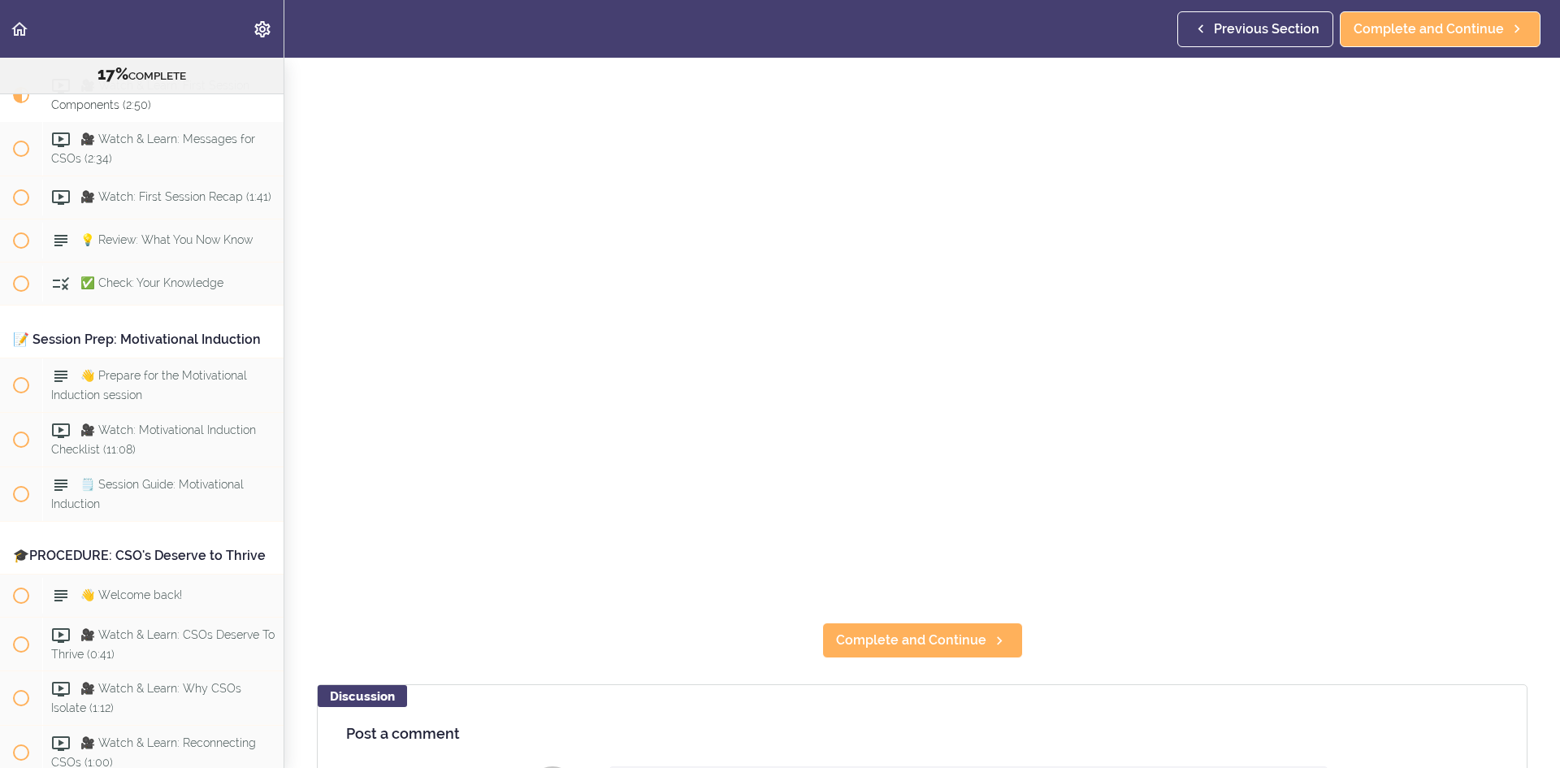
scroll to position [406, 0]
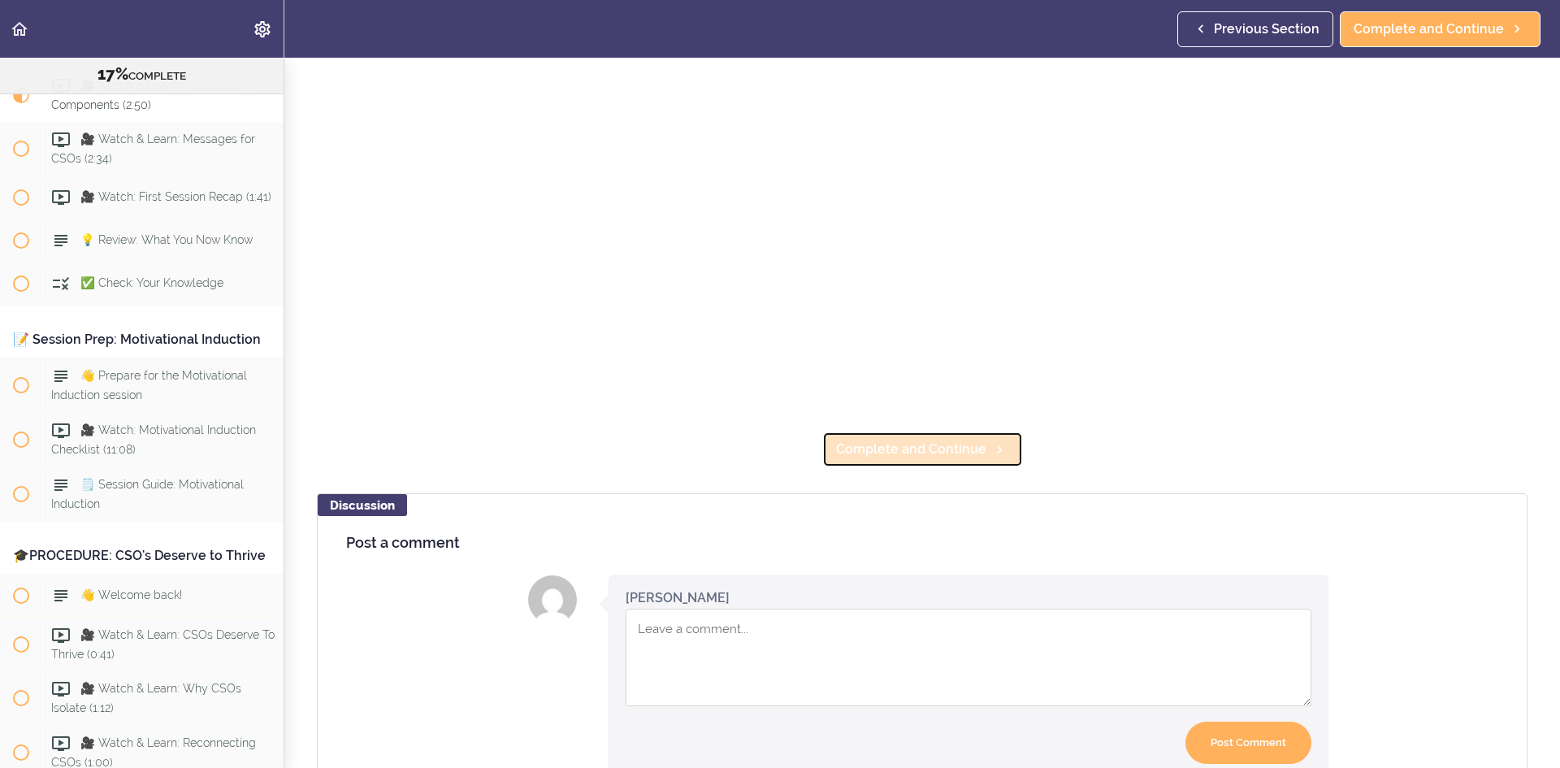
click at [896, 440] on span "Complete and Continue" at bounding box center [911, 450] width 150 height 20
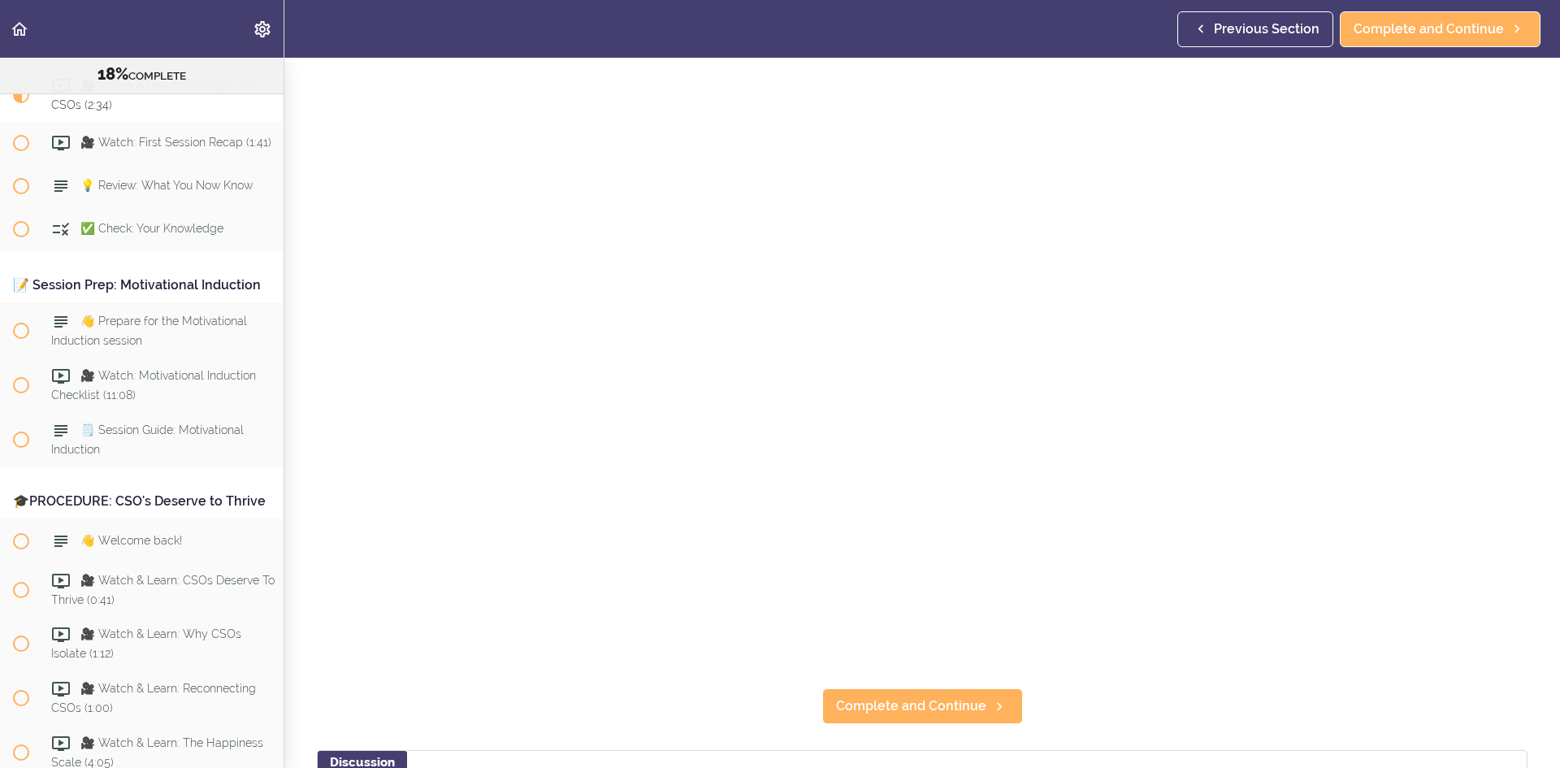
scroll to position [163, 0]
